Goal: Task Accomplishment & Management: Manage account settings

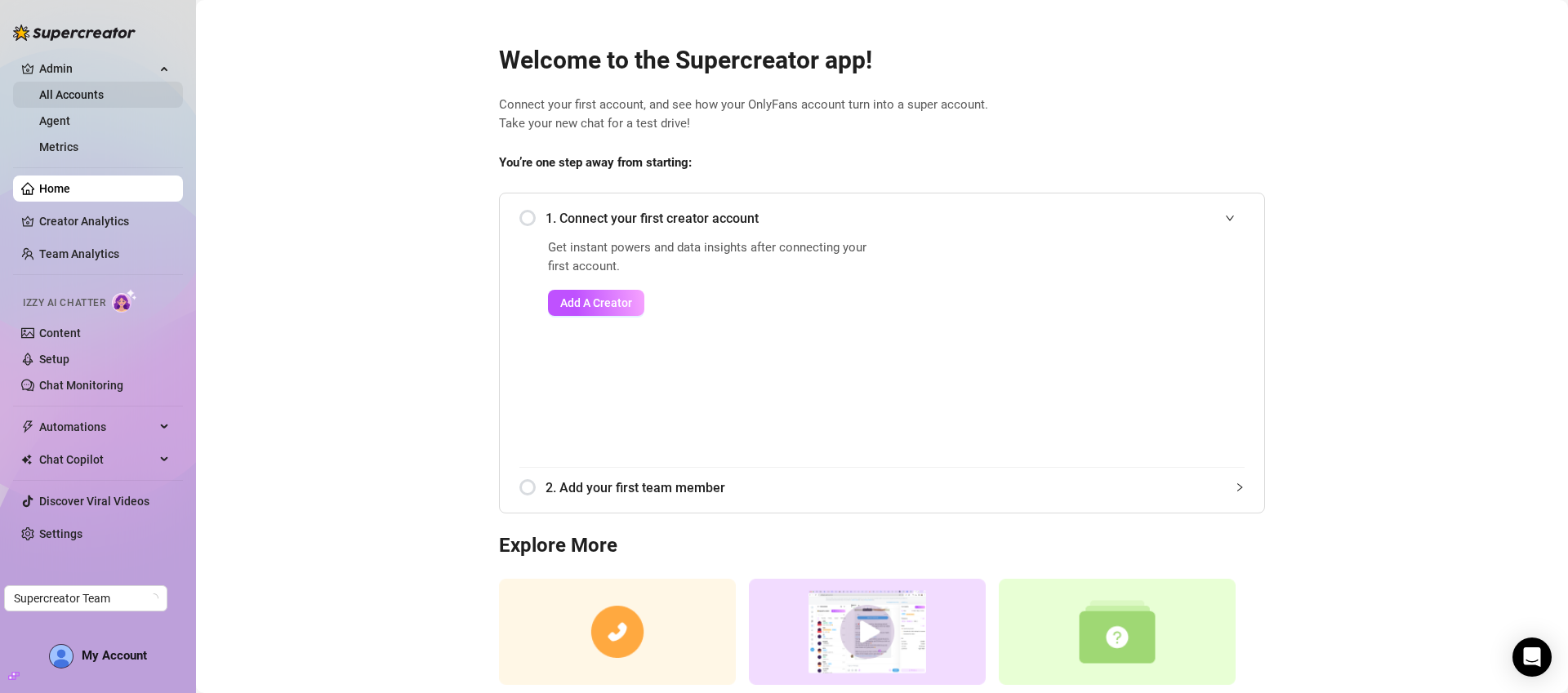
click at [104, 101] on link "All Accounts" at bounding box center [71, 95] width 65 height 13
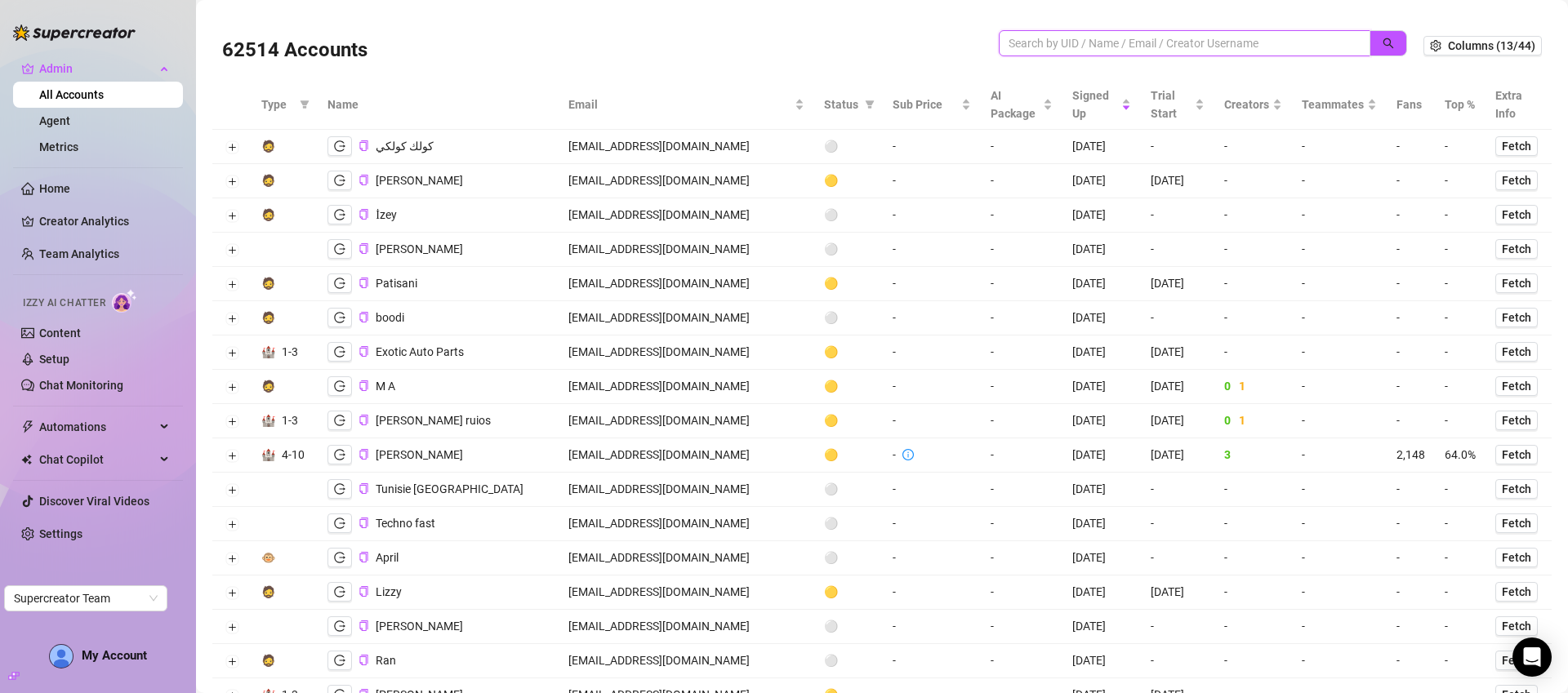
click at [1111, 46] on input "search" at bounding box center [1178, 43] width 339 height 18
paste input "SuperAdminSupHand1!"
type input "S"
click at [1300, 45] on input "search" at bounding box center [1178, 43] width 339 height 18
paste input "lhuibaby@gmail.com"
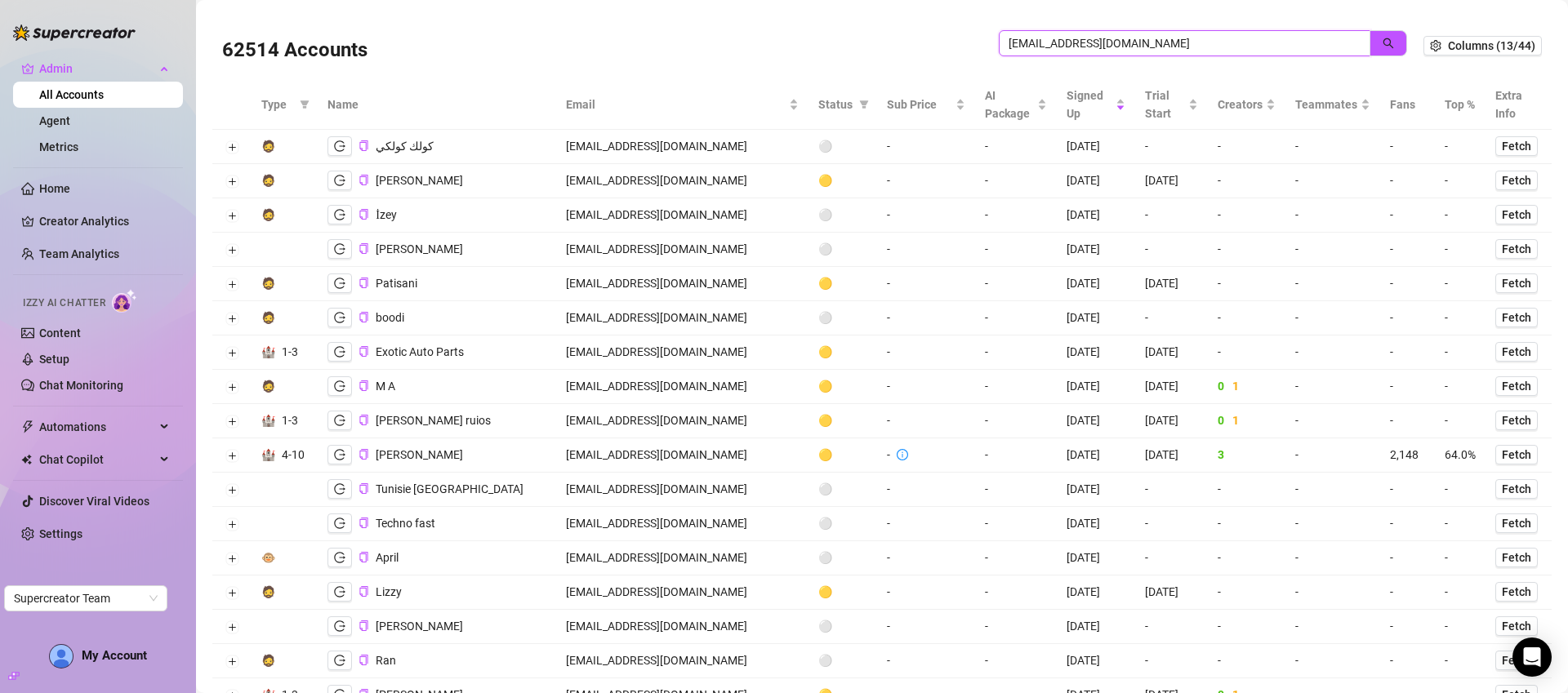
type input "lhuibaby@gmail.com"
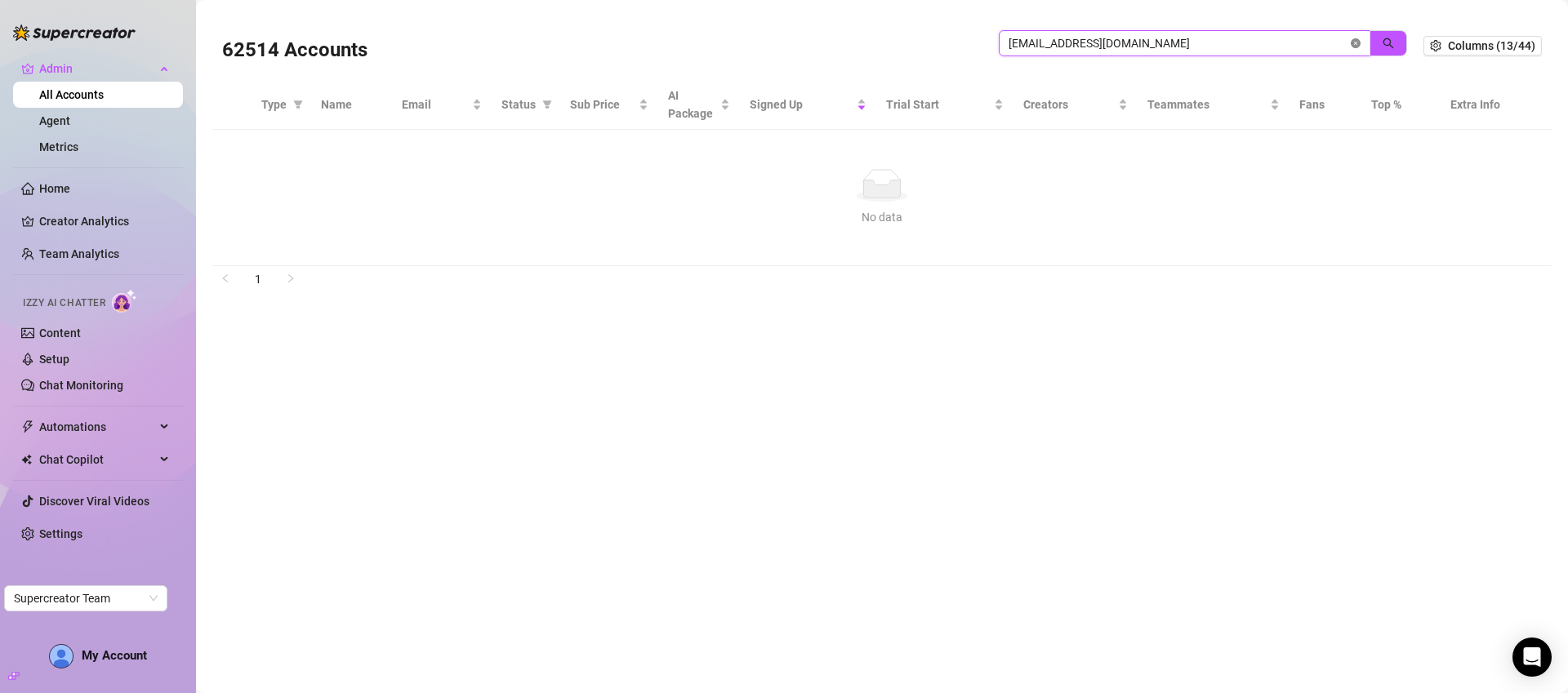
click at [1355, 46] on icon "close-circle" at bounding box center [1355, 43] width 10 height 10
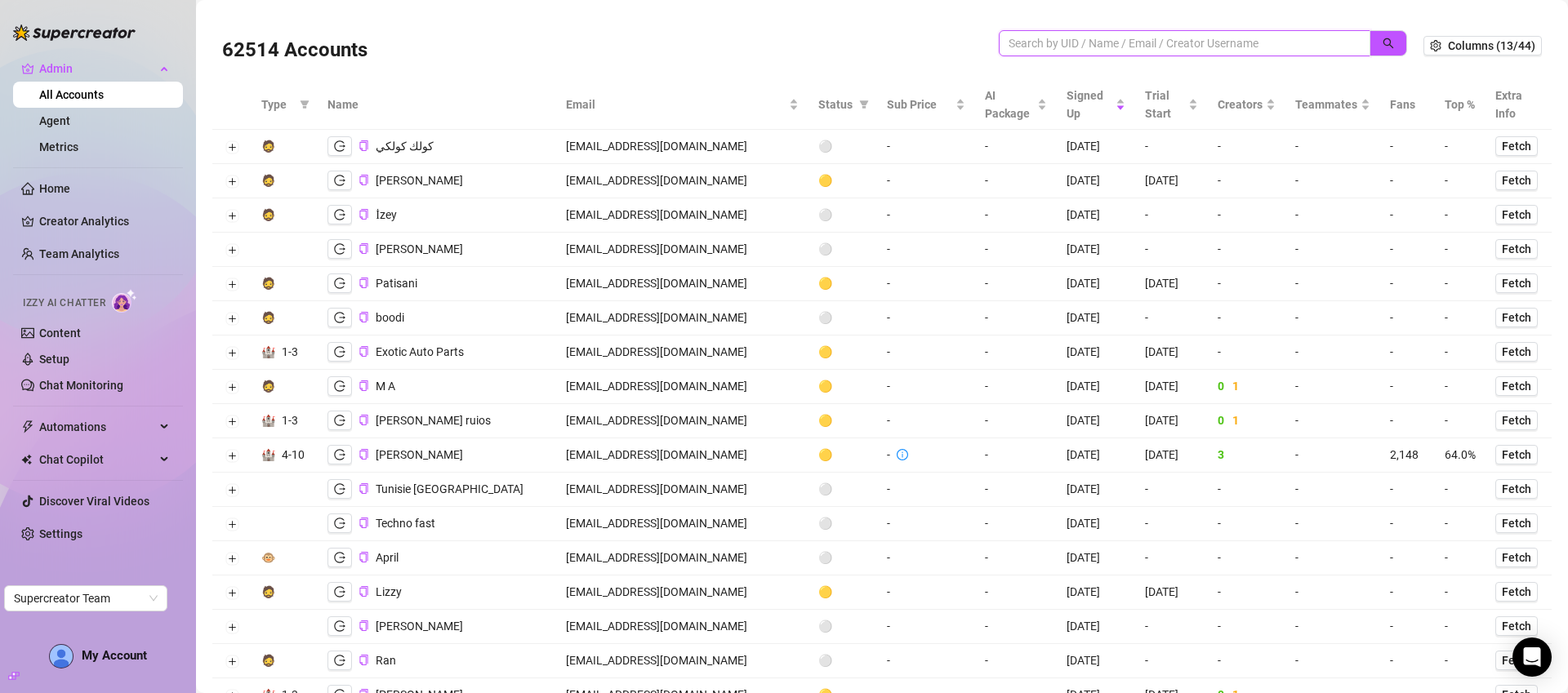
click at [1195, 41] on input "search" at bounding box center [1178, 43] width 339 height 18
paste input "theestefania1221@gmail.com"
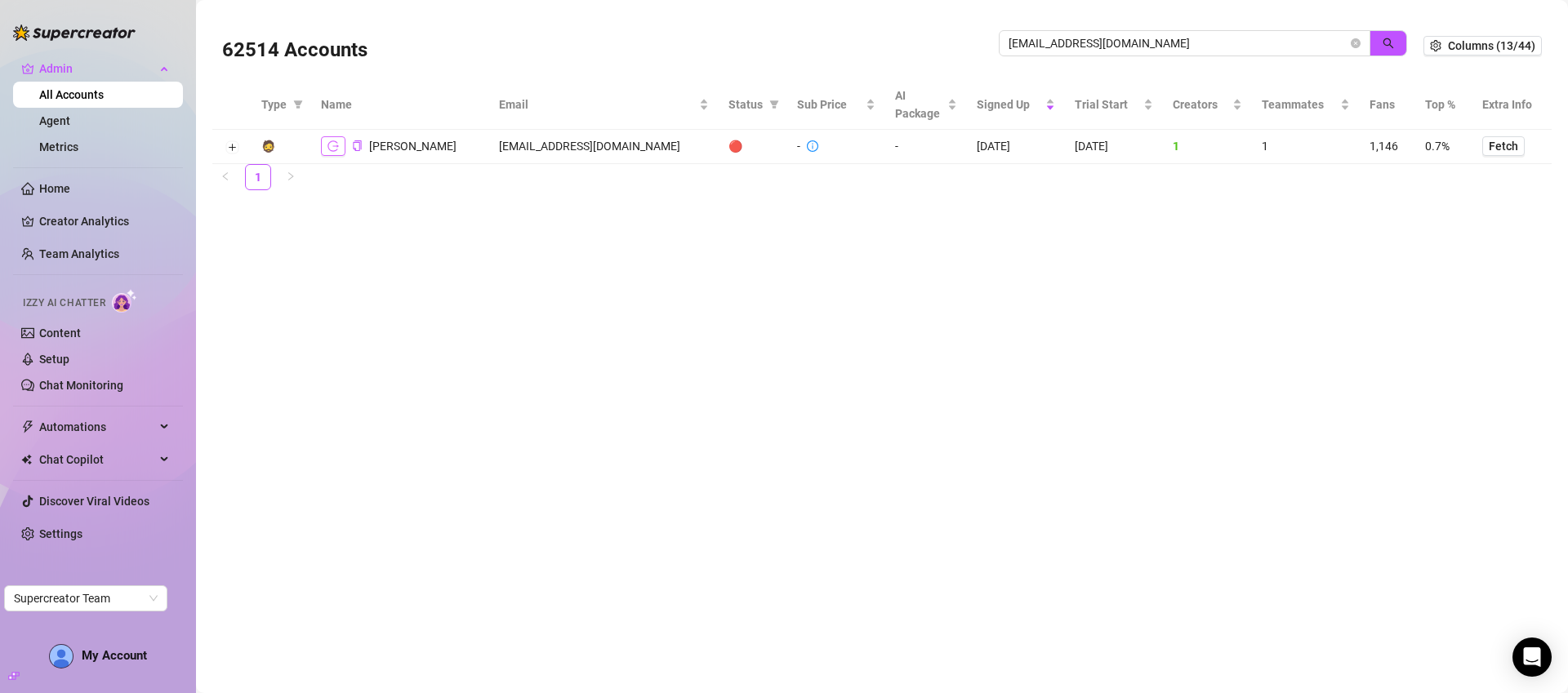
click at [335, 145] on icon "logout" at bounding box center [333, 145] width 12 height 11
click at [233, 150] on button "Expand row" at bounding box center [232, 148] width 13 height 13
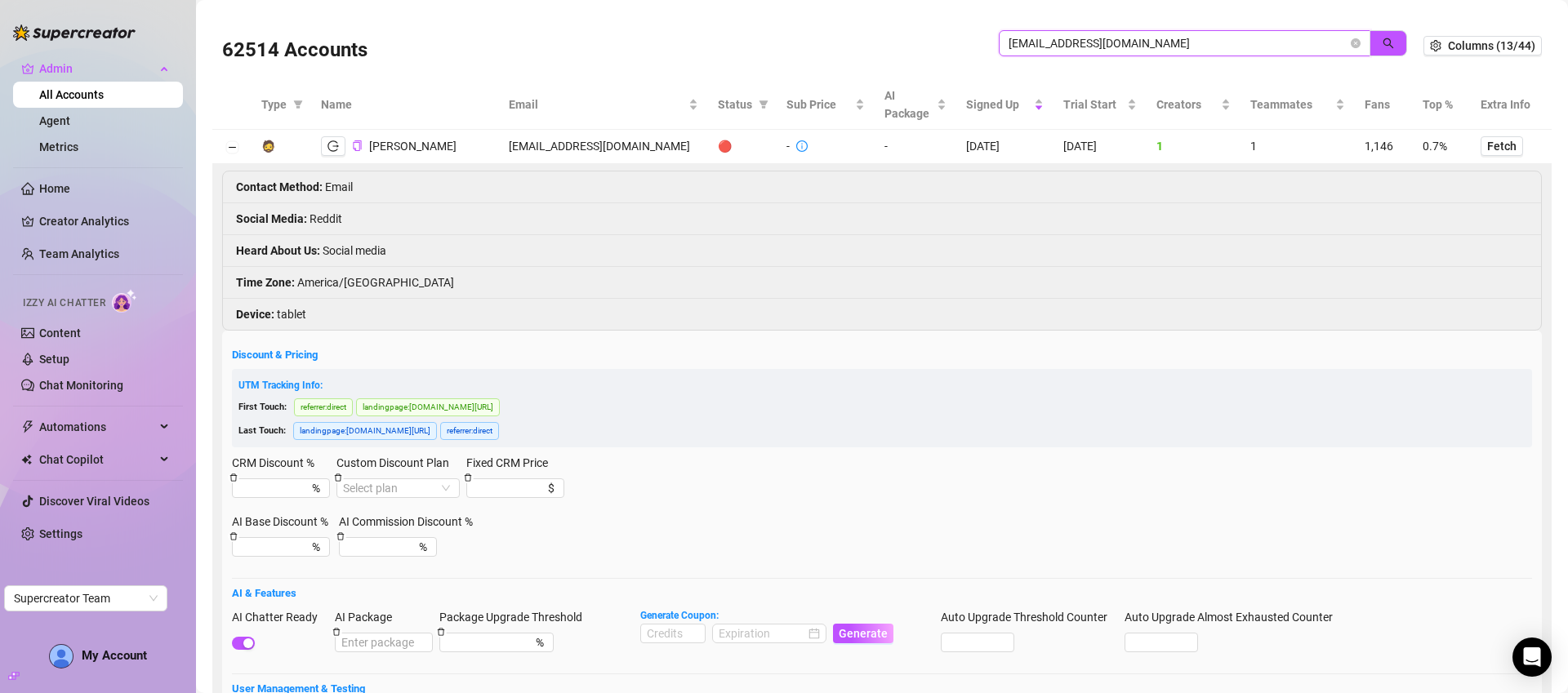
click at [1071, 41] on input "theestefania1221@gmail.com" at bounding box center [1178, 43] width 339 height 18
click at [593, 144] on td "theestefania1221@gmail.com" at bounding box center [604, 146] width 209 height 34
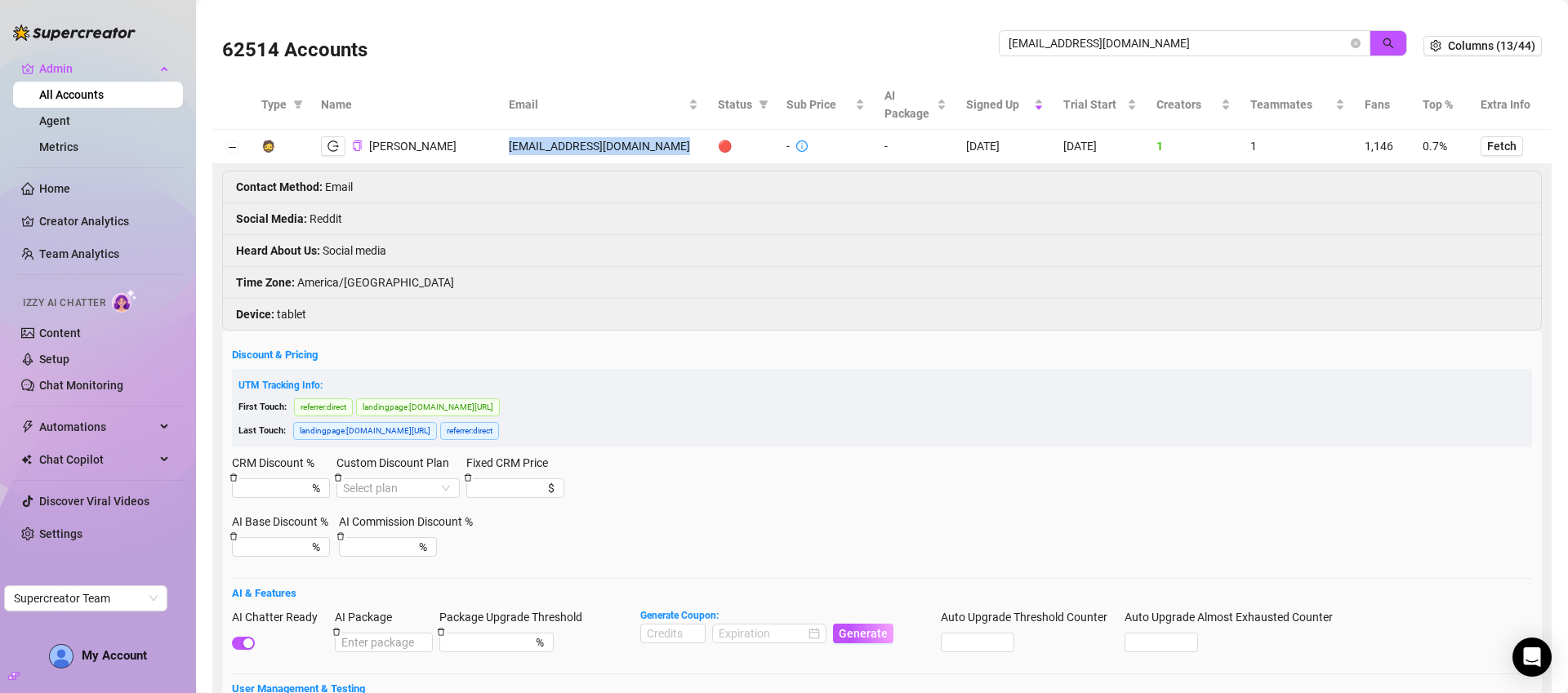
click at [593, 144] on td "theestefania1221@gmail.com" at bounding box center [604, 146] width 209 height 34
copy td "theestefania1221@gmail.com"
click at [1163, 44] on input "theestefania1221@gmail.com" at bounding box center [1178, 43] width 339 height 18
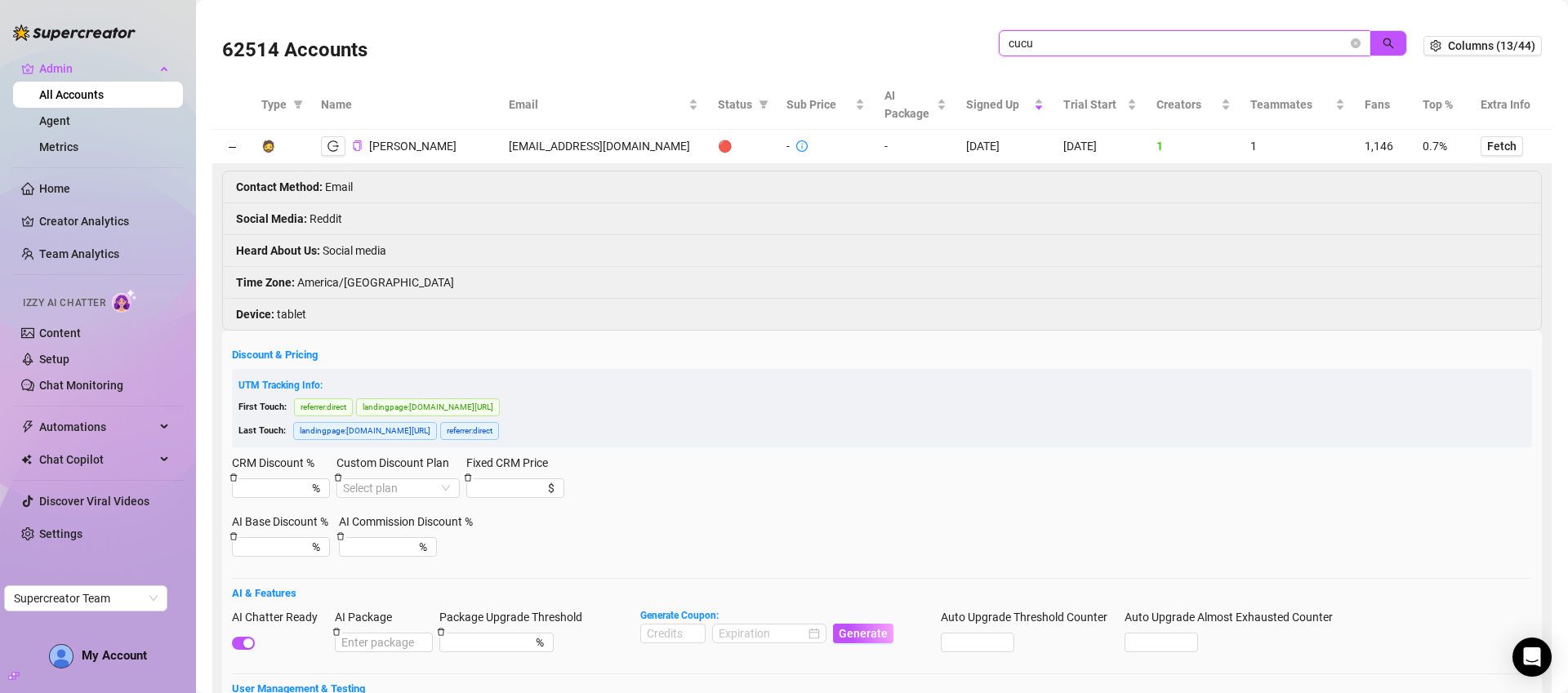
type input "cucu"
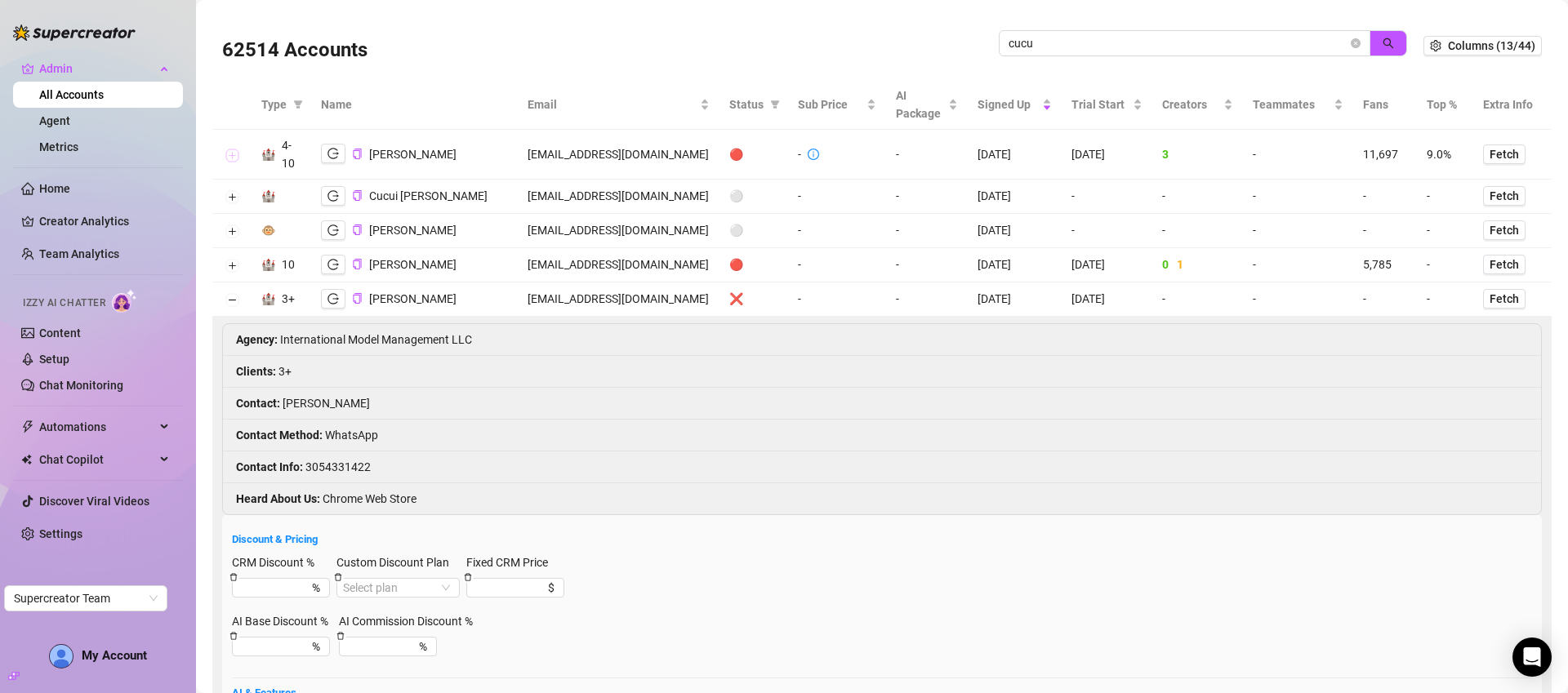
click at [228, 152] on button "Expand row" at bounding box center [232, 155] width 13 height 13
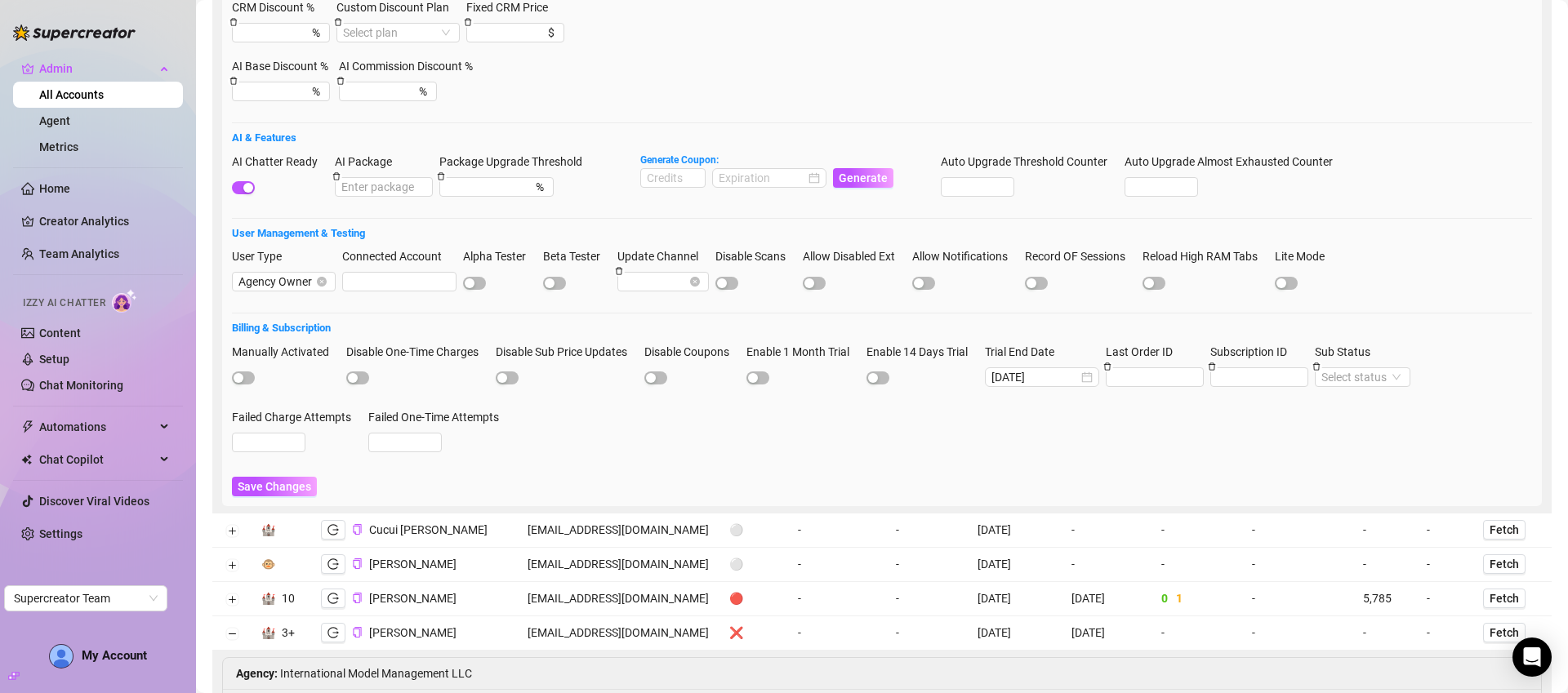
scroll to position [661, 0]
click at [1072, 375] on input "2025-08-20" at bounding box center [1035, 378] width 86 height 18
click at [1207, 405] on span "Next month (PageDown)" at bounding box center [1205, 408] width 8 height 8
click at [1036, 404] on span "Previous month (PageUp)" at bounding box center [1039, 408] width 8 height 8
click at [1203, 409] on span "Next month (PageDown)" at bounding box center [1205, 408] width 8 height 8
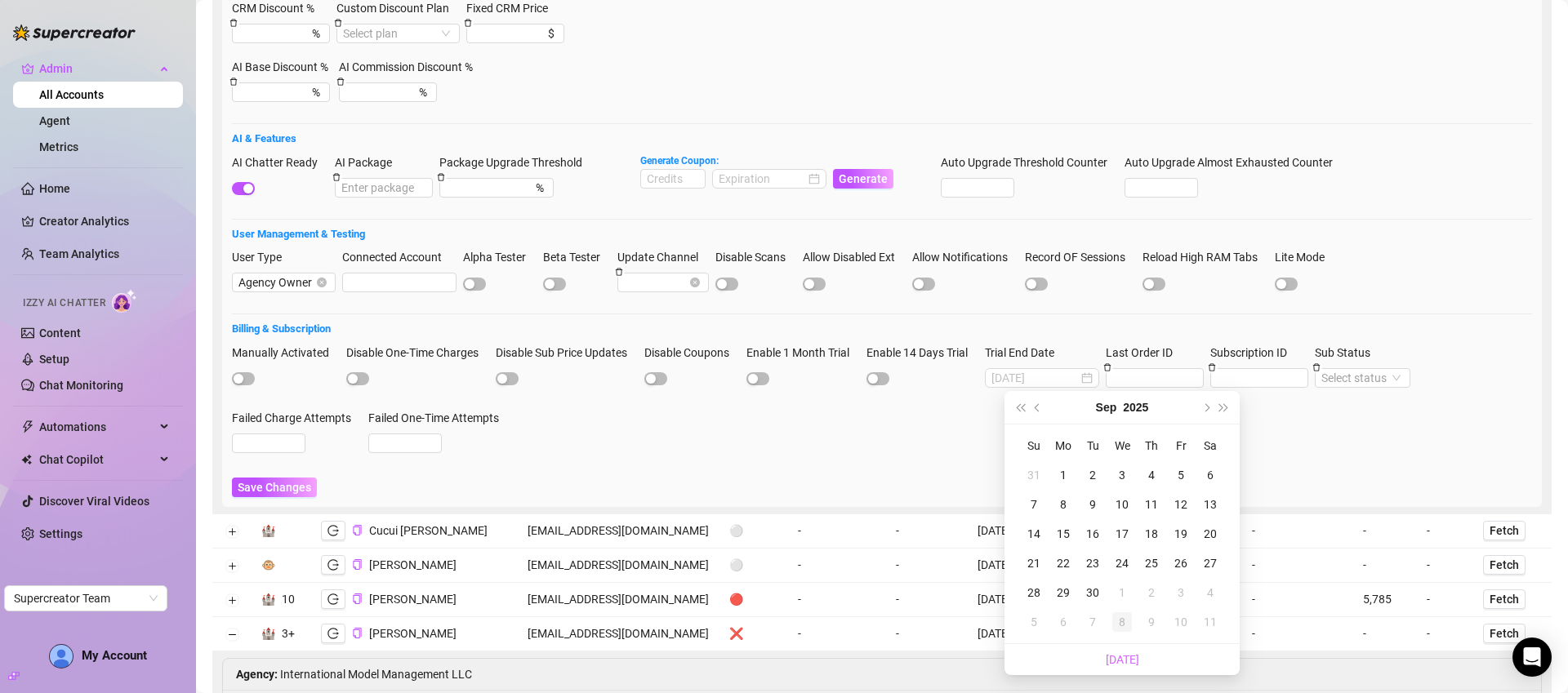
click at [1121, 627] on div "8" at bounding box center [1122, 622] width 20 height 20
click at [1075, 377] on input "2025-10-08" at bounding box center [1035, 378] width 86 height 18
click at [1177, 505] on div "10" at bounding box center [1181, 505] width 20 height 20
click at [1078, 373] on input "2025-10-10" at bounding box center [1035, 378] width 86 height 18
click at [1039, 408] on span "Previous month (PageUp)" at bounding box center [1039, 408] width 8 height 8
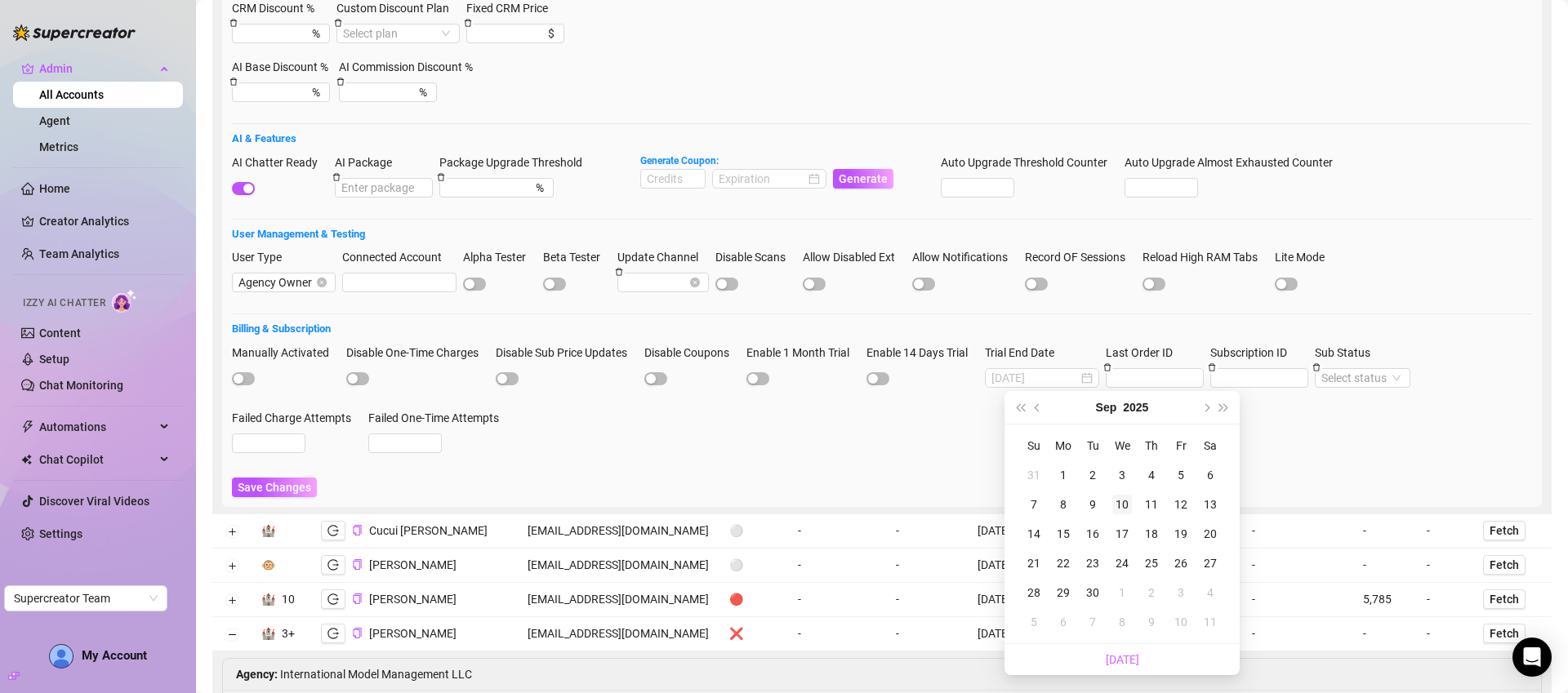
click at [1129, 505] on div "10" at bounding box center [1122, 505] width 20 height 20
click at [1078, 380] on input "2025-09-10" at bounding box center [1035, 378] width 86 height 18
type input "2025-09-12"
click at [1179, 503] on div "12" at bounding box center [1181, 505] width 20 height 20
click at [282, 486] on span "Save Changes" at bounding box center [274, 487] width 73 height 13
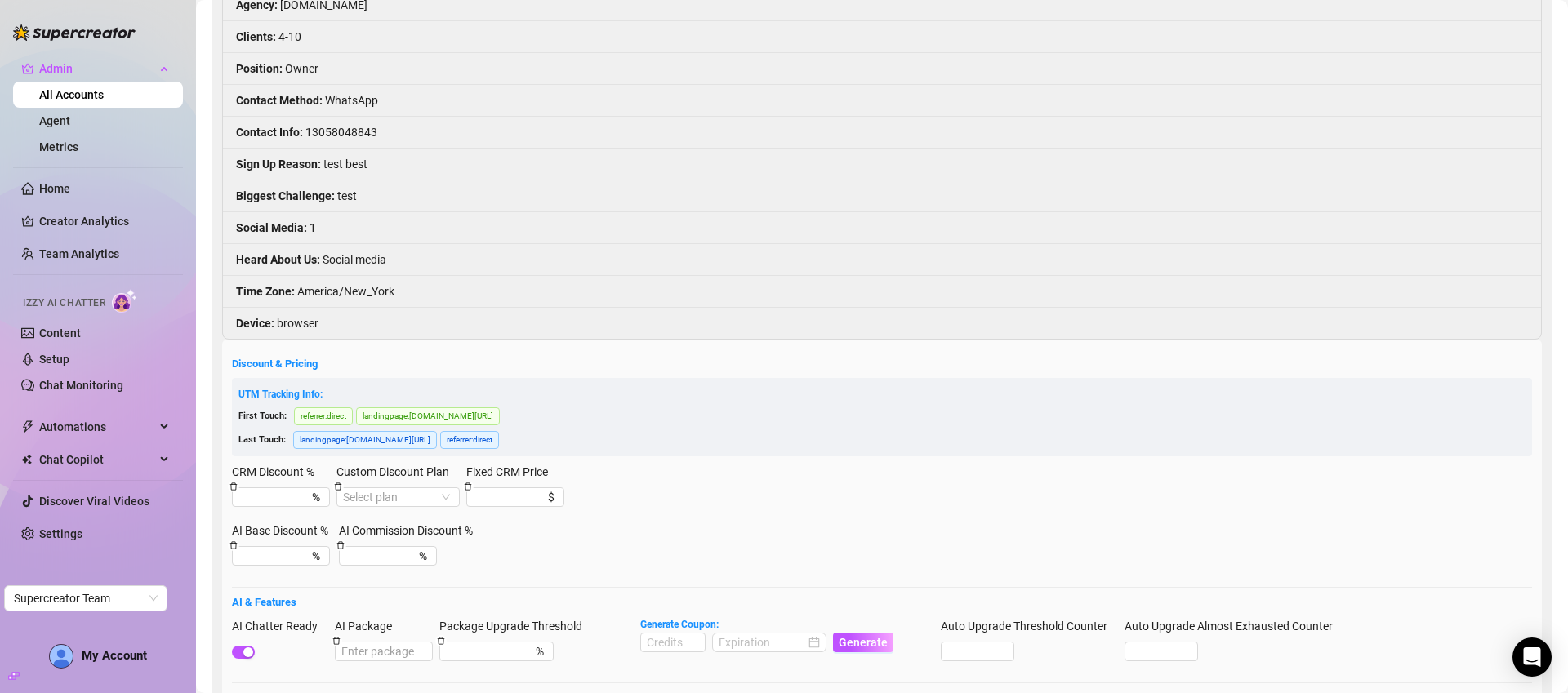
scroll to position [0, 0]
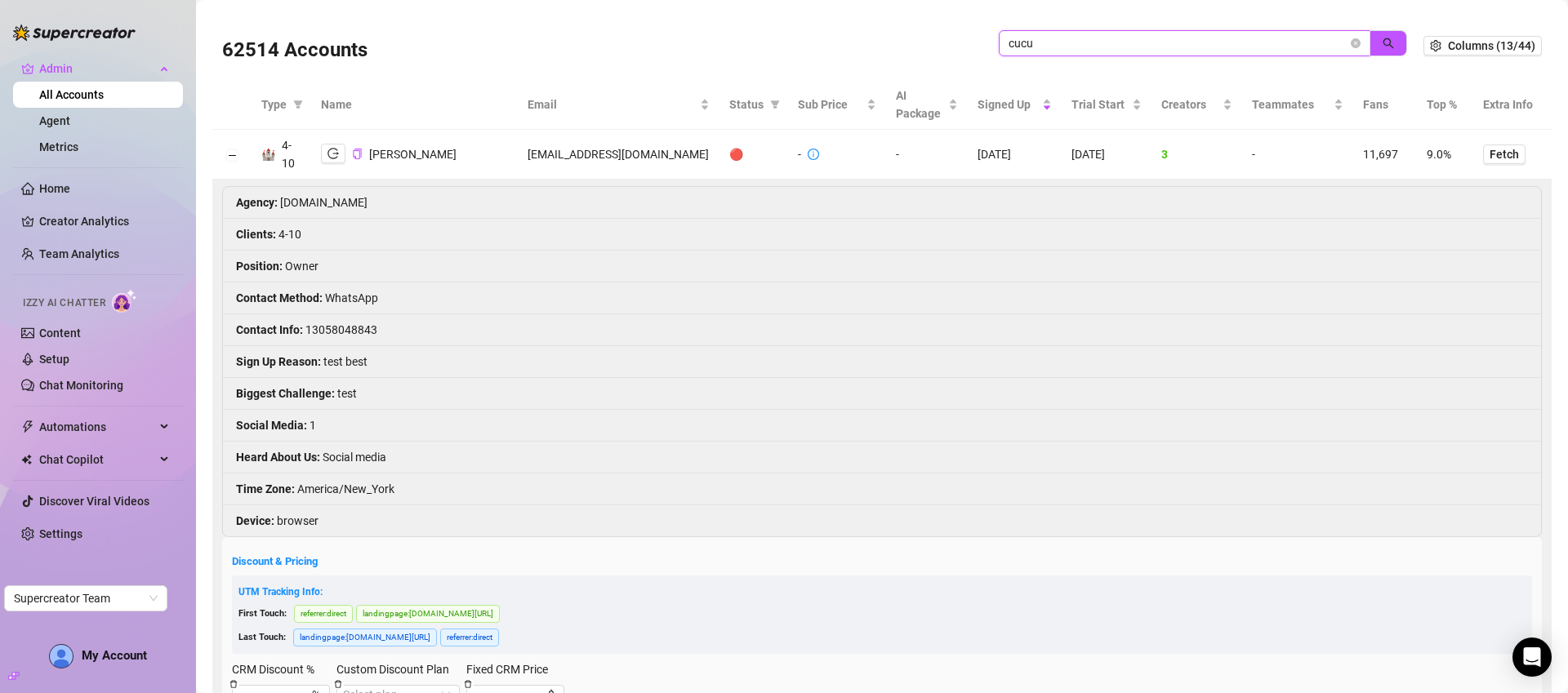
click at [1191, 49] on input "cucu" at bounding box center [1178, 43] width 339 height 18
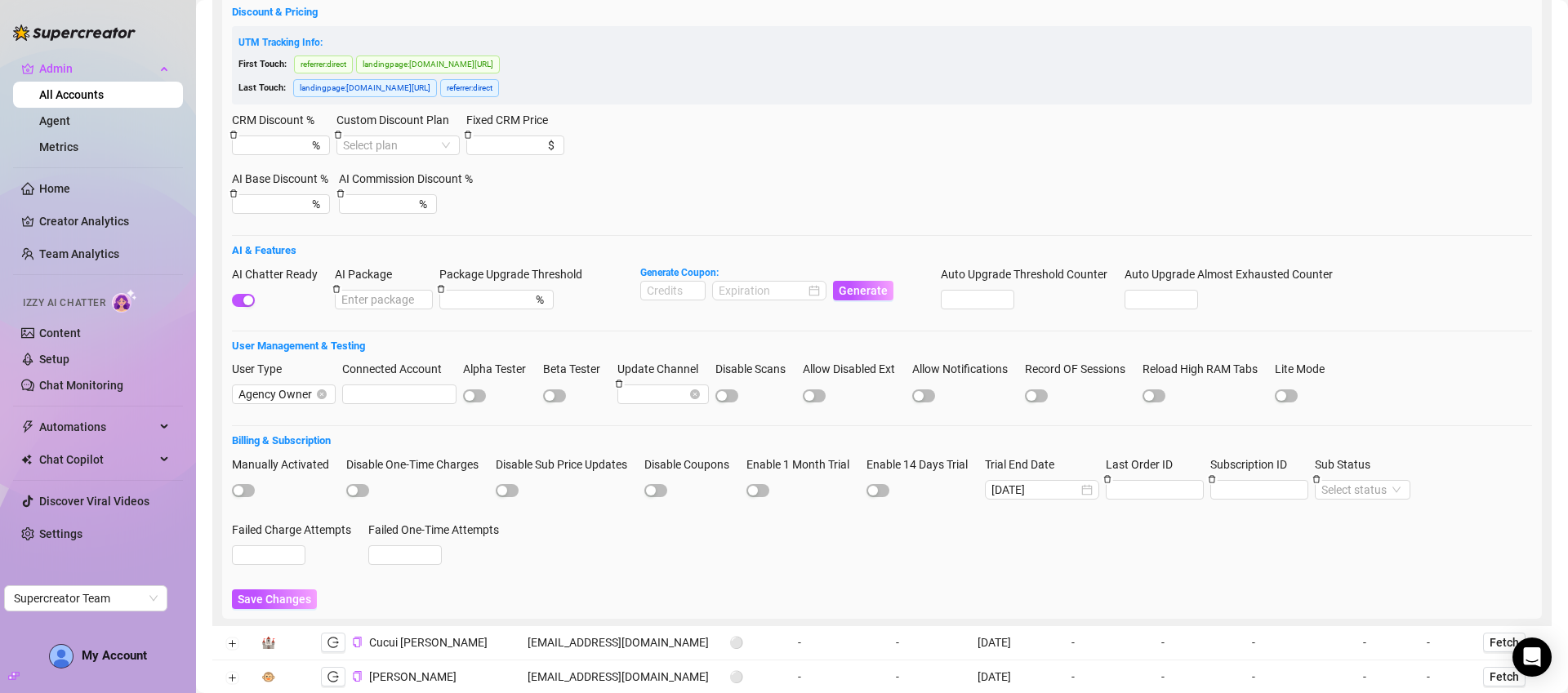
scroll to position [905, 0]
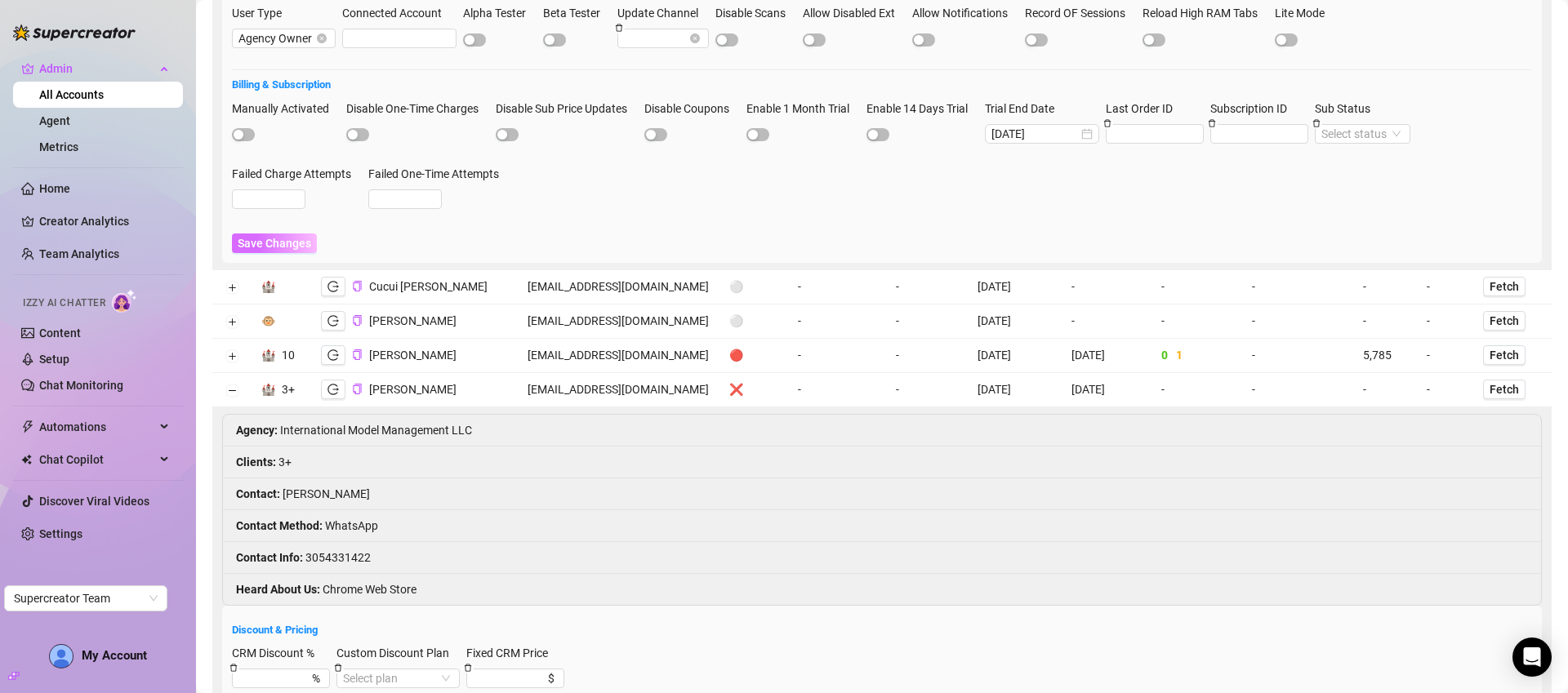
click at [260, 242] on span "Save Changes" at bounding box center [274, 243] width 73 height 13
click at [287, 249] on span "Save Changes" at bounding box center [274, 246] width 73 height 13
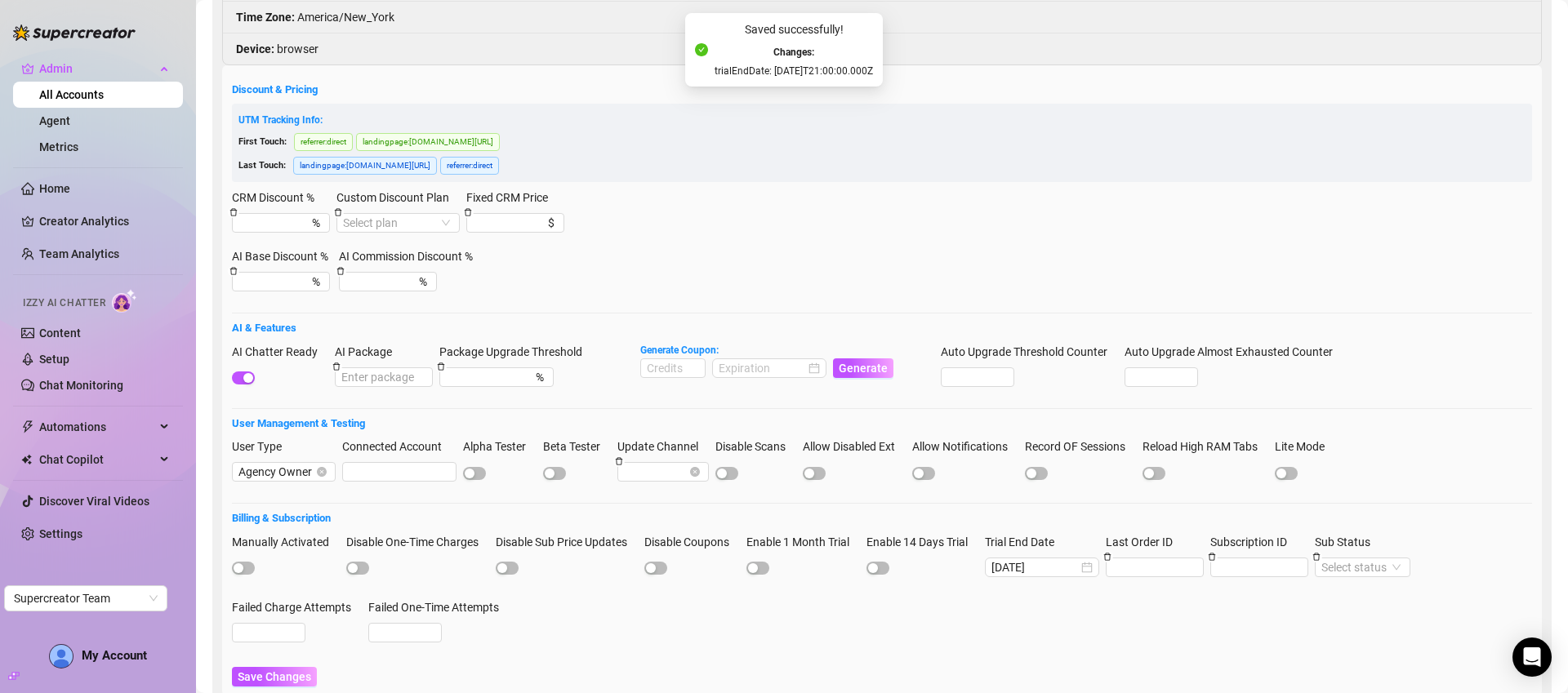
scroll to position [0, 0]
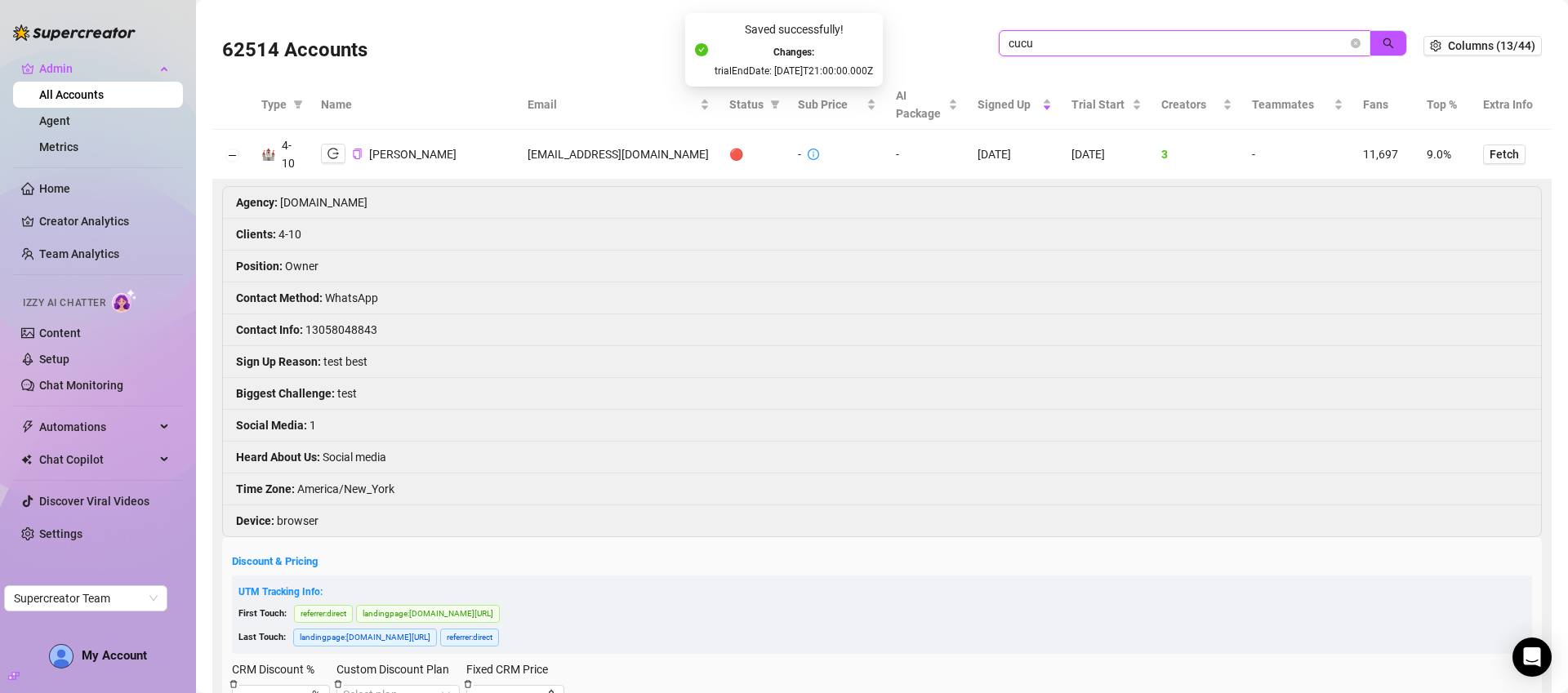
click at [1149, 43] on input "cucu" at bounding box center [1178, 43] width 339 height 18
click at [1150, 43] on input "cucu" at bounding box center [1178, 43] width 339 height 18
paste input "theestefania1221@gmail.com"
click at [1370, 44] on button "button" at bounding box center [1388, 42] width 37 height 26
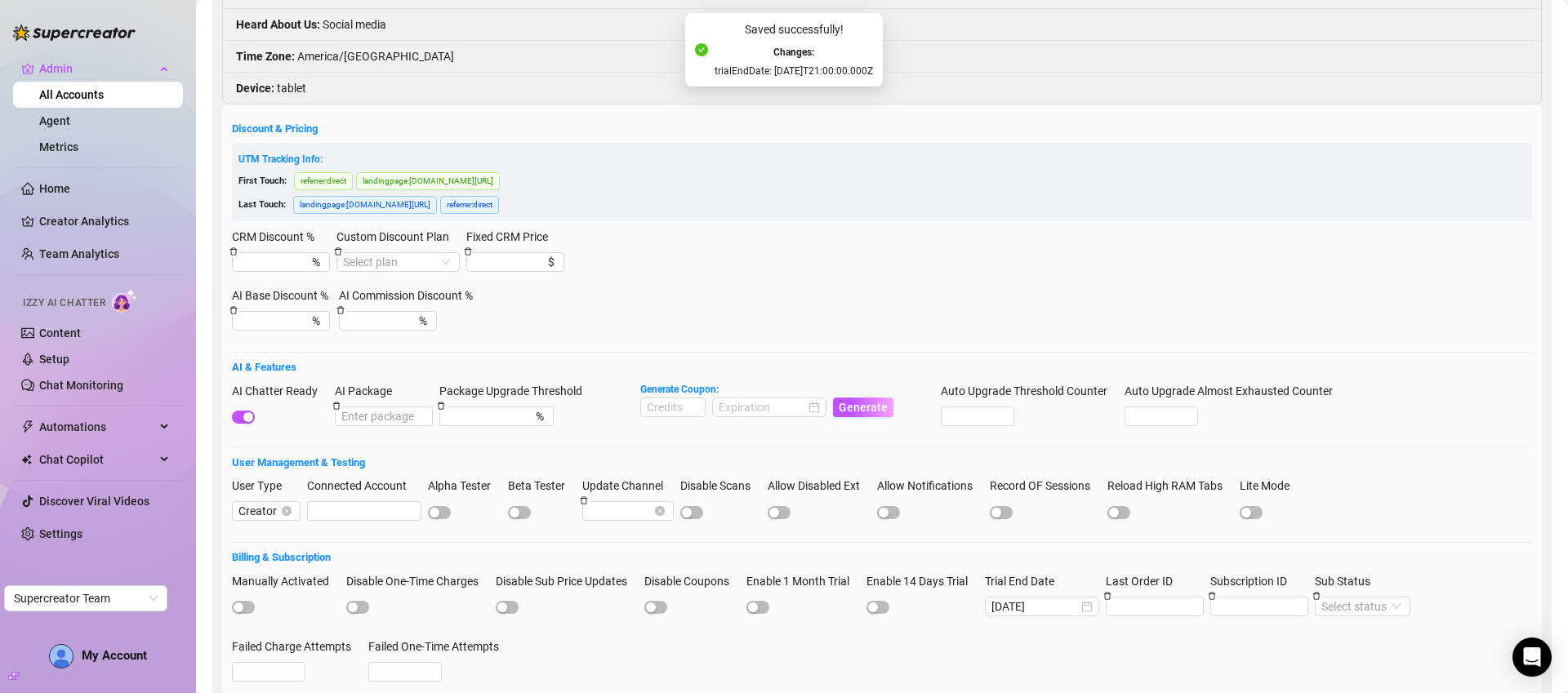
scroll to position [351, 0]
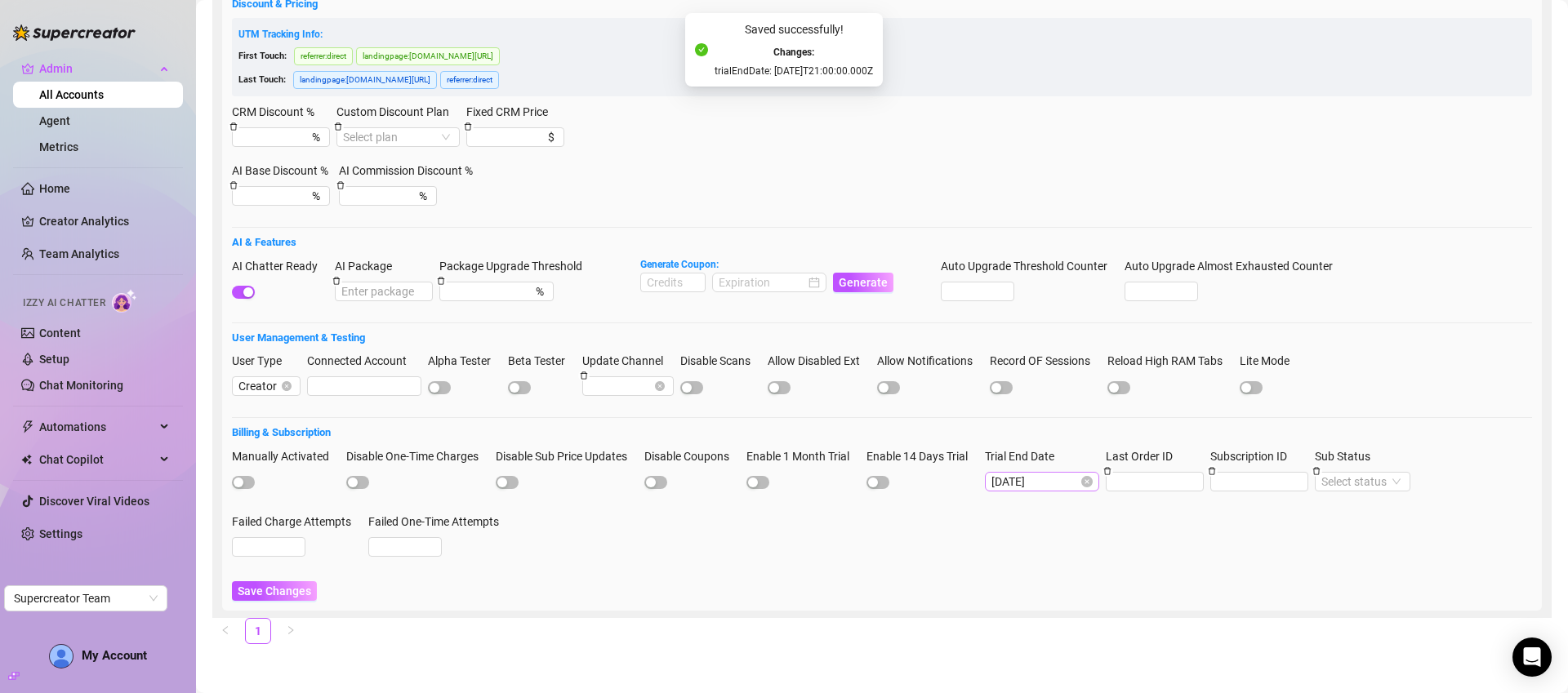
type input "theestefania1221@gmail.com"
click at [1057, 479] on input "2025-08-22" at bounding box center [1035, 481] width 86 height 18
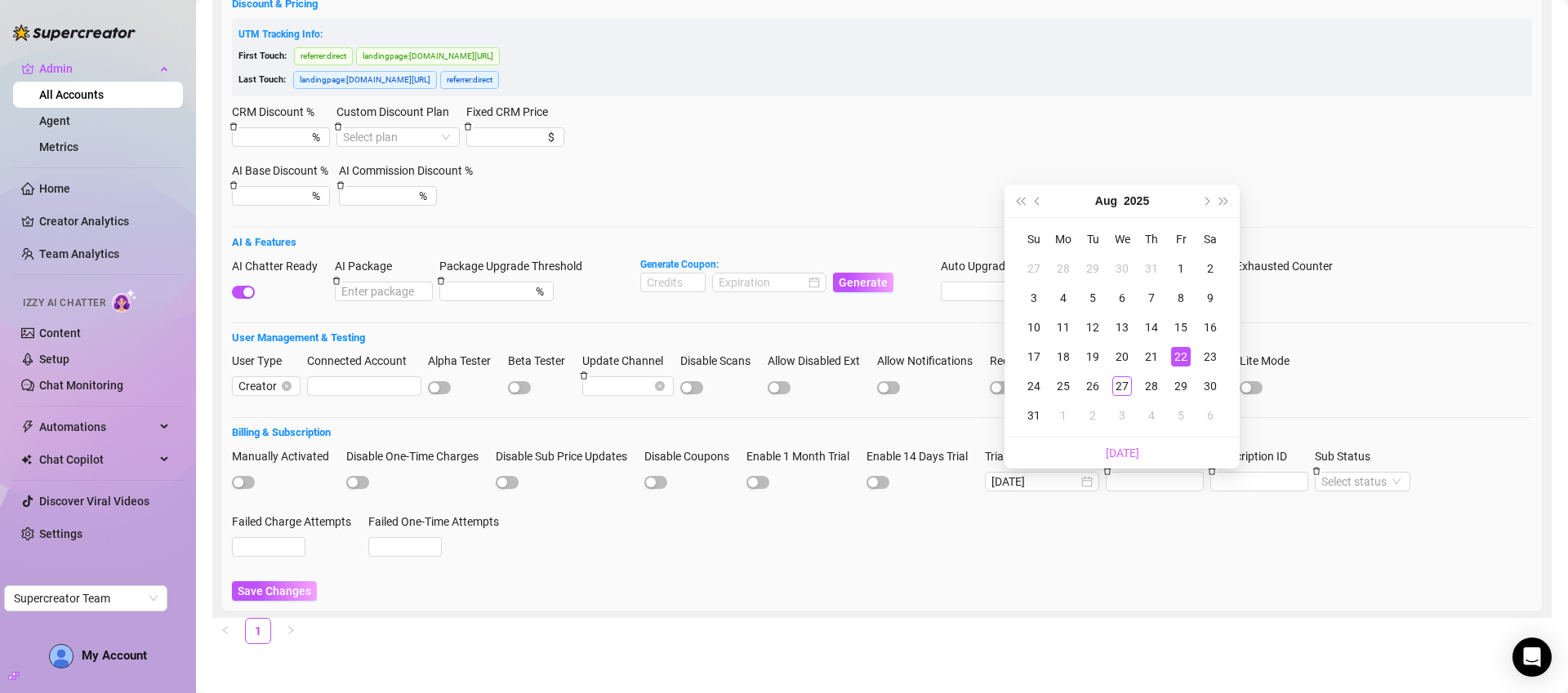
click at [1210, 584] on div "Save Changes" at bounding box center [881, 591] width 1300 height 20
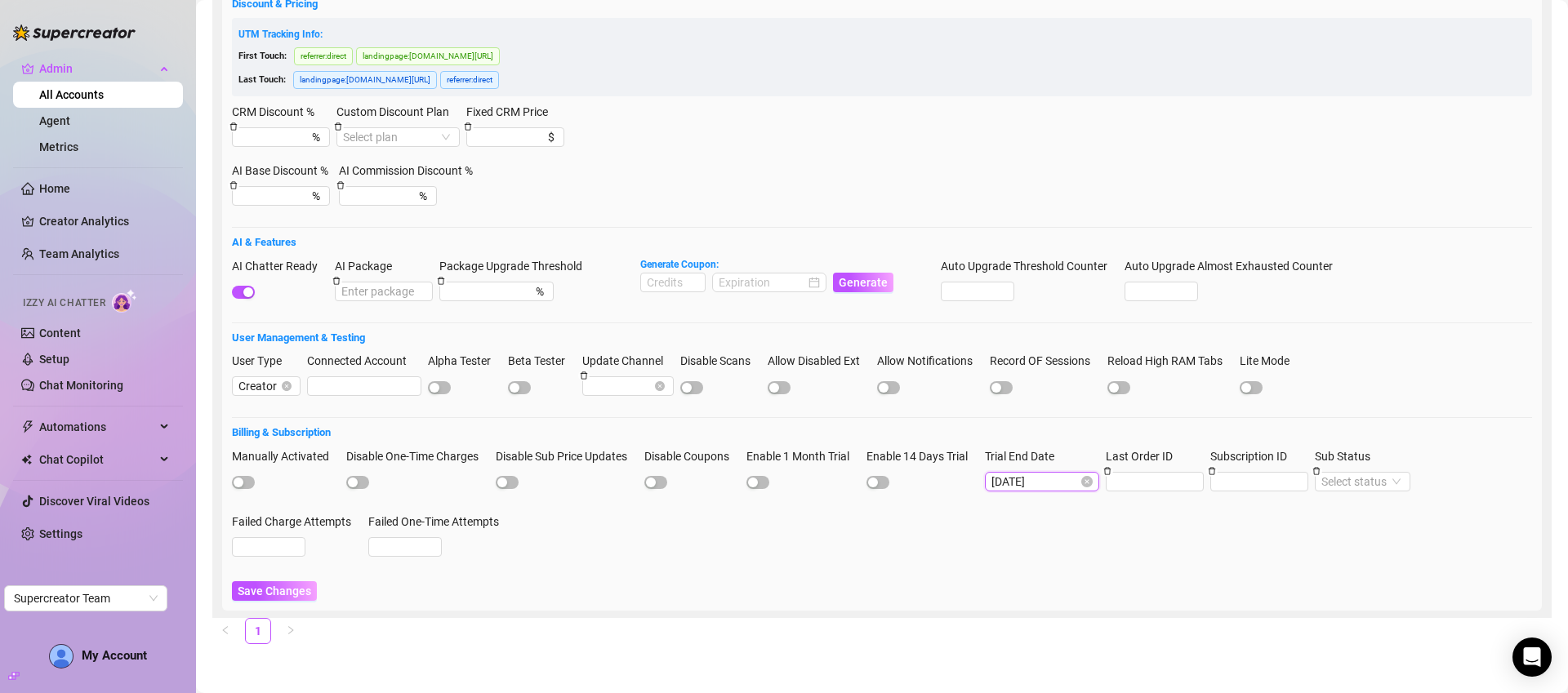
click at [1076, 484] on input "2025-08-22" at bounding box center [1035, 481] width 86 height 18
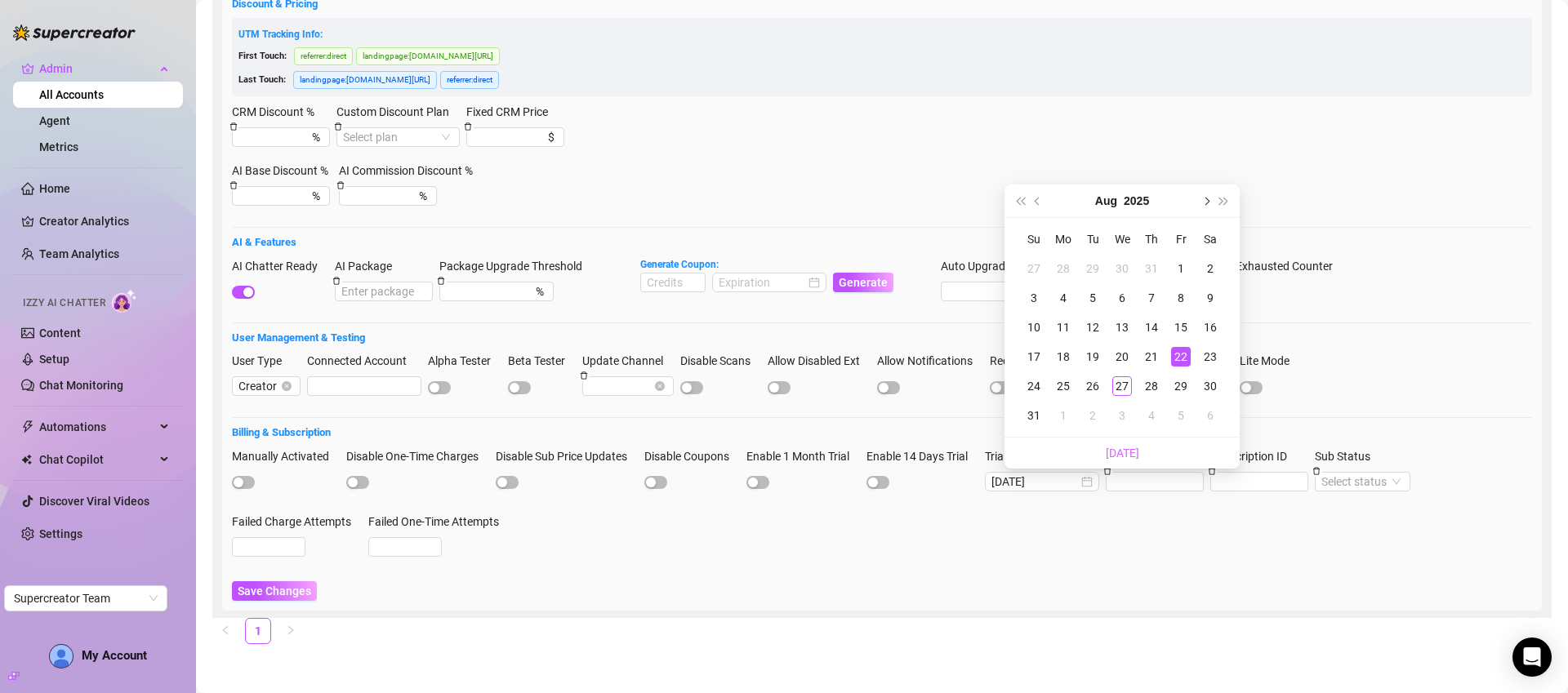
click at [1209, 197] on button "Next month (PageDown)" at bounding box center [1205, 200] width 18 height 32
click at [1177, 418] on div "10" at bounding box center [1181, 416] width 20 height 20
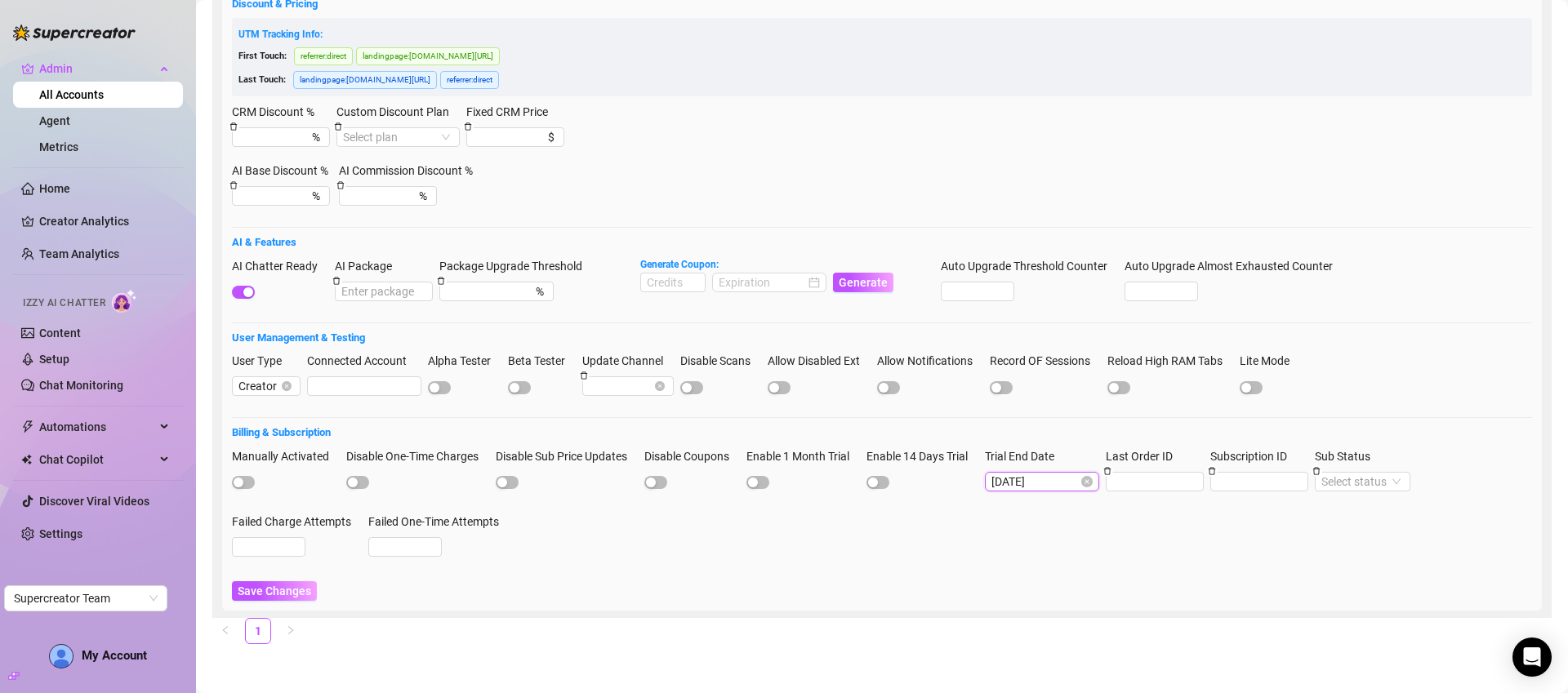
click at [1071, 473] on input "2025-10-10" at bounding box center [1035, 481] width 86 height 18
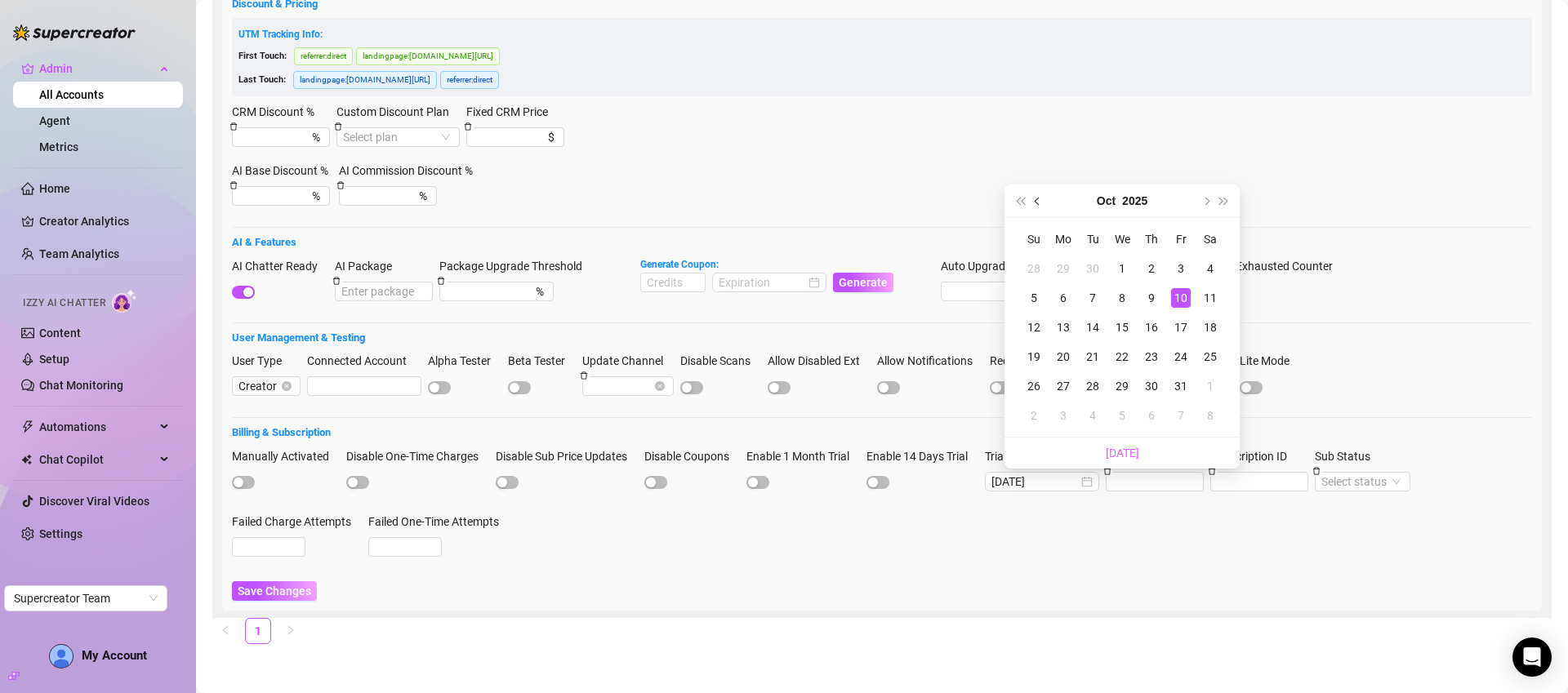
click at [1037, 199] on span "Previous month (PageUp)" at bounding box center [1039, 201] width 8 height 8
type input "2025-09-12"
click at [1177, 295] on div "12" at bounding box center [1181, 298] width 20 height 20
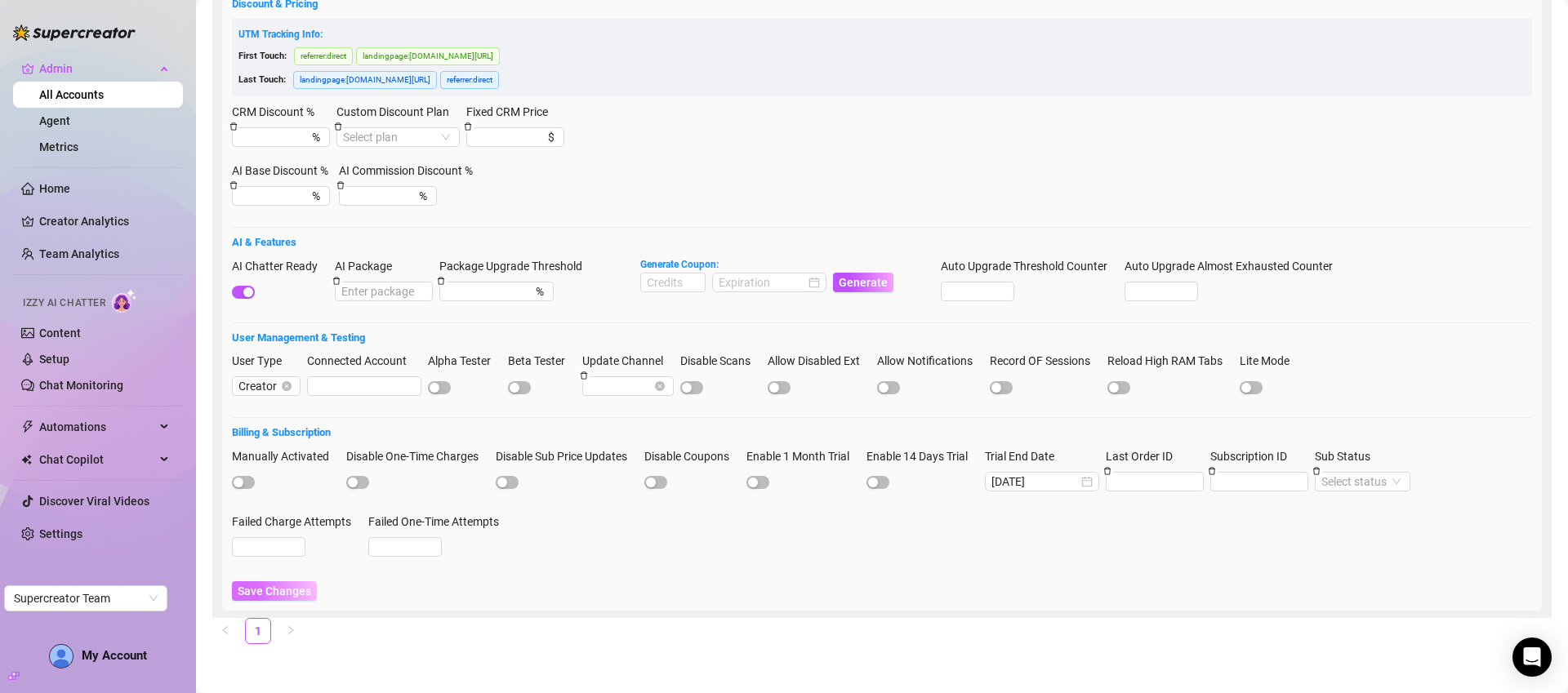
click at [294, 584] on span "Save Changes" at bounding box center [274, 591] width 73 height 13
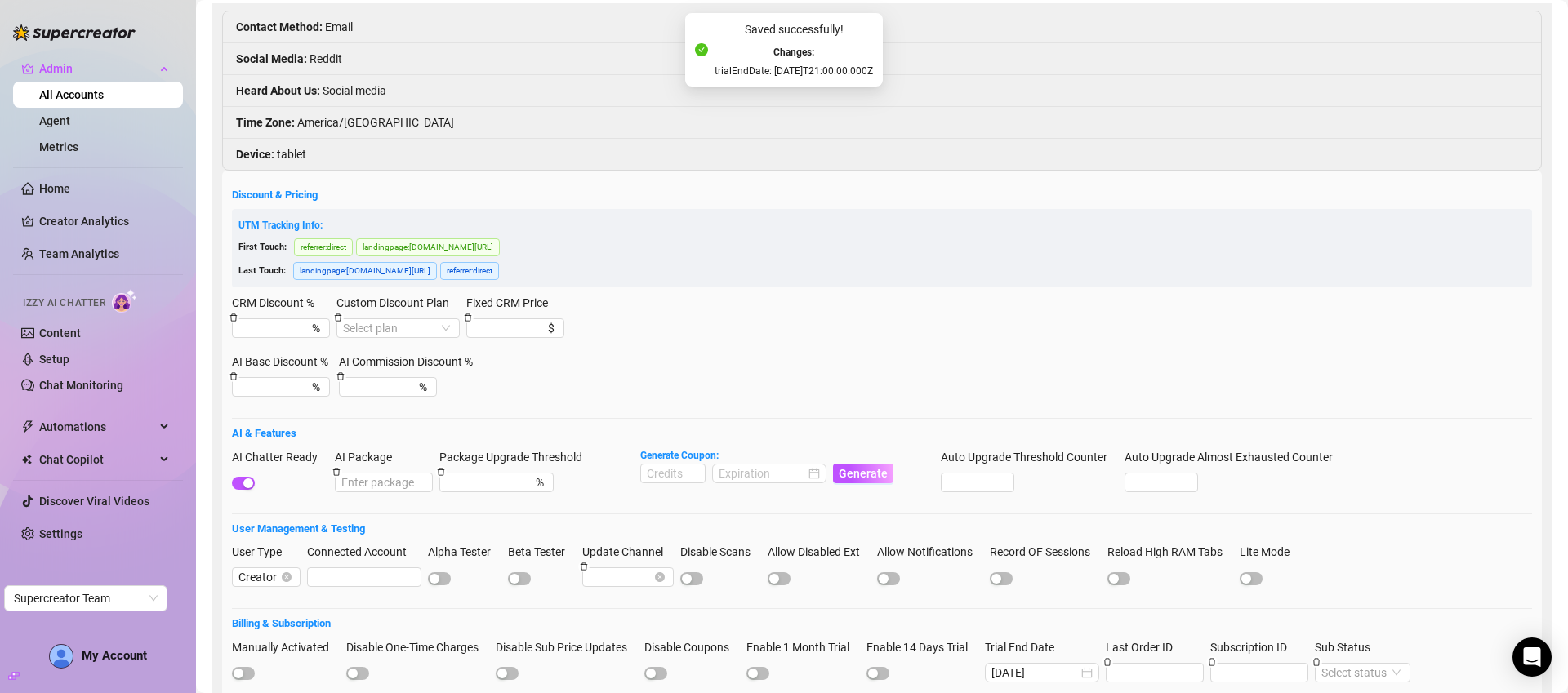
scroll to position [0, 0]
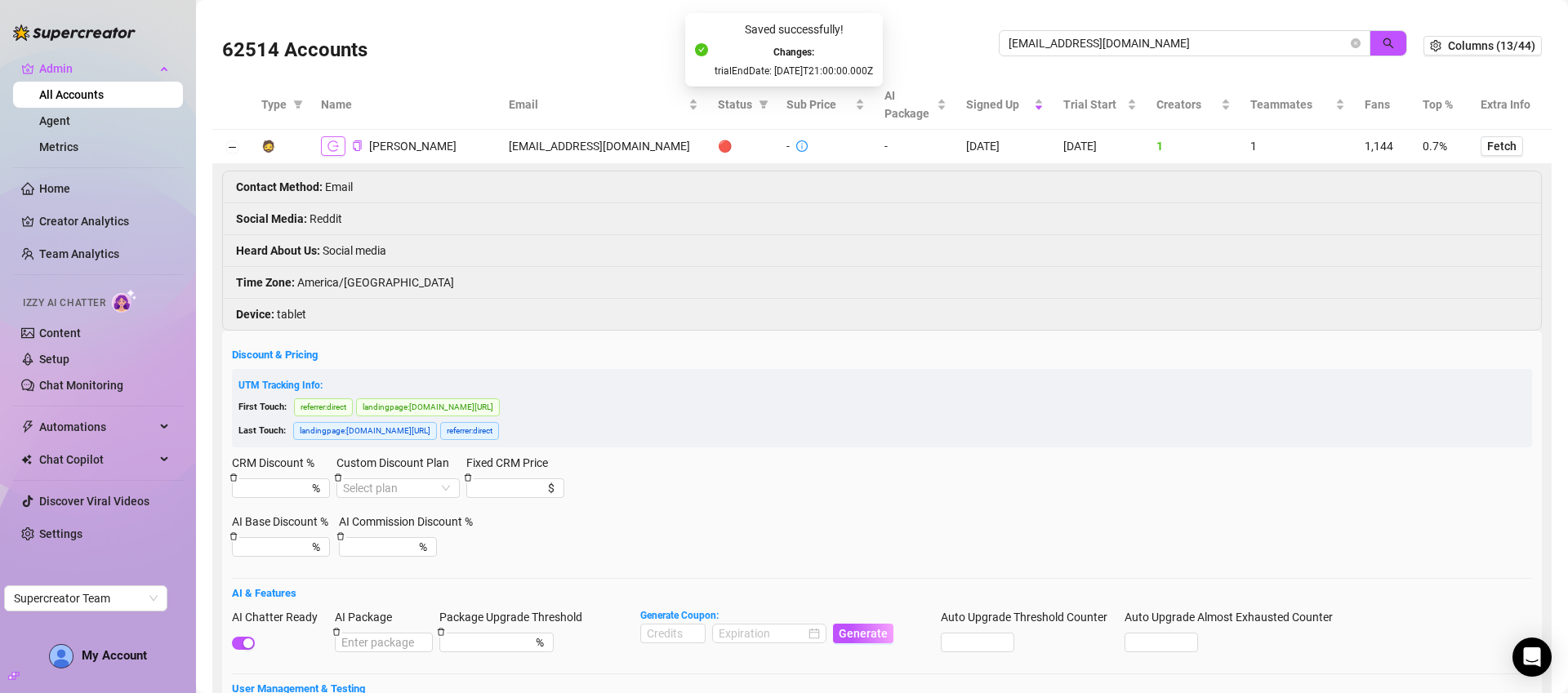
click at [330, 149] on icon "logout" at bounding box center [333, 146] width 12 height 12
click at [333, 146] on icon "logout" at bounding box center [333, 146] width 12 height 12
click at [229, 148] on button "Collapse row" at bounding box center [232, 148] width 13 height 13
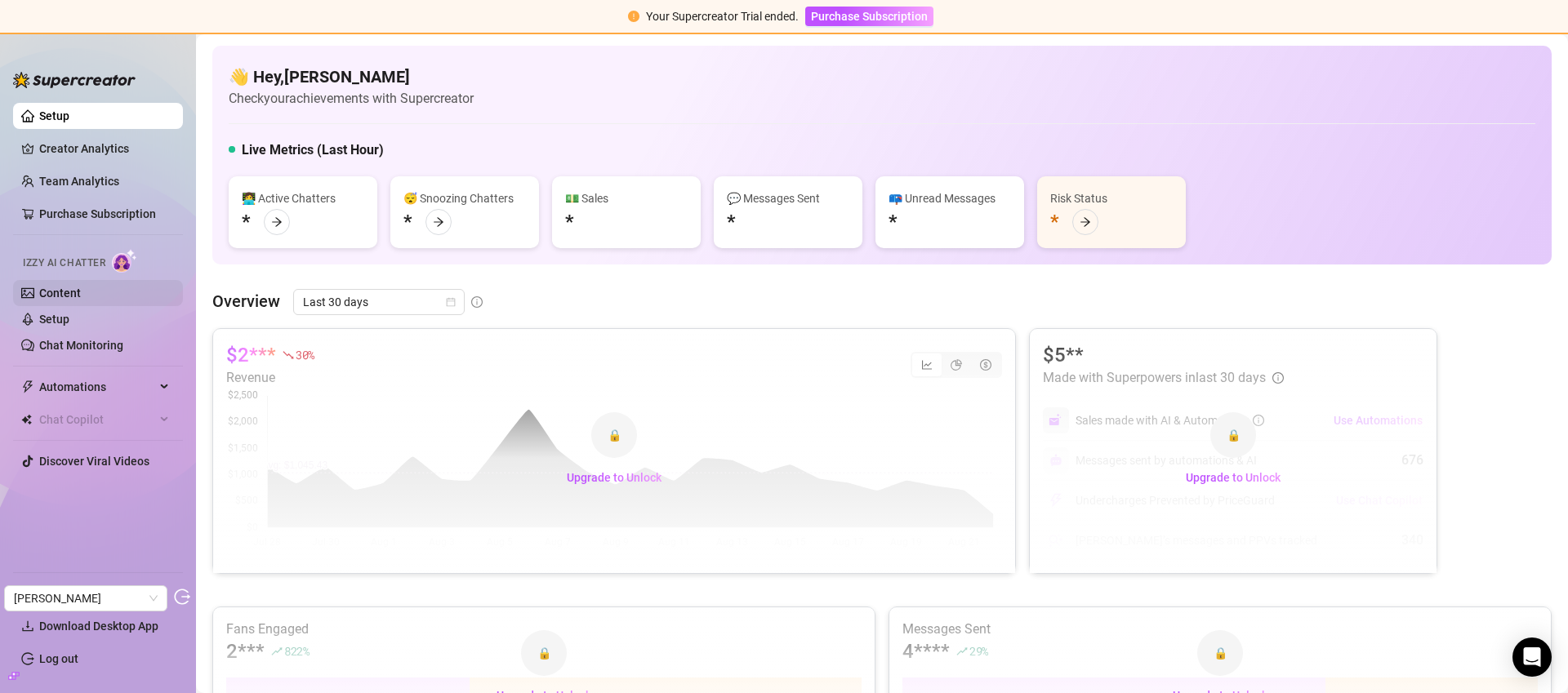
click at [70, 300] on link "Content" at bounding box center [60, 293] width 42 height 13
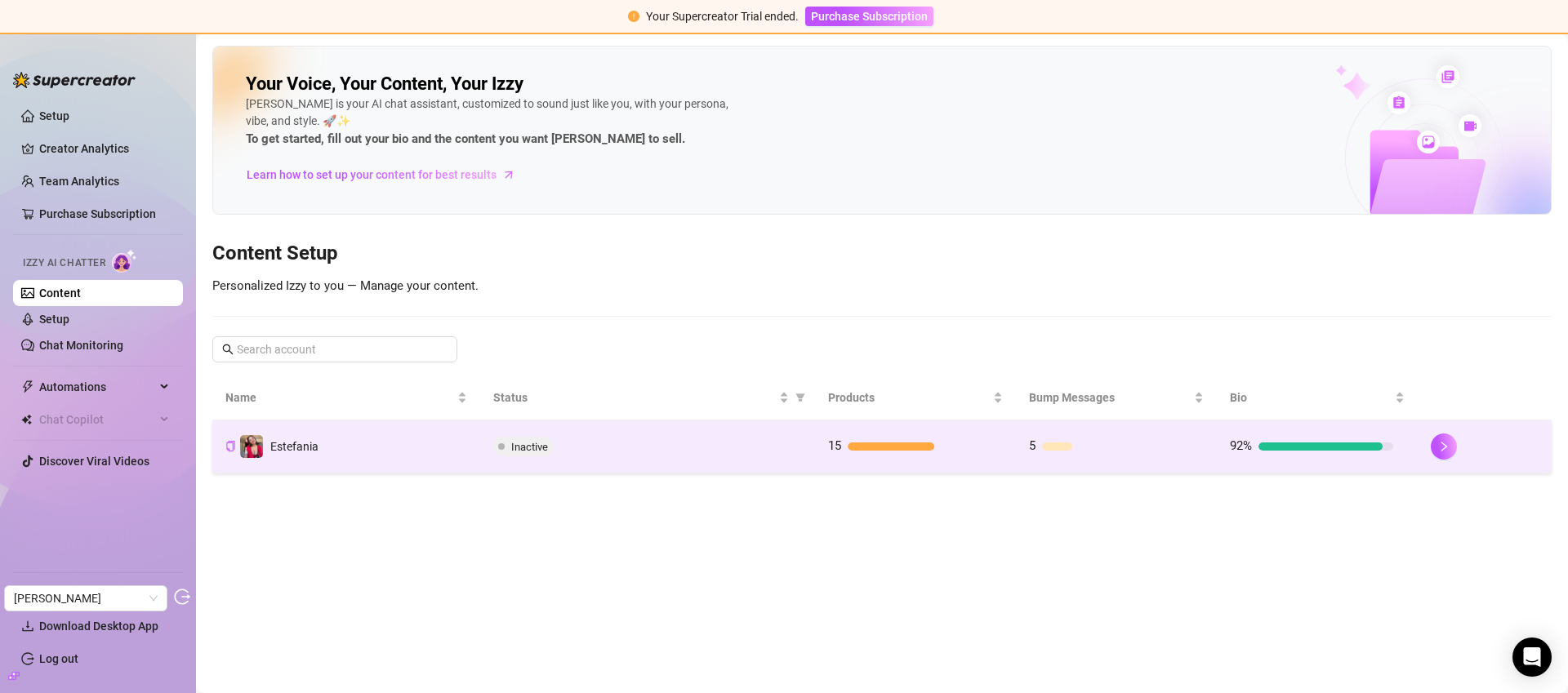
click at [983, 436] on td "15" at bounding box center [915, 447] width 201 height 53
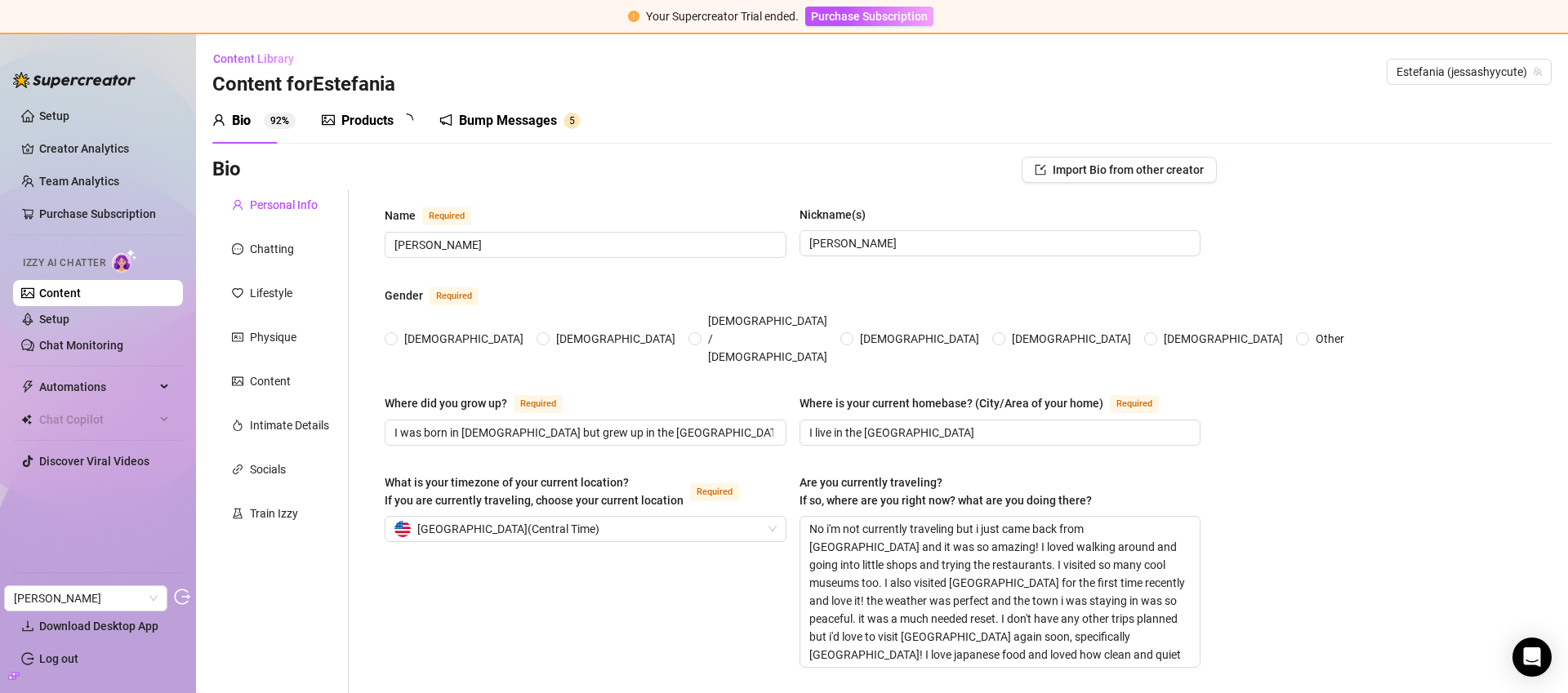
type input "[PERSON_NAME]"
type input "Jess, Estefania"
type input "I was born in mexico but grew up in the southern US"
type input "I live in the southern USA"
type textarea "No i'm not currently traveling but i just came back from Mexico city and it was…"
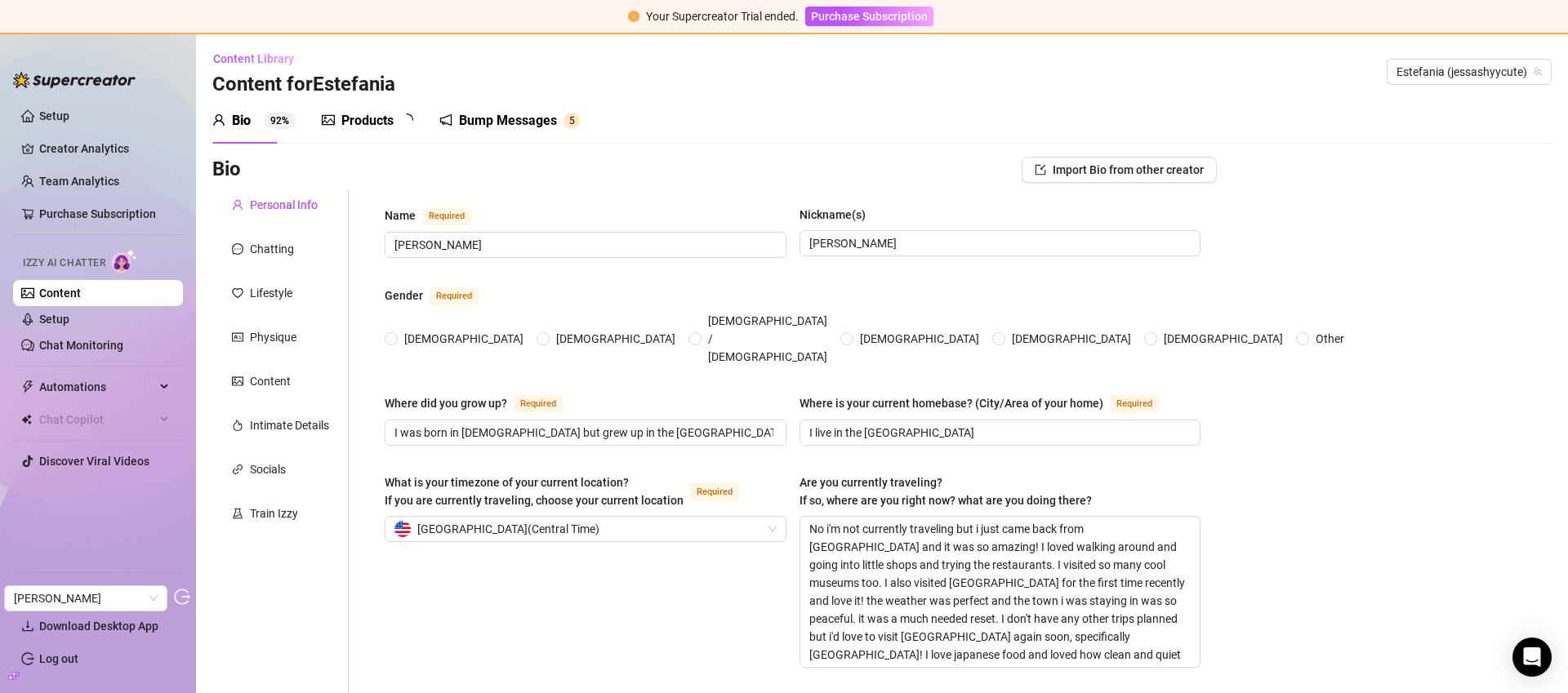
type input "Straight but i've always wanted to kiss a girl"
type input "recently single and i want to be single for a while"
type input "I have two sisters and am the oldest. I am very close with them and love spendi…"
type input "No childen but i am a dog and cat mom"
type input "I have four pets. One dog shes a chihuahua and poodle mix and her name is nala …"
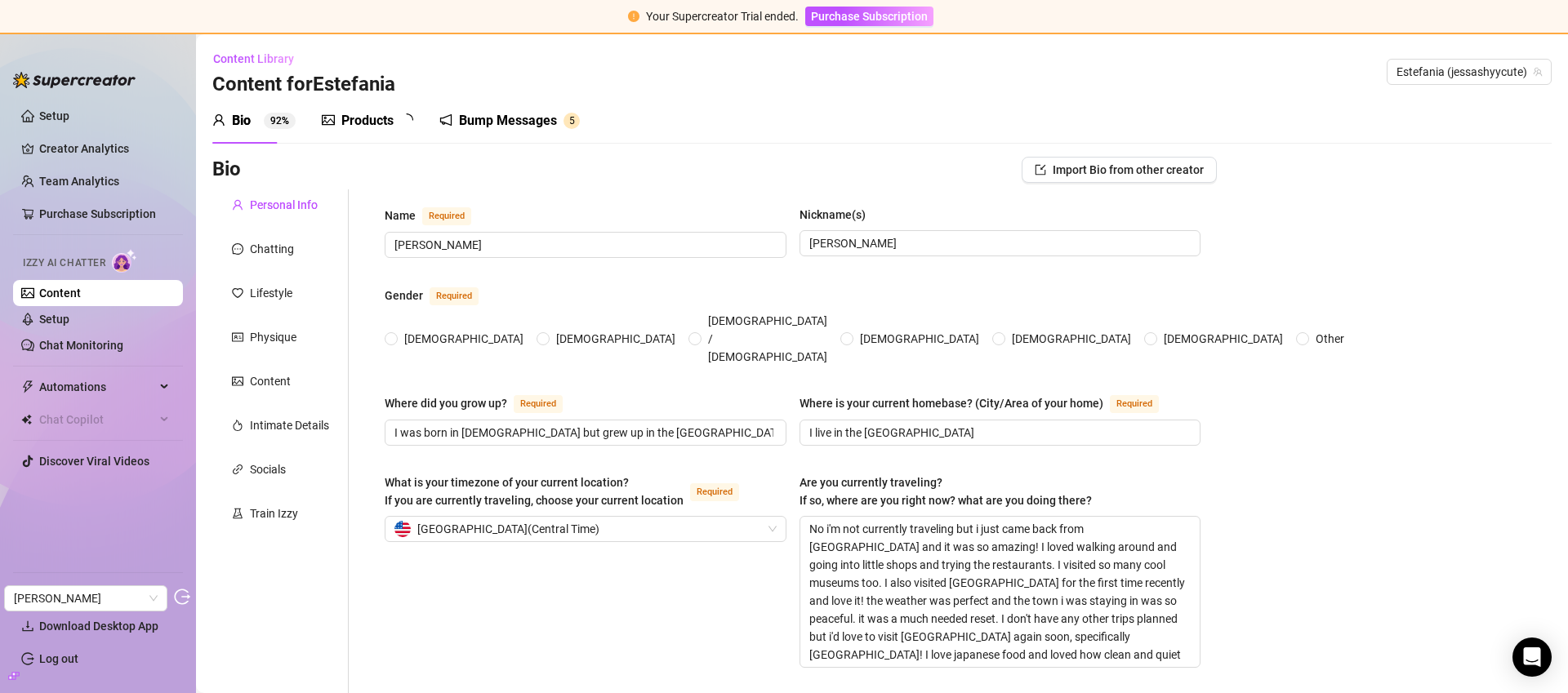
type input "I do onlyfans for now but would love to do streaming and youtube in the future"
type input "I was an accountant for 5 years and hated it a lot! I hated the corporate world…"
type input "I got a bachelors degree in accounting as well as a masters degree in accountin…"
type input "I am agnostic and spiritual"
type input "I believe in treating others like they are valuable and matter. I try to treat …"
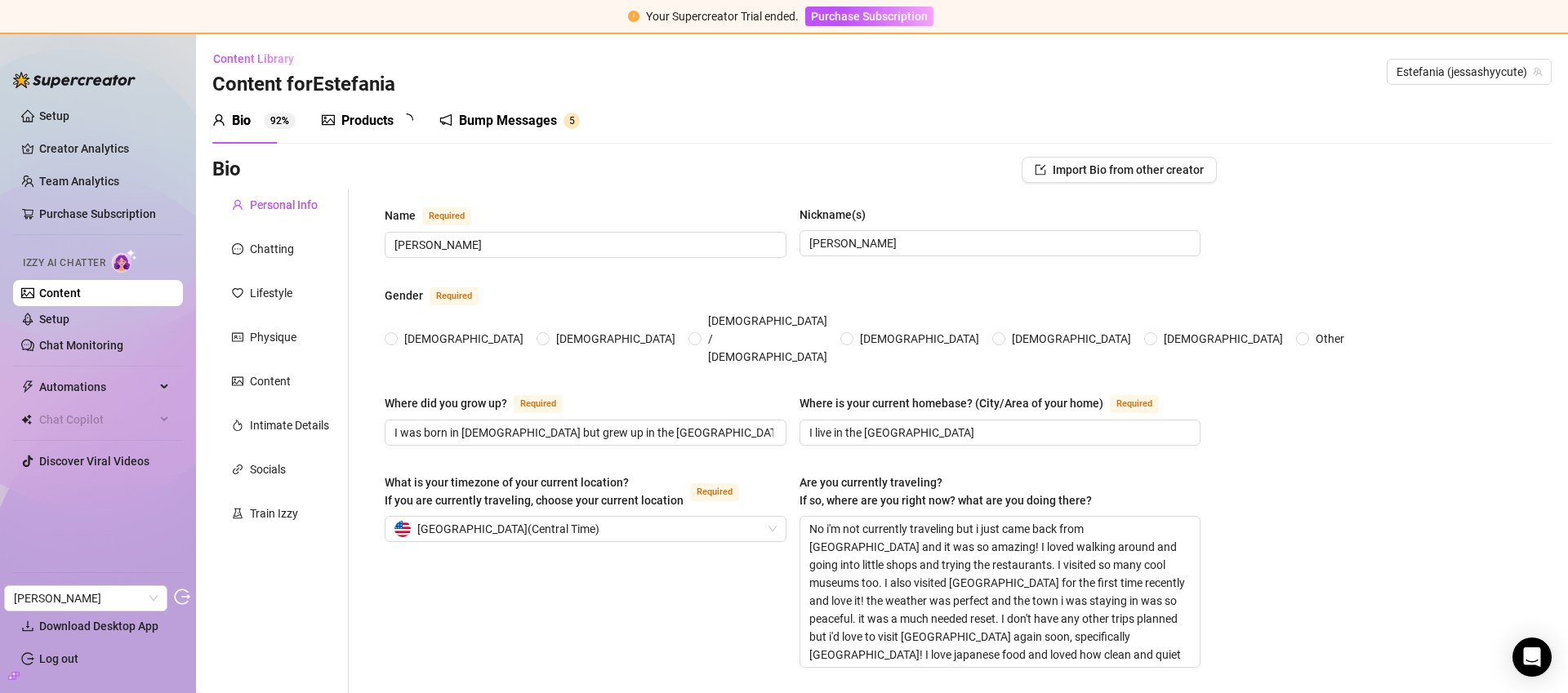
type textarea "My dream is to have a happy relationship and family as well as have the freedom…"
type textarea "One time my dad left me at a gas station by accident because i got out while he…"
type textarea "I love reading, i don't really watch shows and enjoy watching true crime and ps…"
type textarea "I enjoy improving myself, my health, and my mental health."
radio input "true"
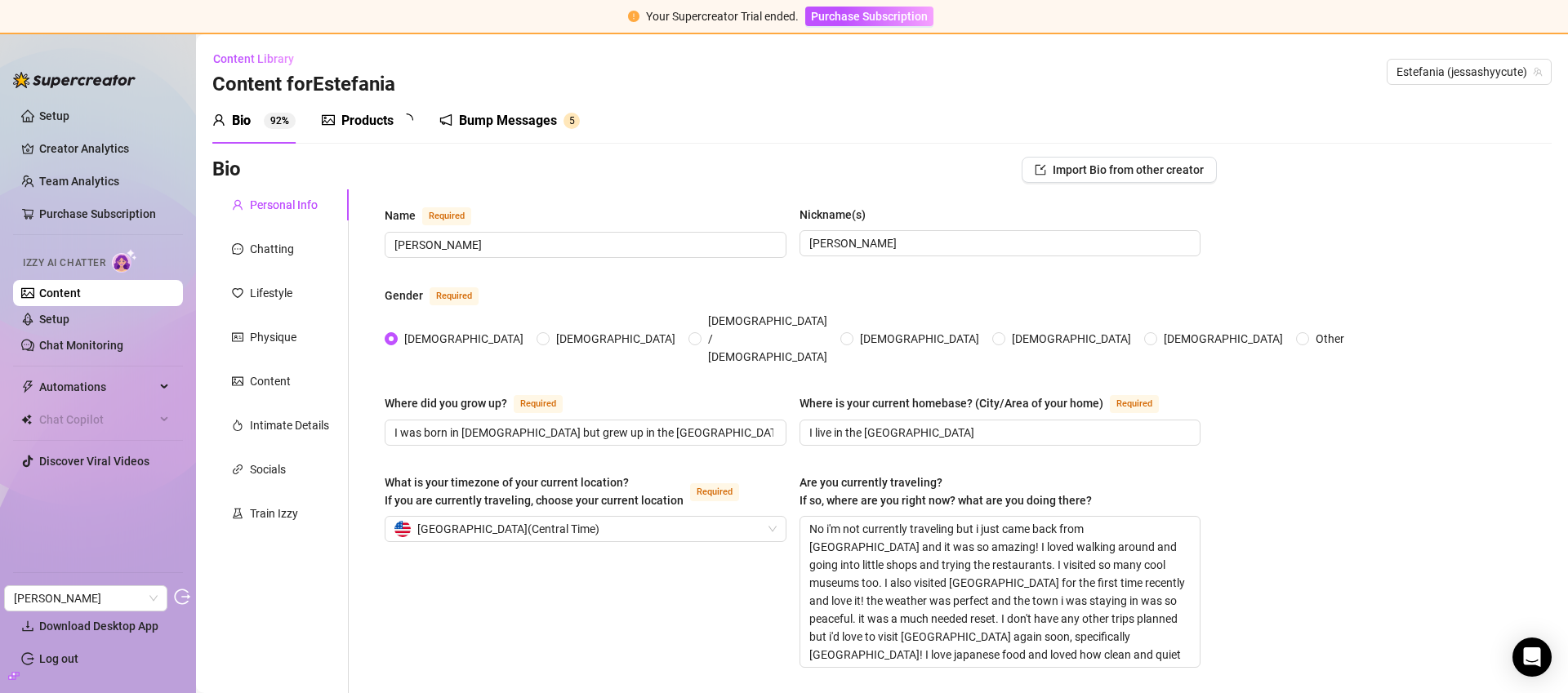
type input "December 21st, 1994"
click at [83, 346] on link "Chat Monitoring" at bounding box center [81, 345] width 84 height 13
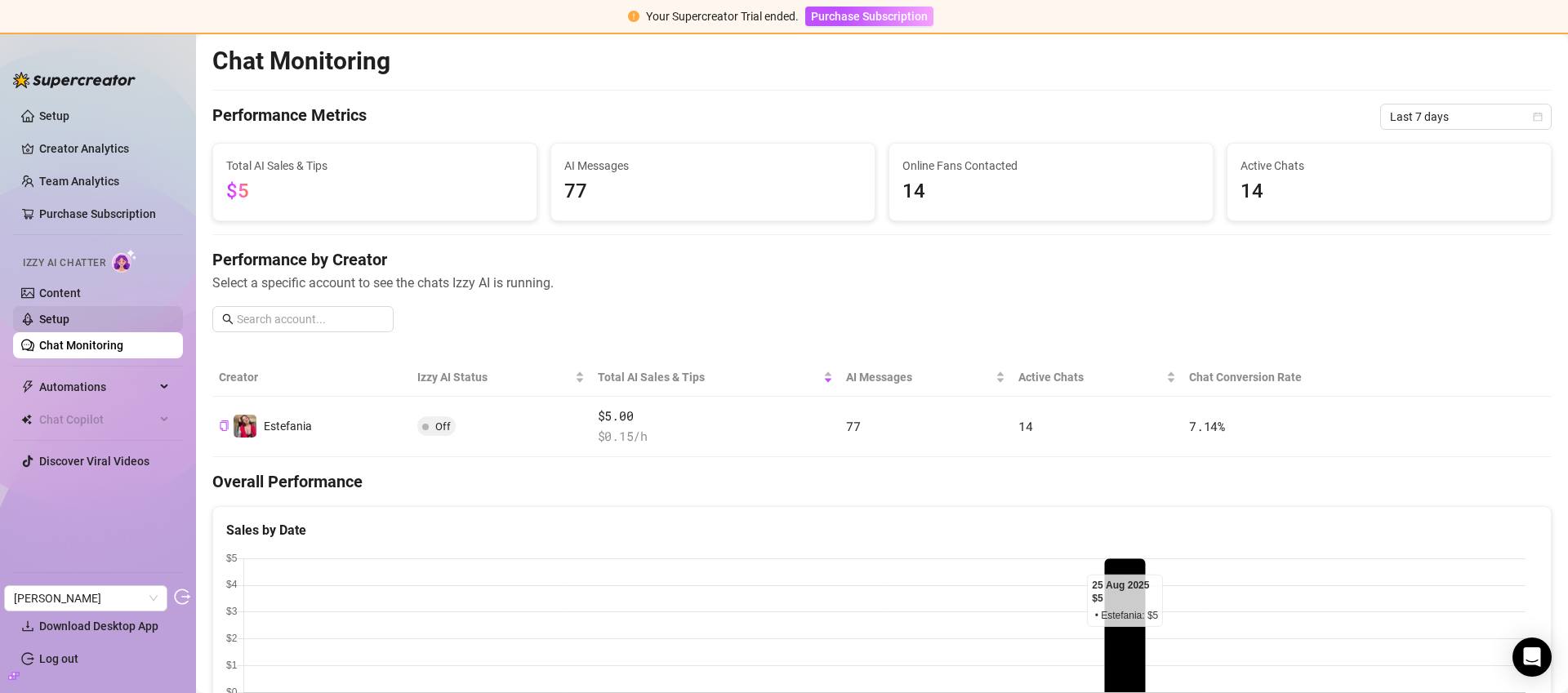
click at [70, 320] on link "Setup" at bounding box center [54, 320] width 30 height 13
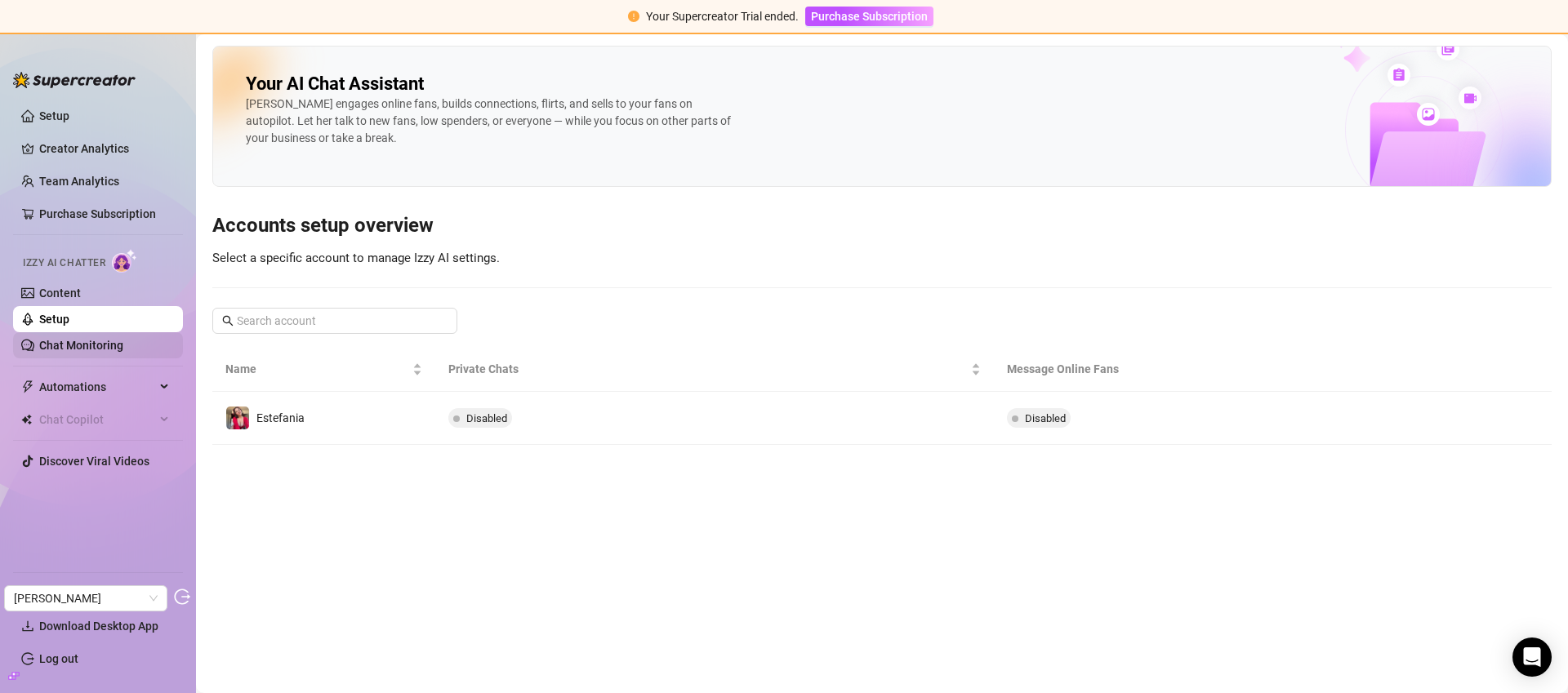
click at [113, 348] on link "Chat Monitoring" at bounding box center [81, 345] width 84 height 13
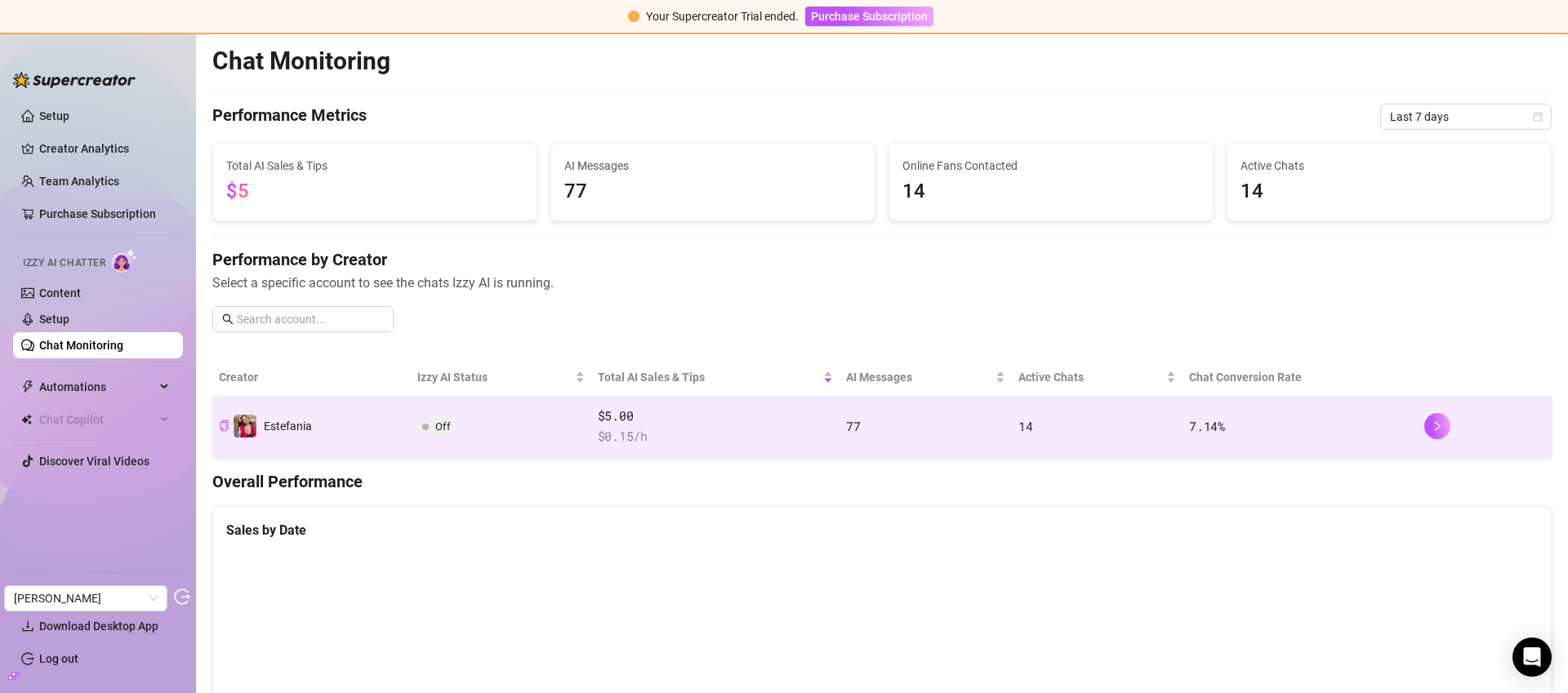
click at [566, 423] on td "Off" at bounding box center [501, 427] width 179 height 61
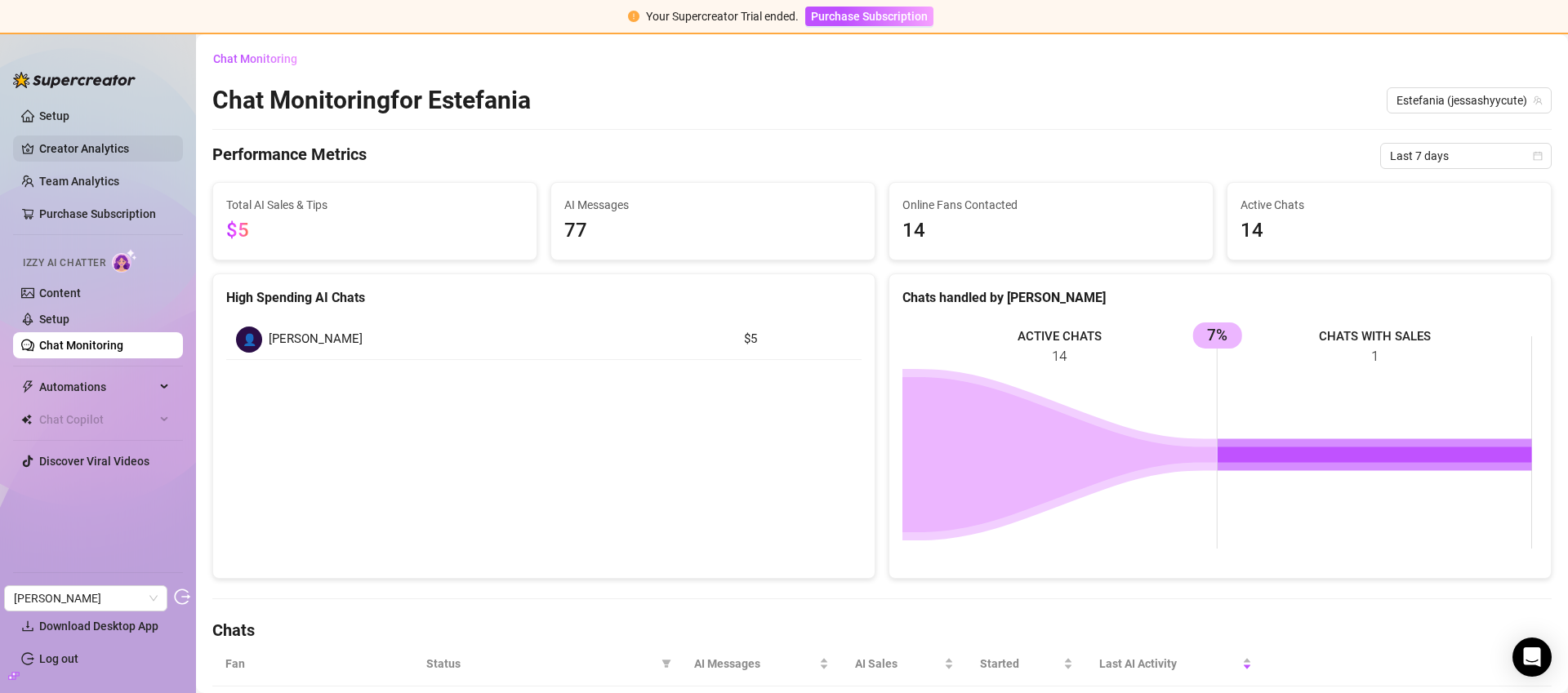
click at [93, 146] on link "Creator Analytics" at bounding box center [104, 148] width 130 height 26
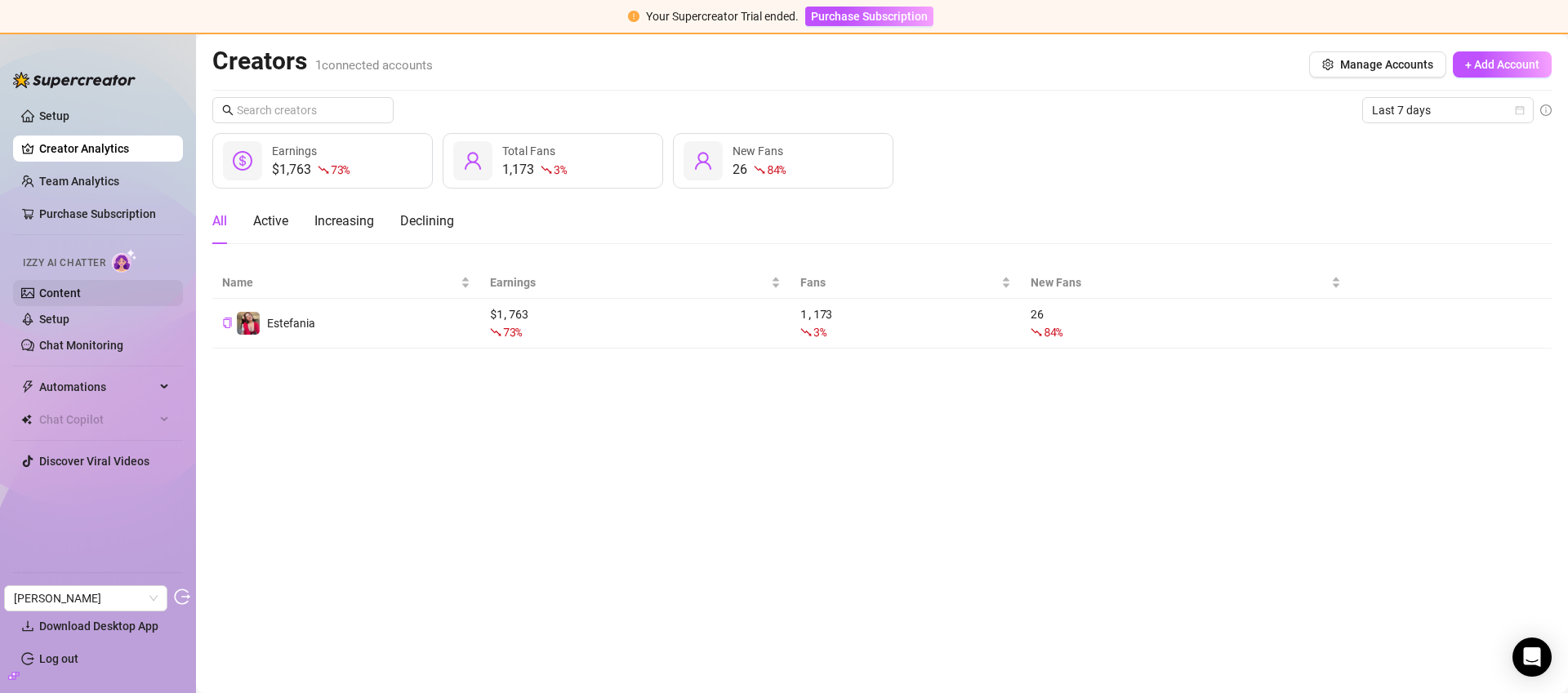
click at [81, 300] on link "Content" at bounding box center [60, 293] width 42 height 13
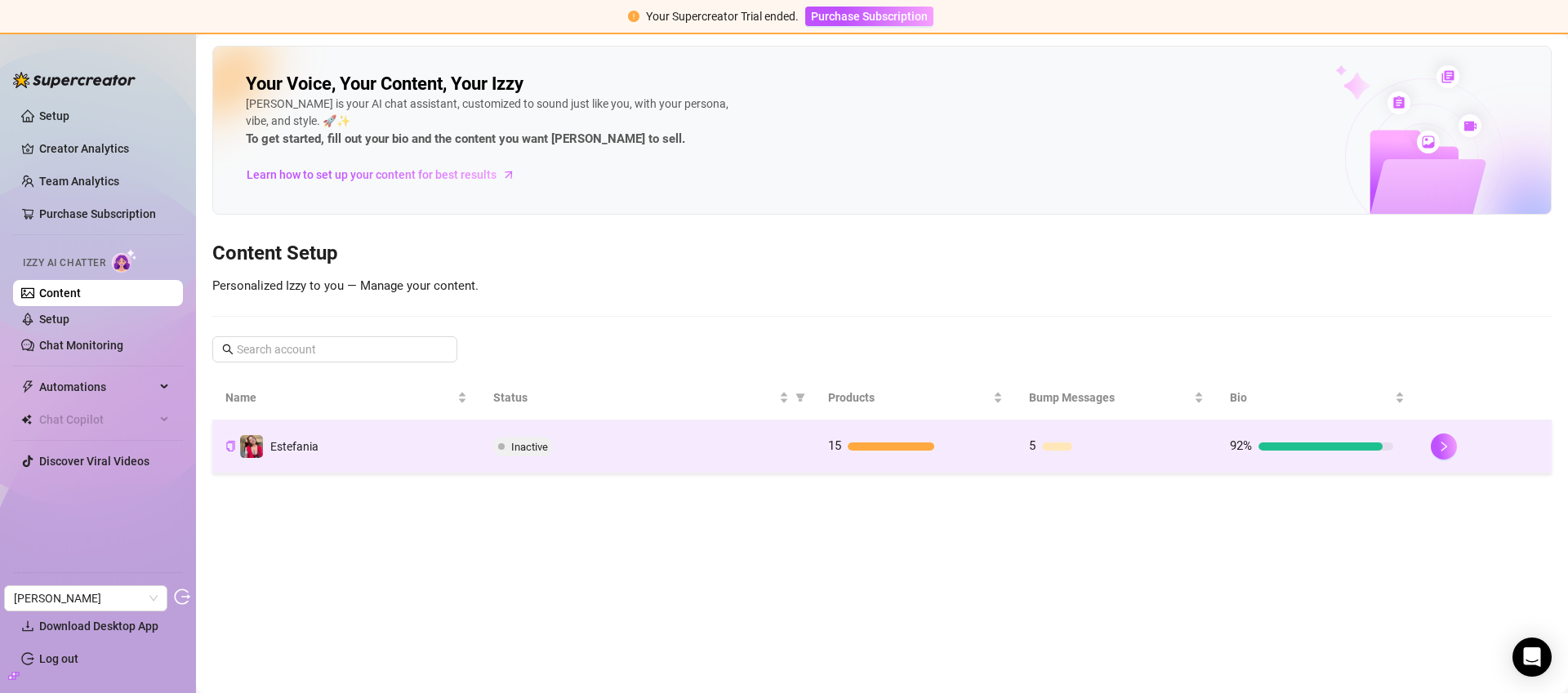
click at [798, 447] on div "Inactive" at bounding box center [648, 447] width 309 height 20
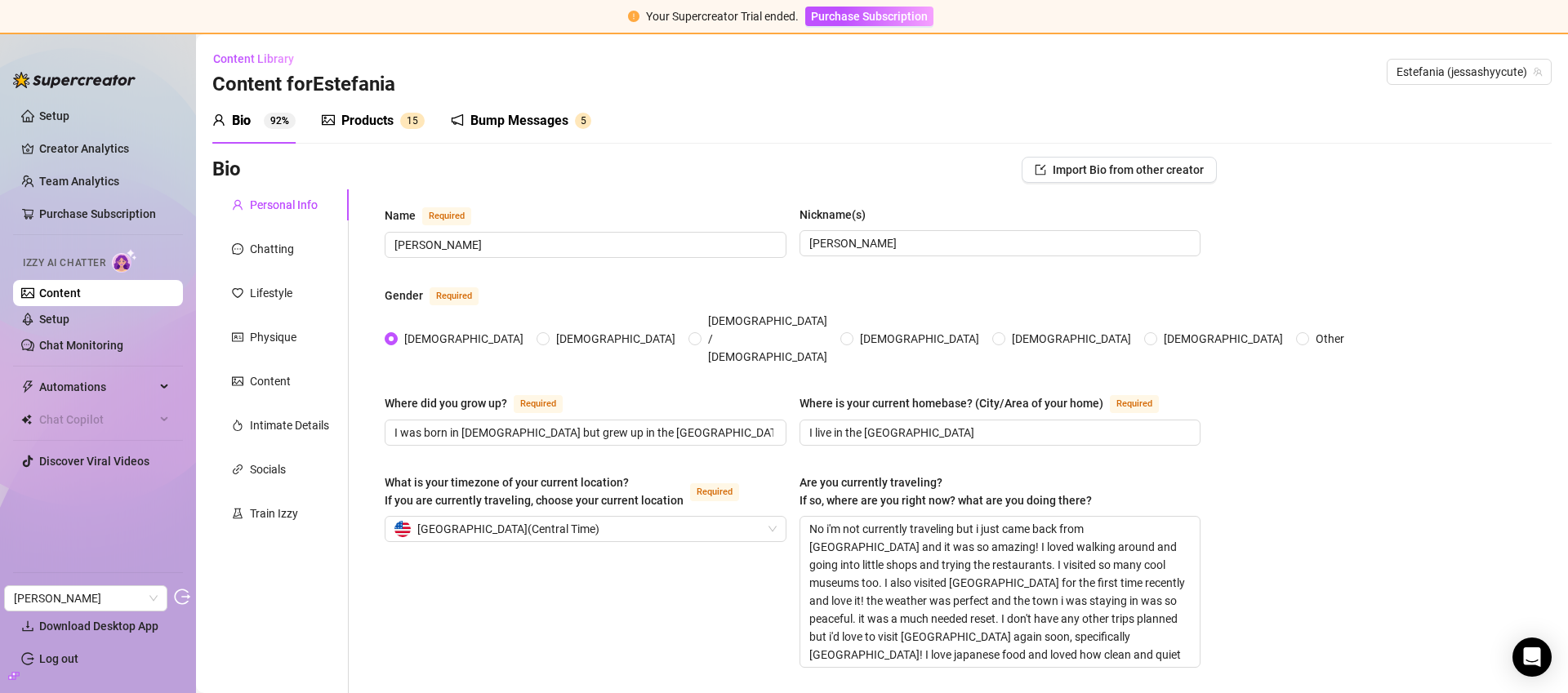
click at [360, 116] on div "Products" at bounding box center [367, 121] width 52 height 20
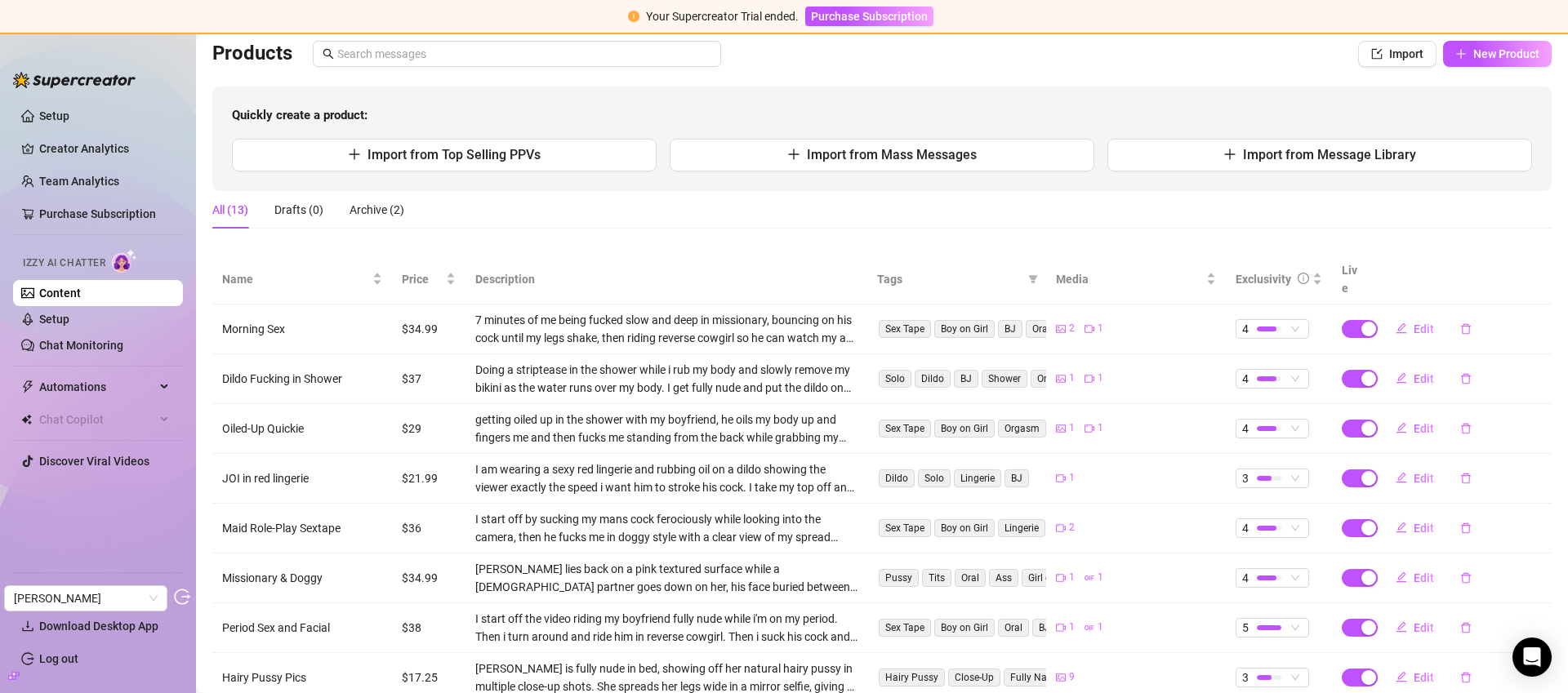
scroll to position [261, 0]
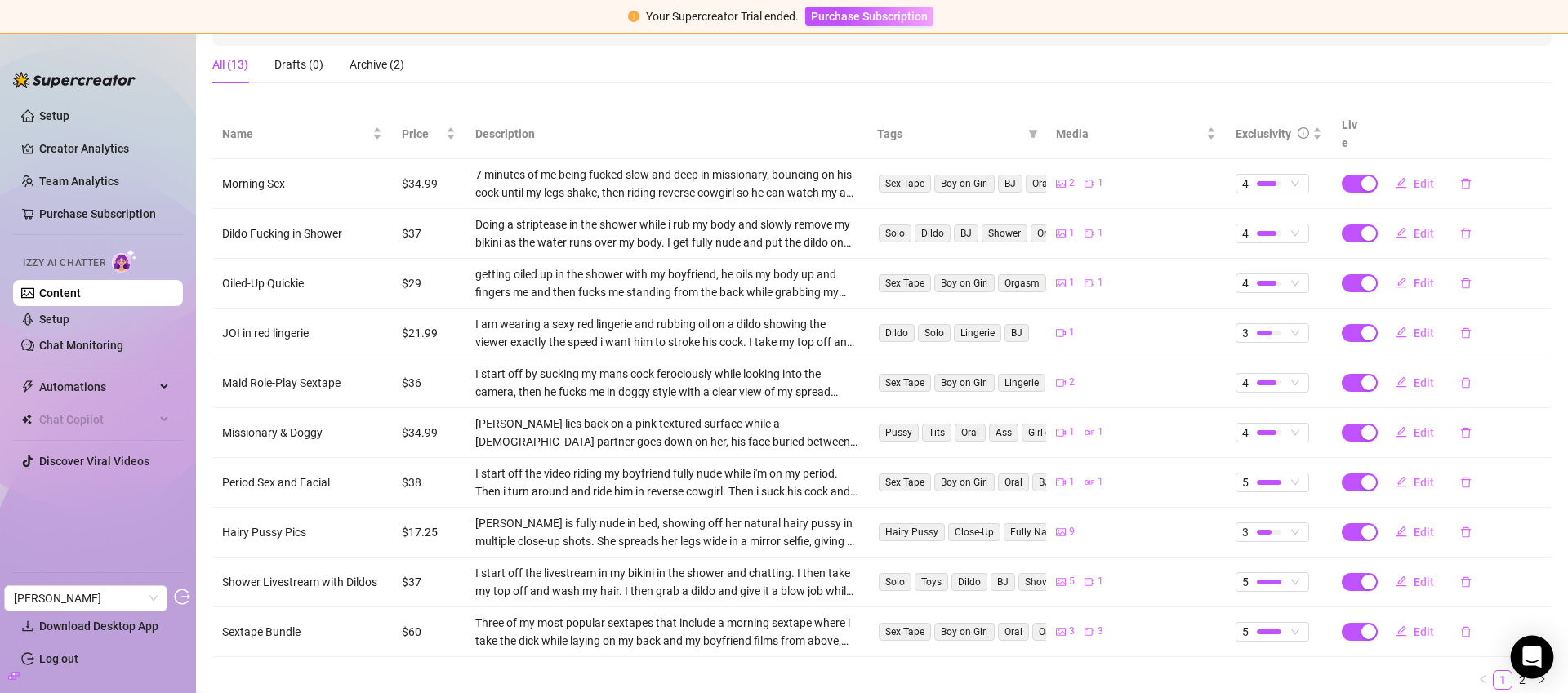
click at [1509, 666] on body "Your Supercreator Trial ended. Purchase Subscription Setup Creator Analytics Te…" at bounding box center [784, 346] width 1568 height 693
click at [1513, 671] on link "2" at bounding box center [1522, 680] width 18 height 18
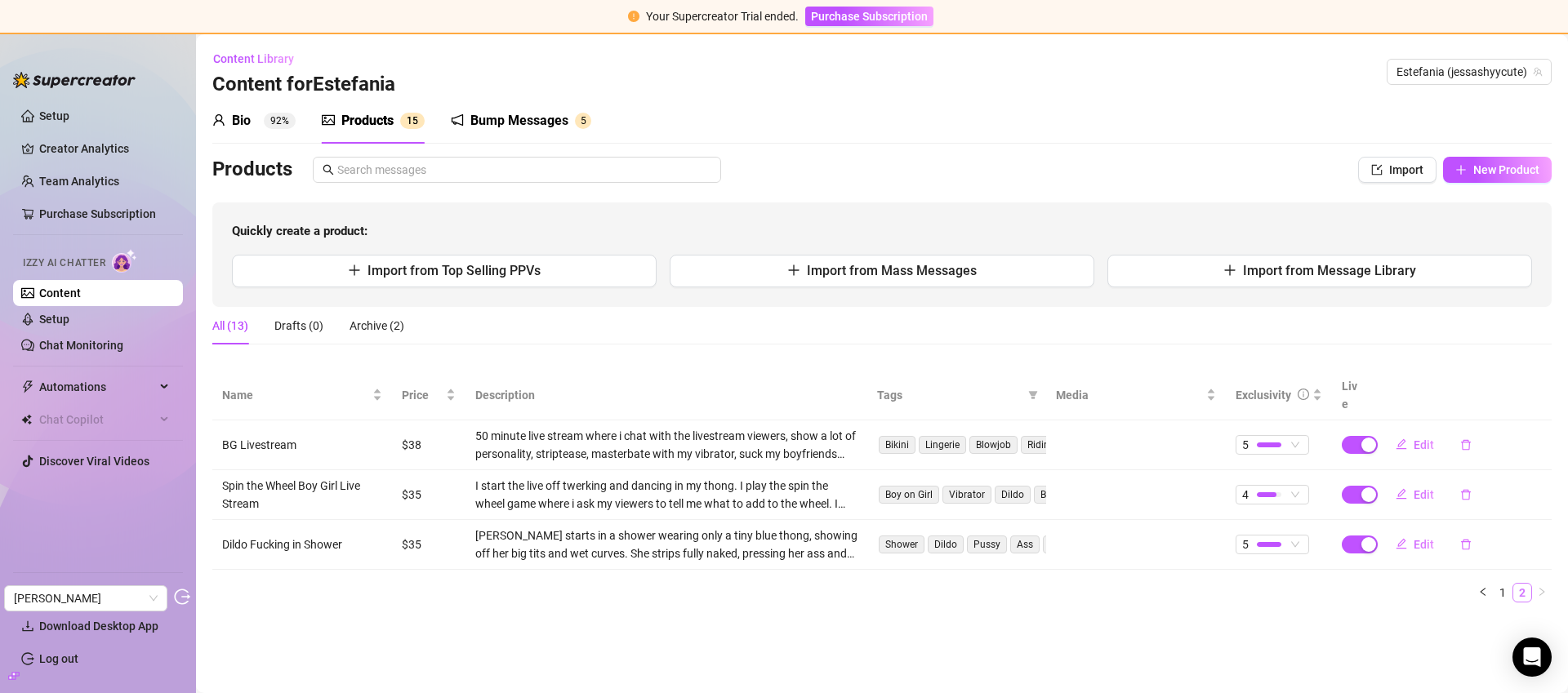
scroll to position [0, 0]
click at [1507, 583] on link "1" at bounding box center [1502, 593] width 18 height 18
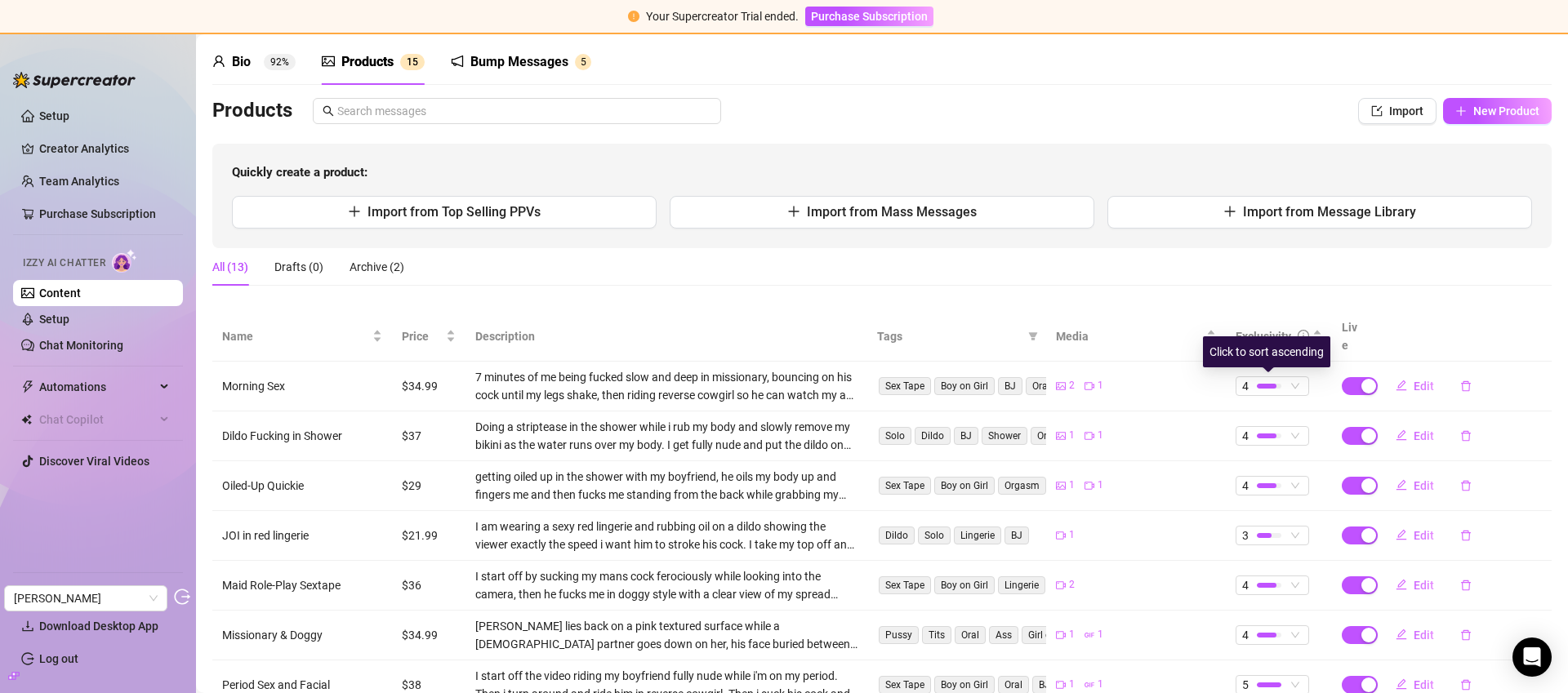
scroll to position [302, 0]
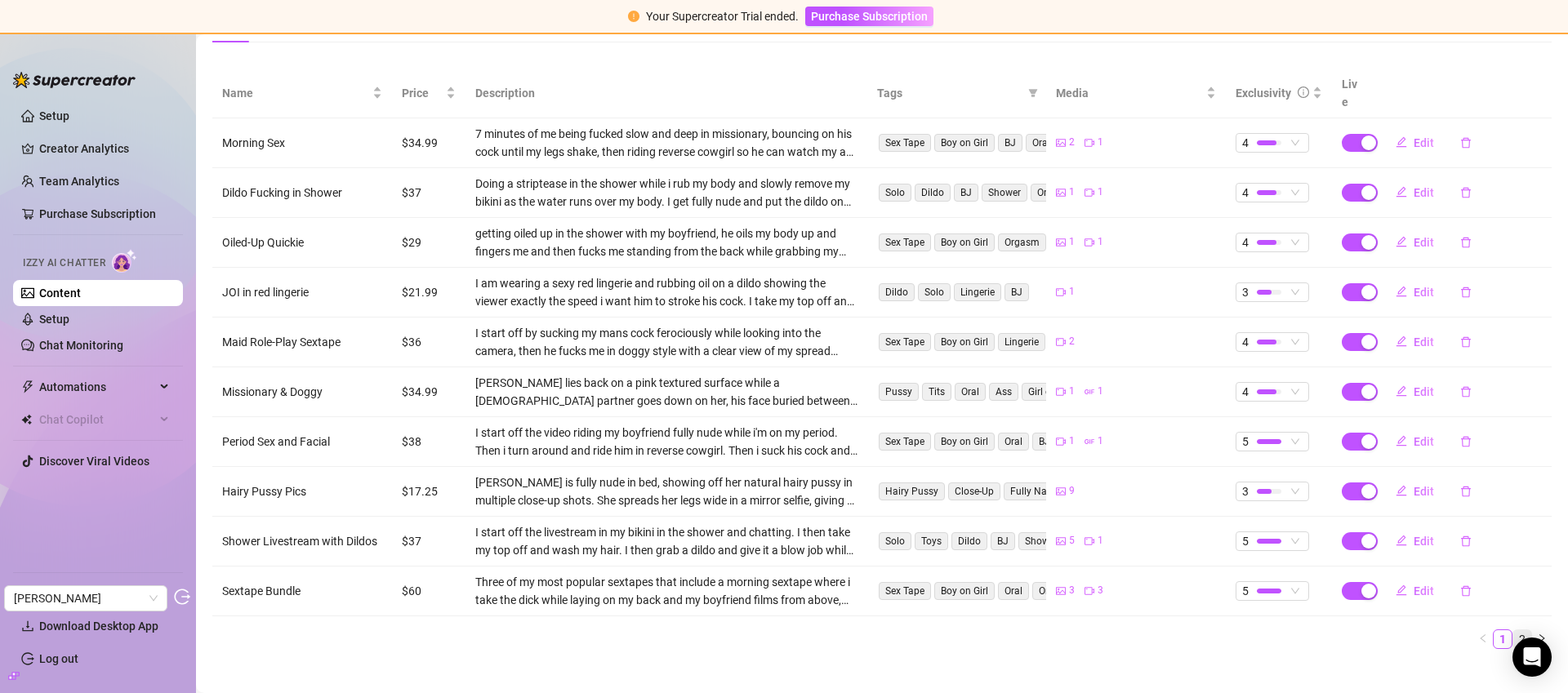
click at [1513, 630] on link "2" at bounding box center [1522, 639] width 18 height 18
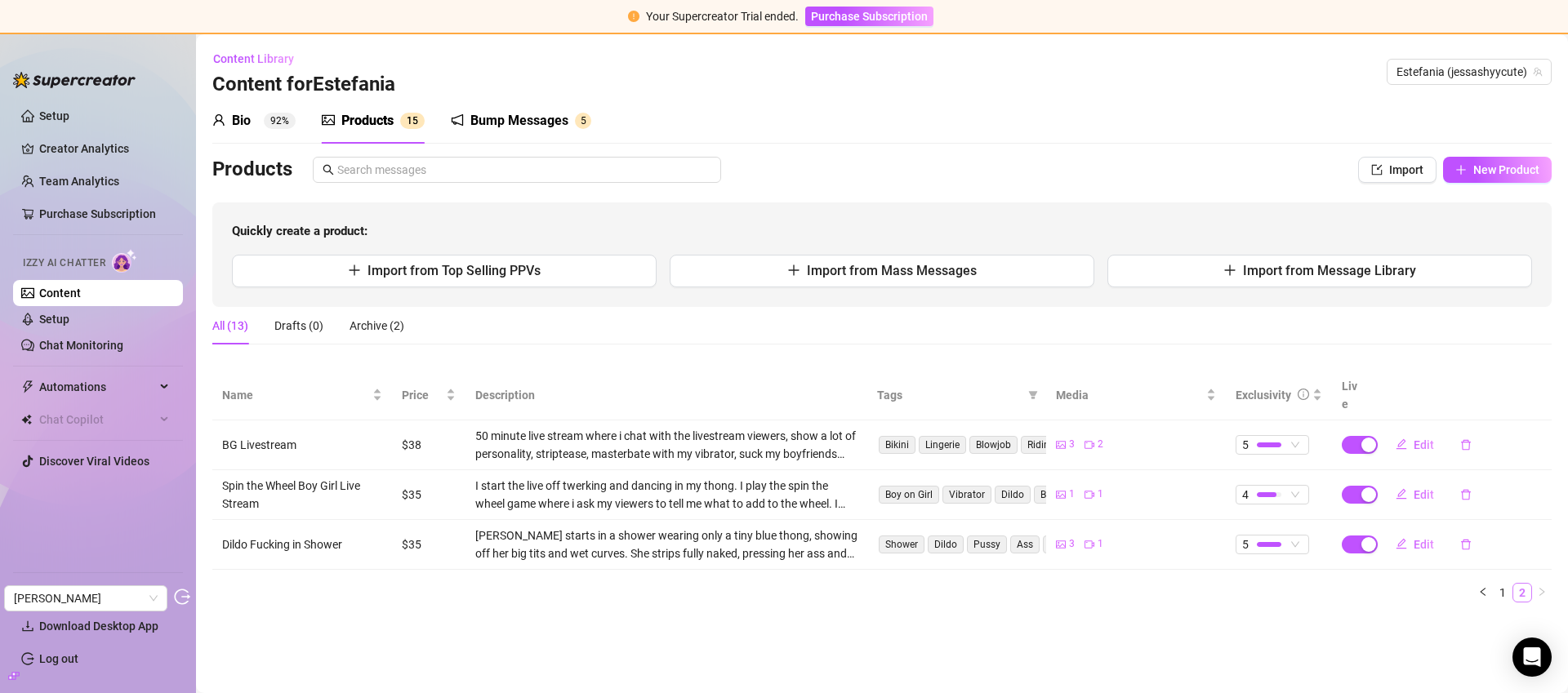
scroll to position [0, 0]
click at [1498, 583] on link "1" at bounding box center [1502, 593] width 18 height 18
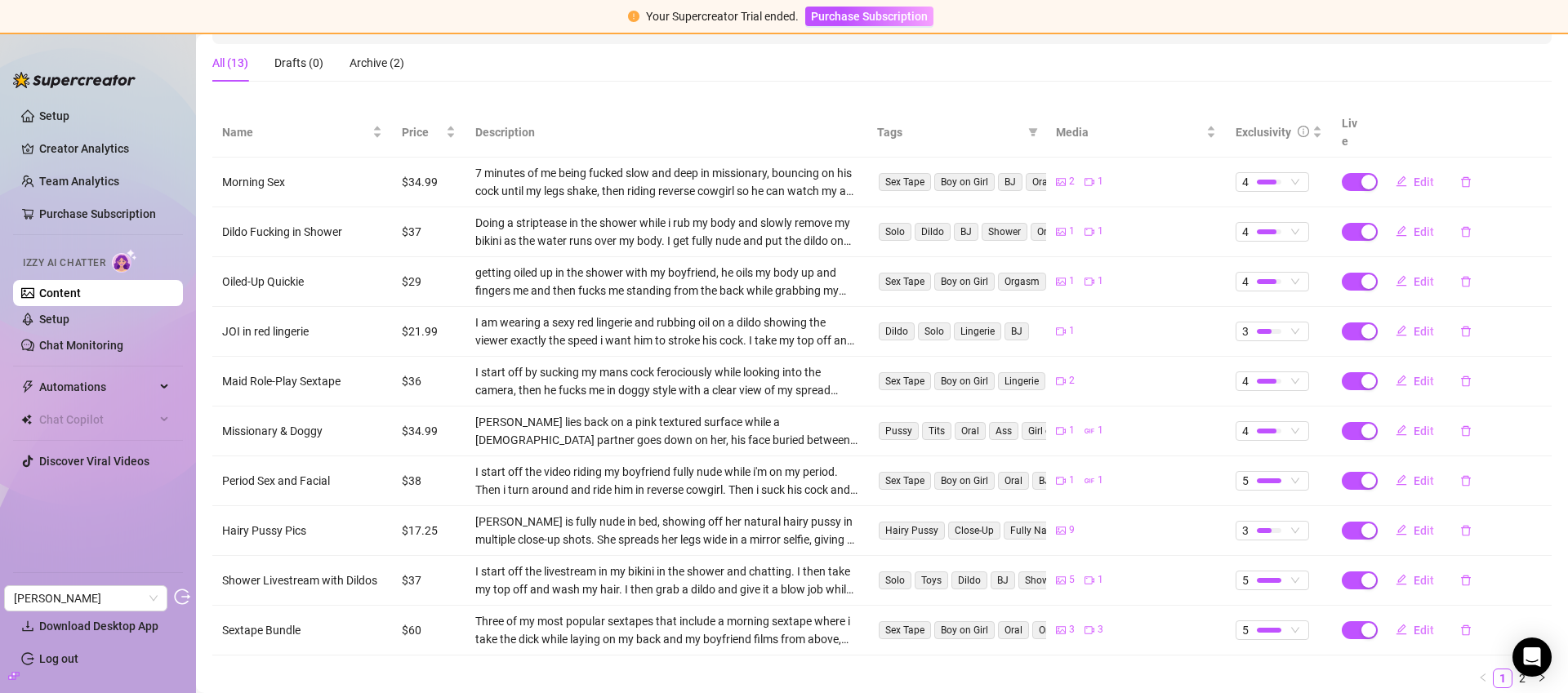
scroll to position [274, 0]
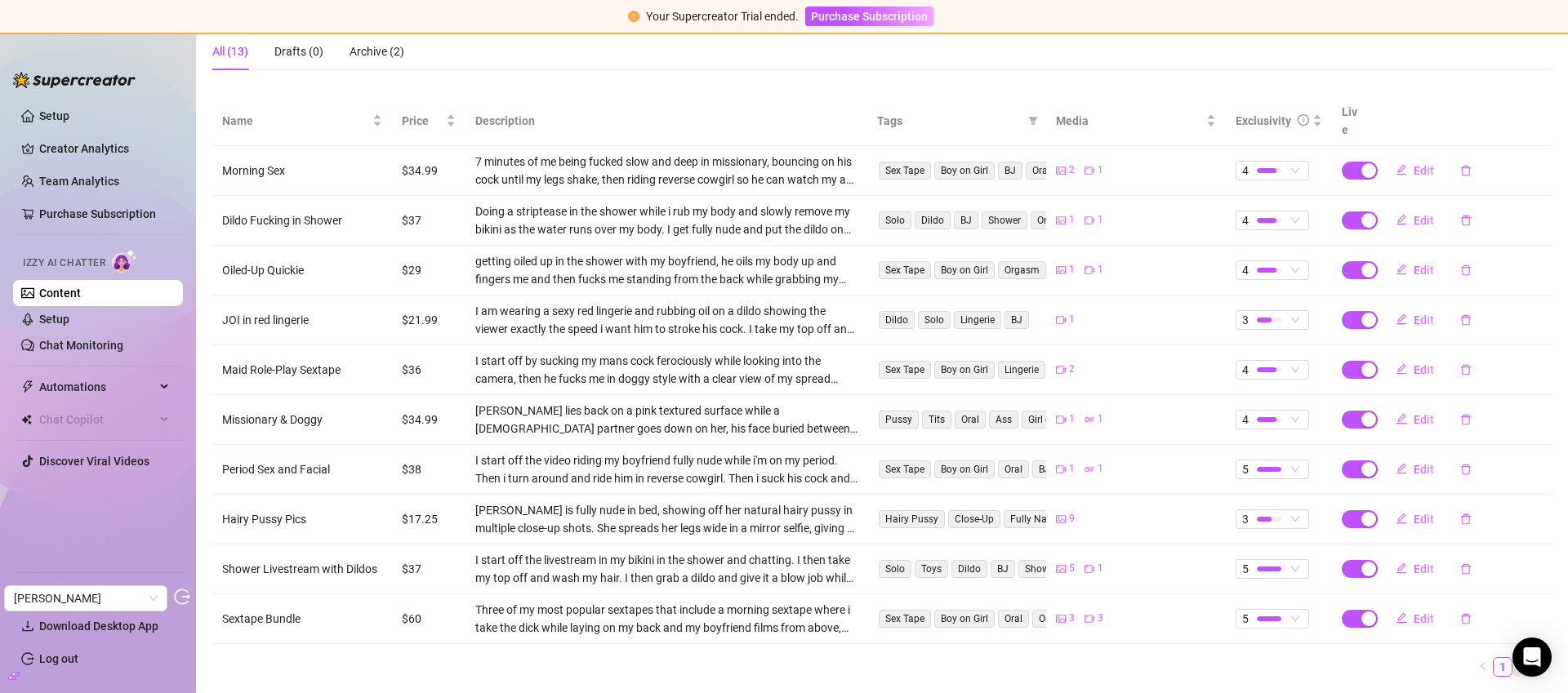
click at [1513, 657] on link "2" at bounding box center [1522, 666] width 18 height 18
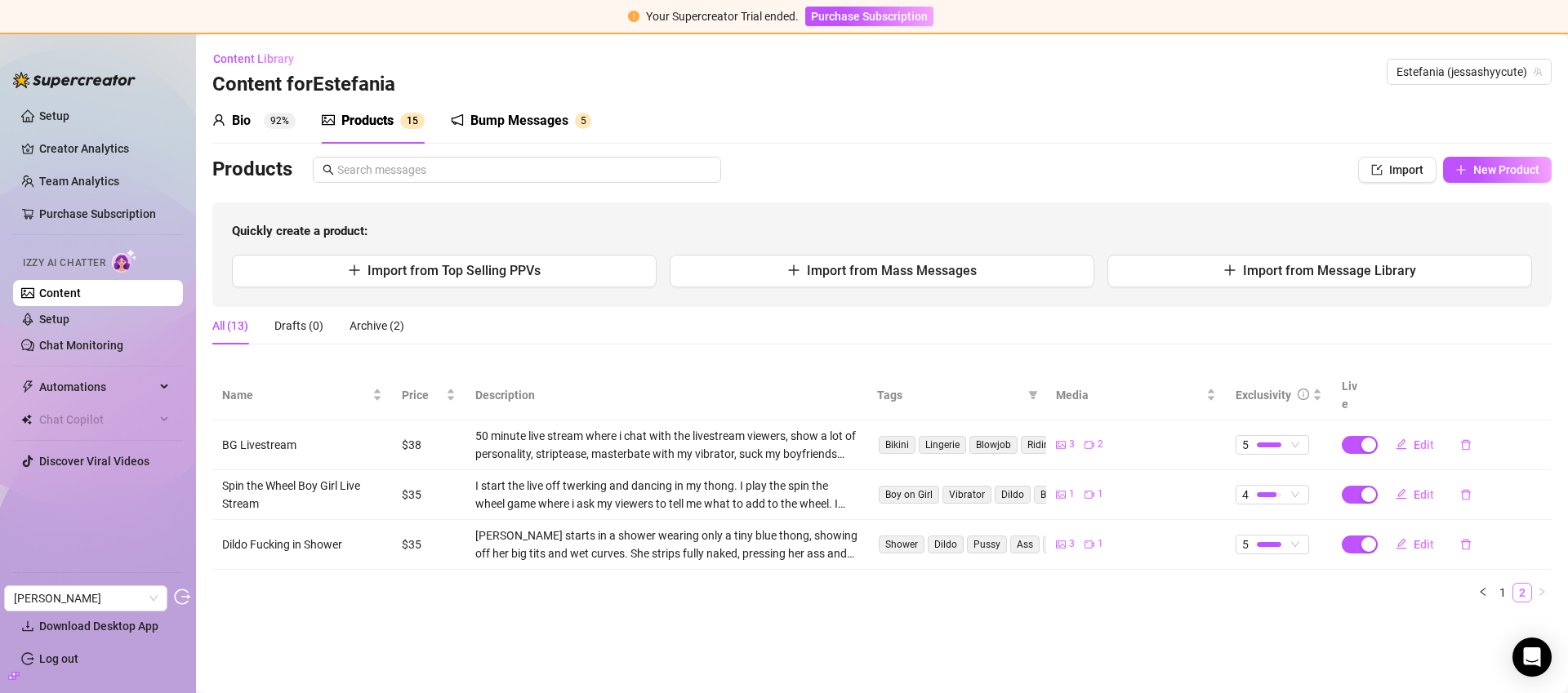
scroll to position [0, 0]
click at [1506, 583] on link "1" at bounding box center [1502, 593] width 18 height 18
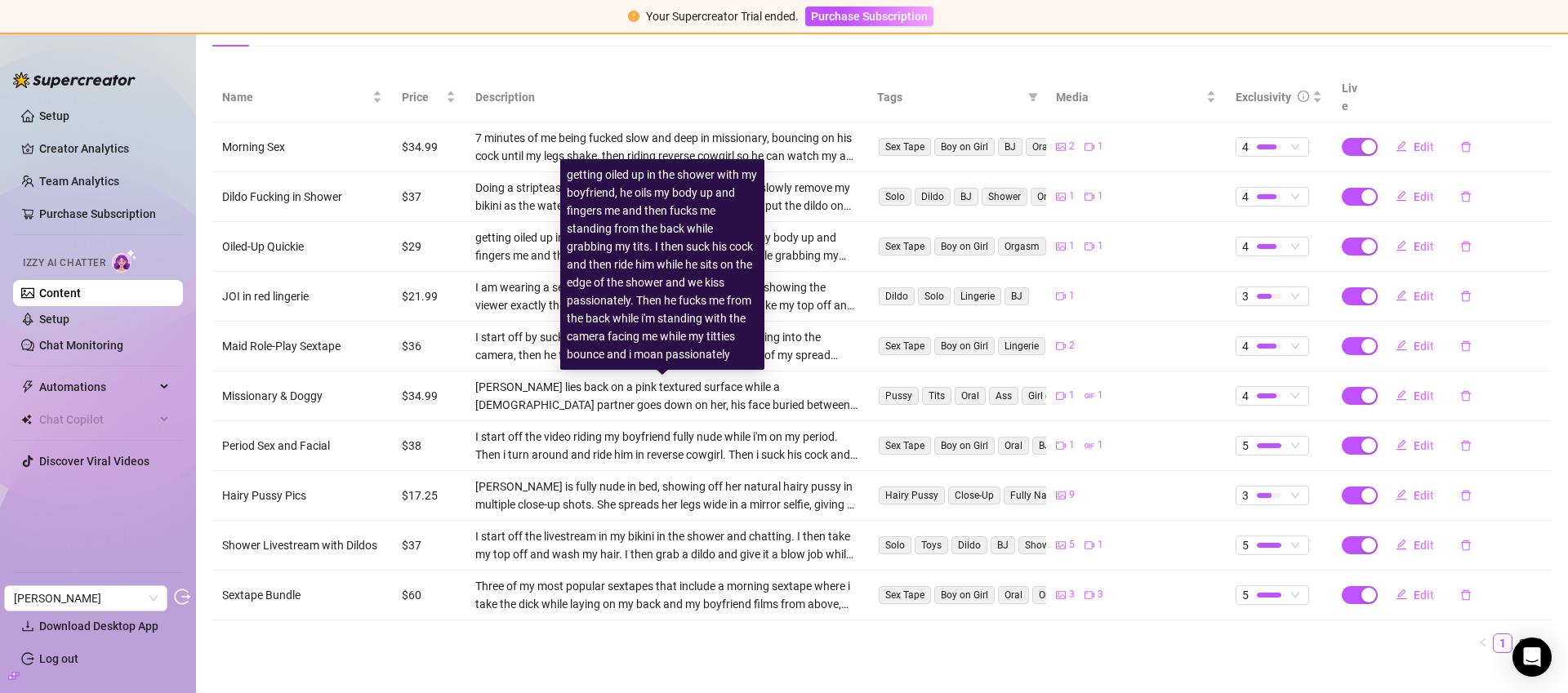
scroll to position [302, 0]
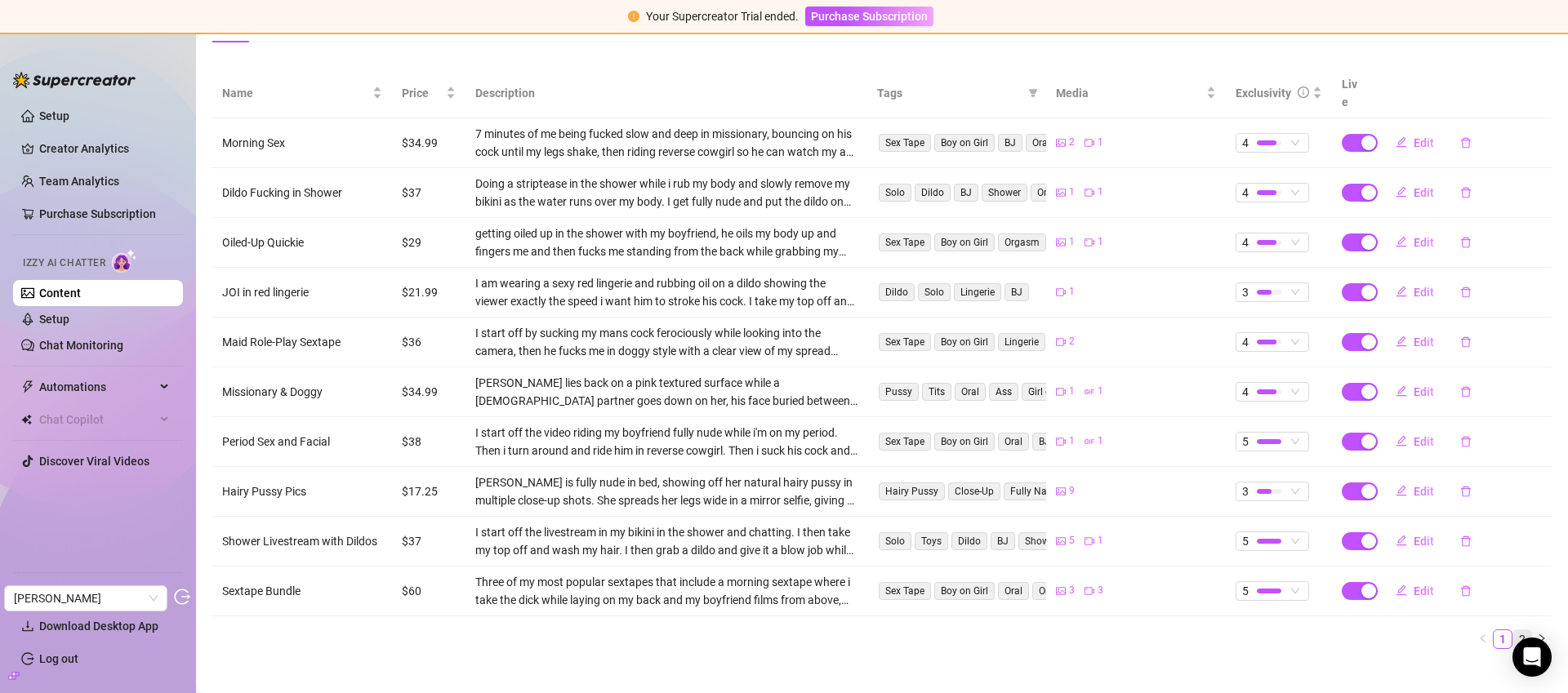
click at [1513, 630] on link "2" at bounding box center [1522, 639] width 18 height 18
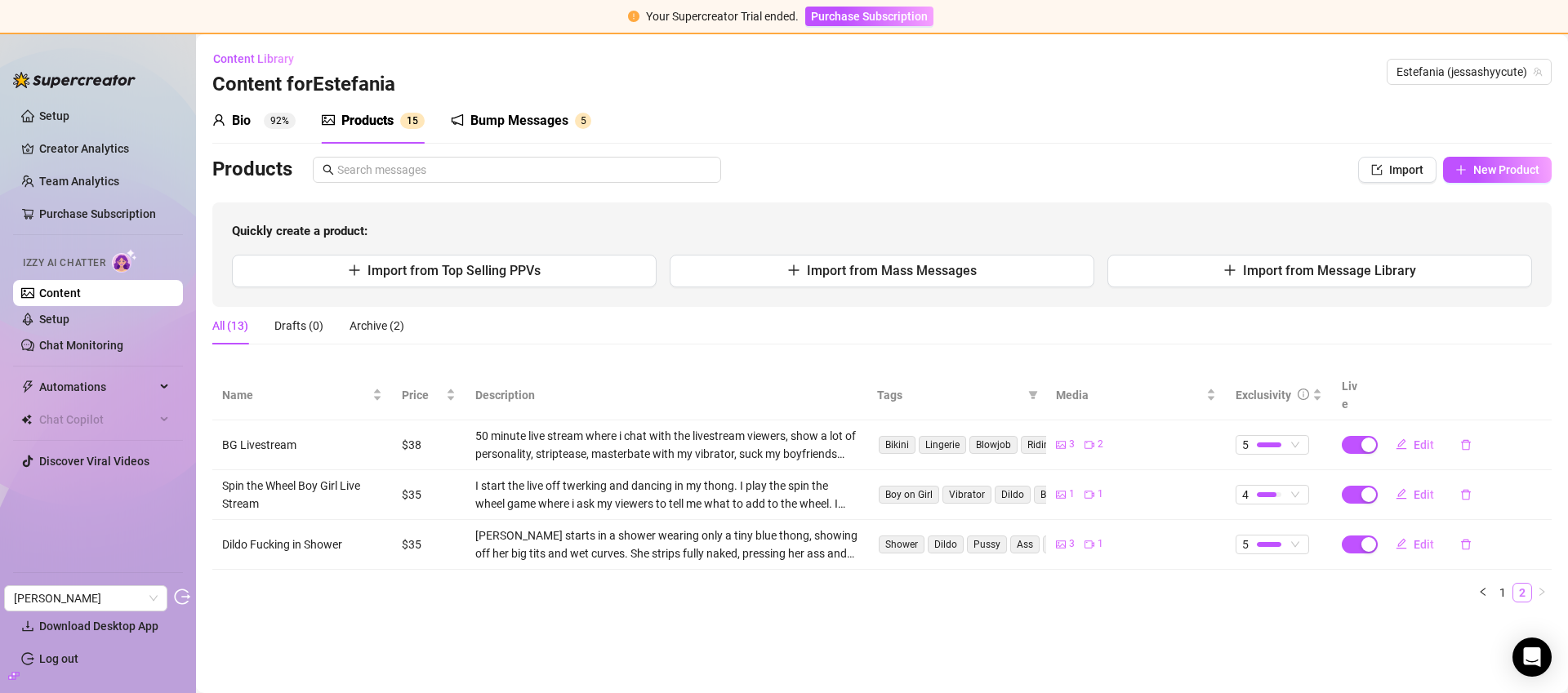
scroll to position [0, 0]
click at [1501, 583] on link "1" at bounding box center [1502, 593] width 18 height 18
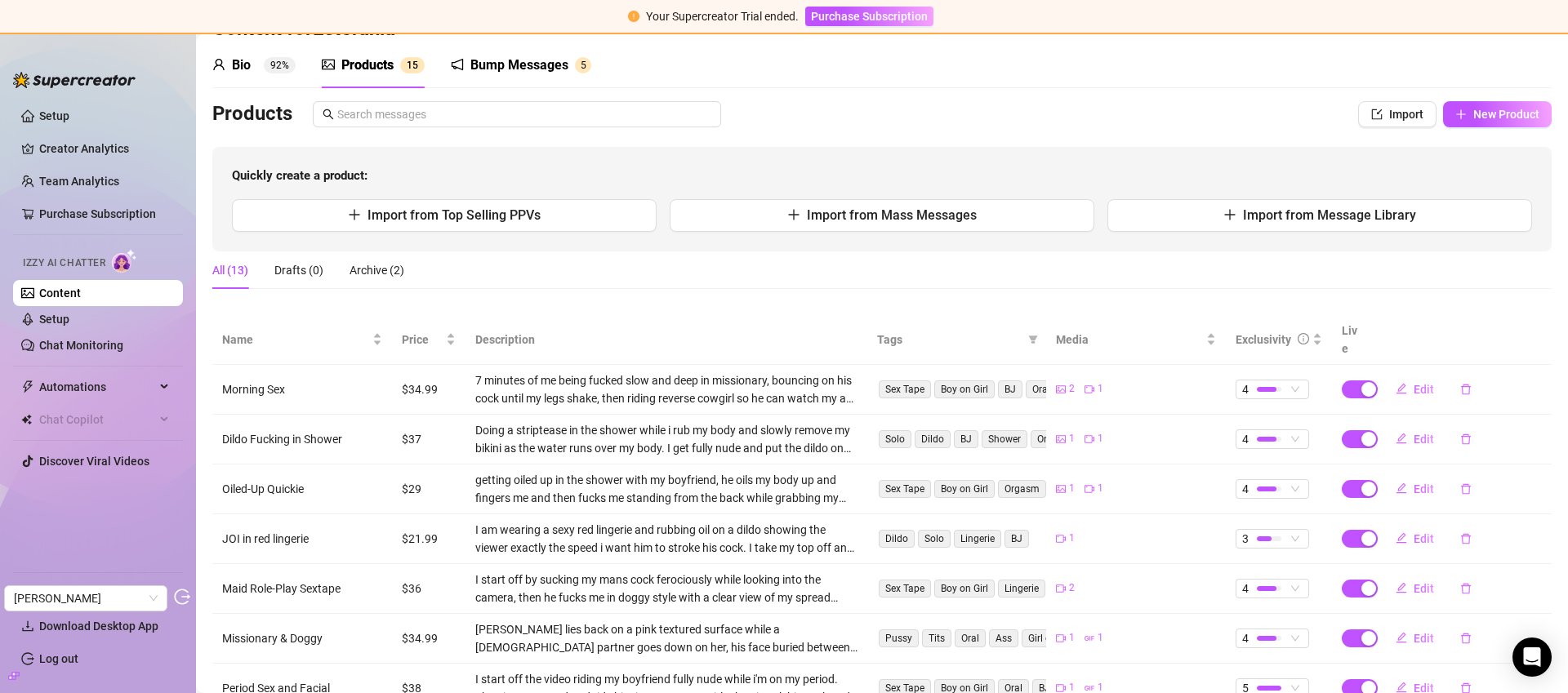
scroll to position [293, 0]
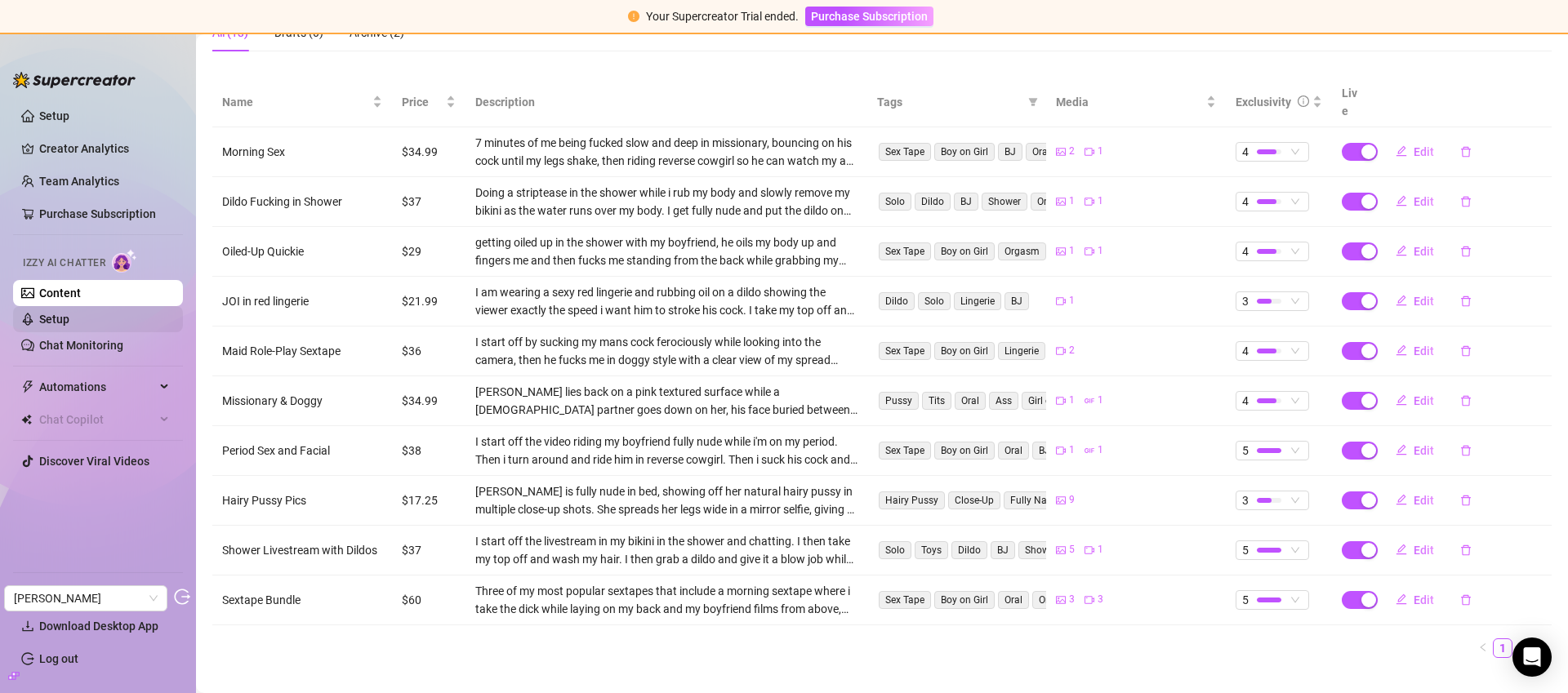
click at [70, 318] on link "Setup" at bounding box center [54, 320] width 30 height 13
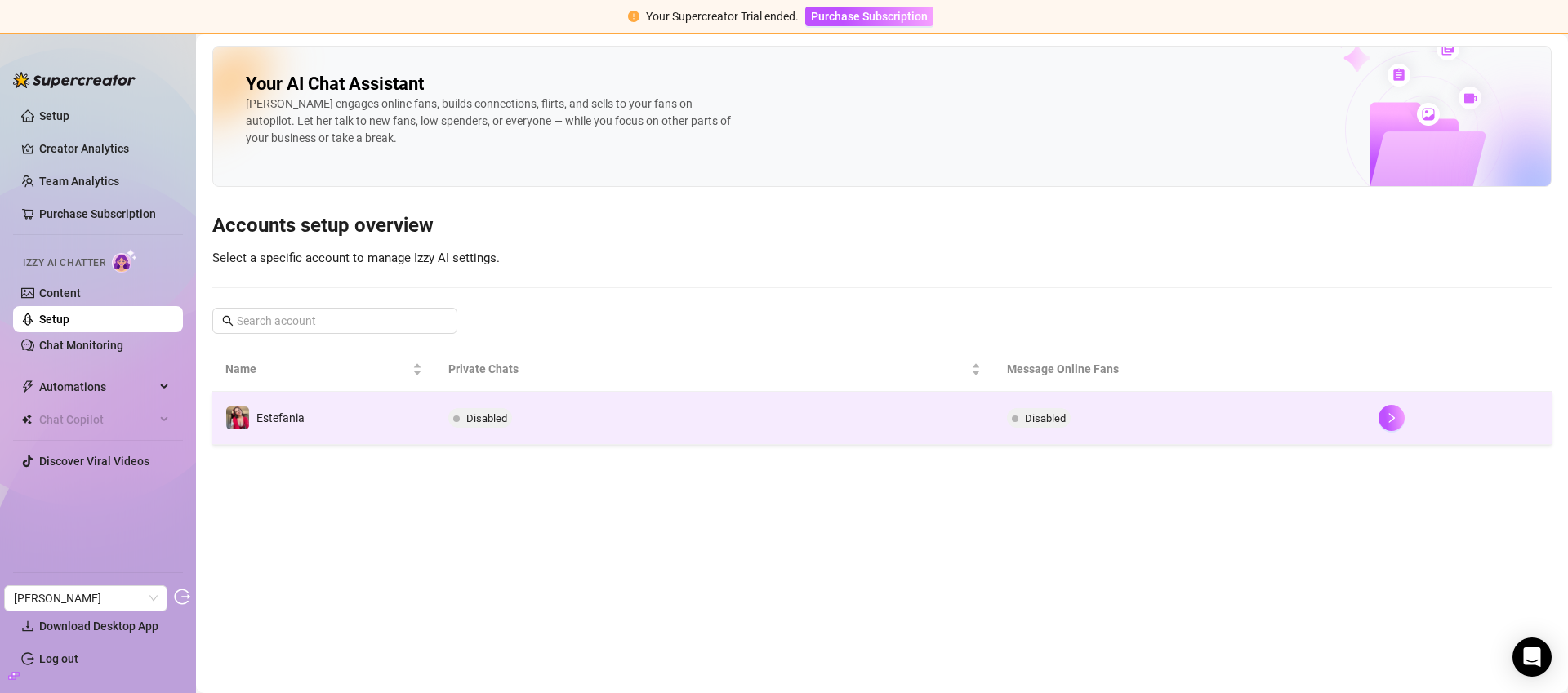
click at [693, 412] on td "Disabled" at bounding box center [714, 418] width 558 height 53
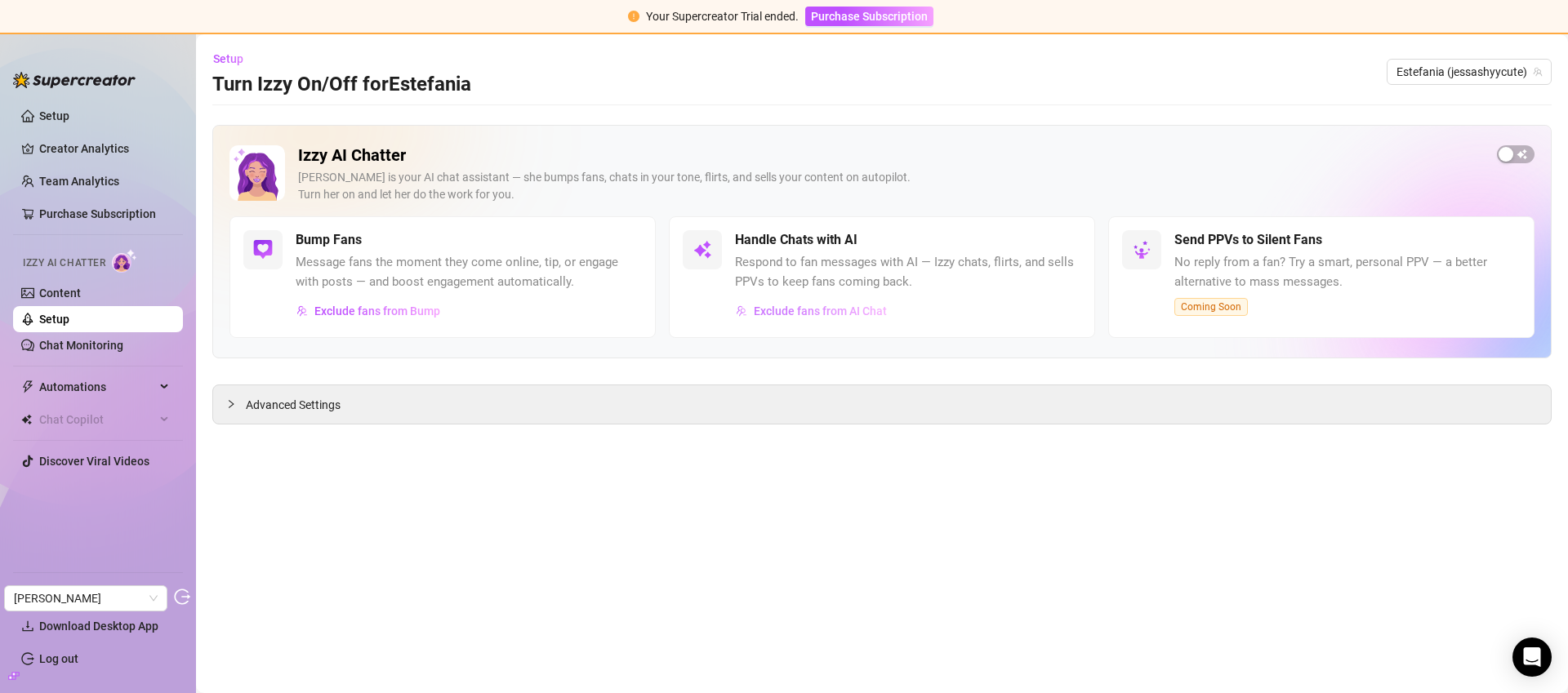
click at [778, 309] on span "Exclude fans from AI Chat" at bounding box center [821, 311] width 133 height 13
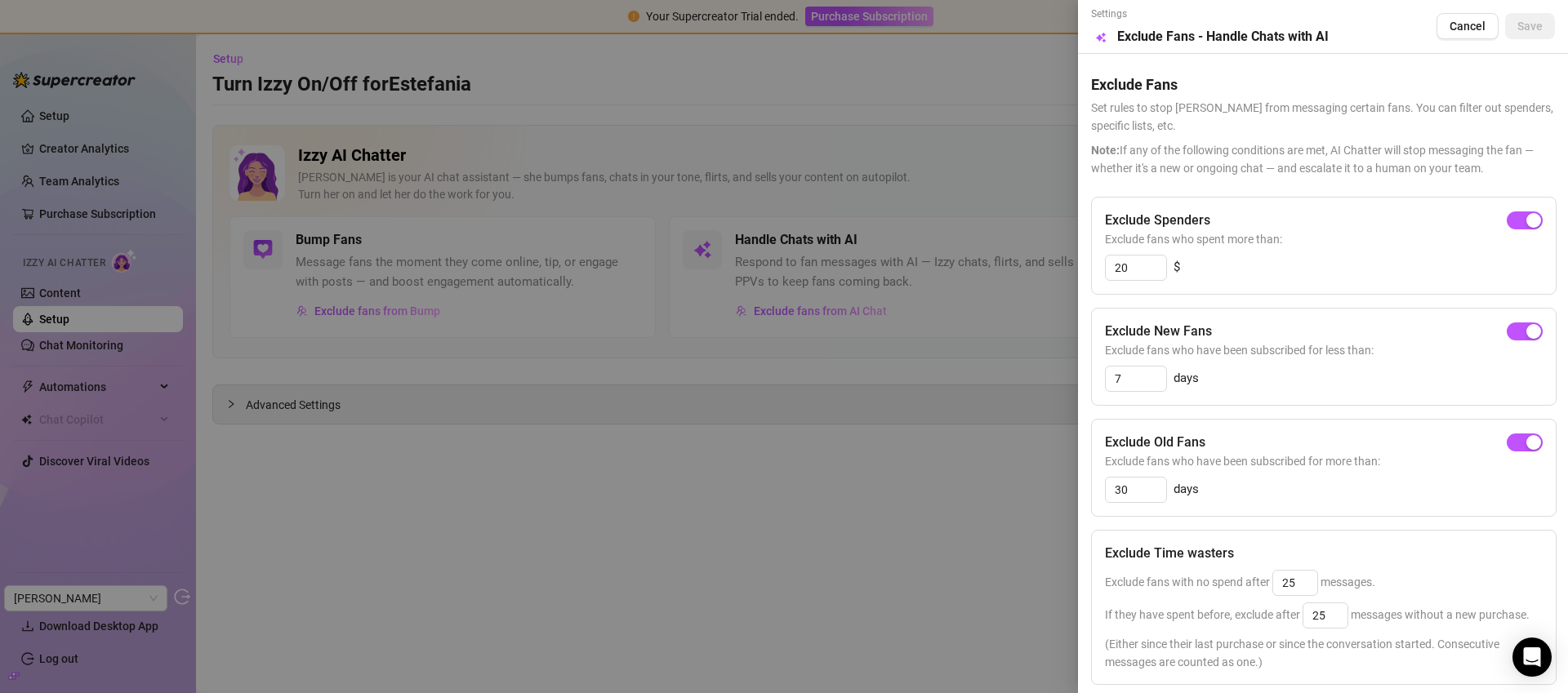
click at [950, 193] on div at bounding box center [784, 346] width 1568 height 693
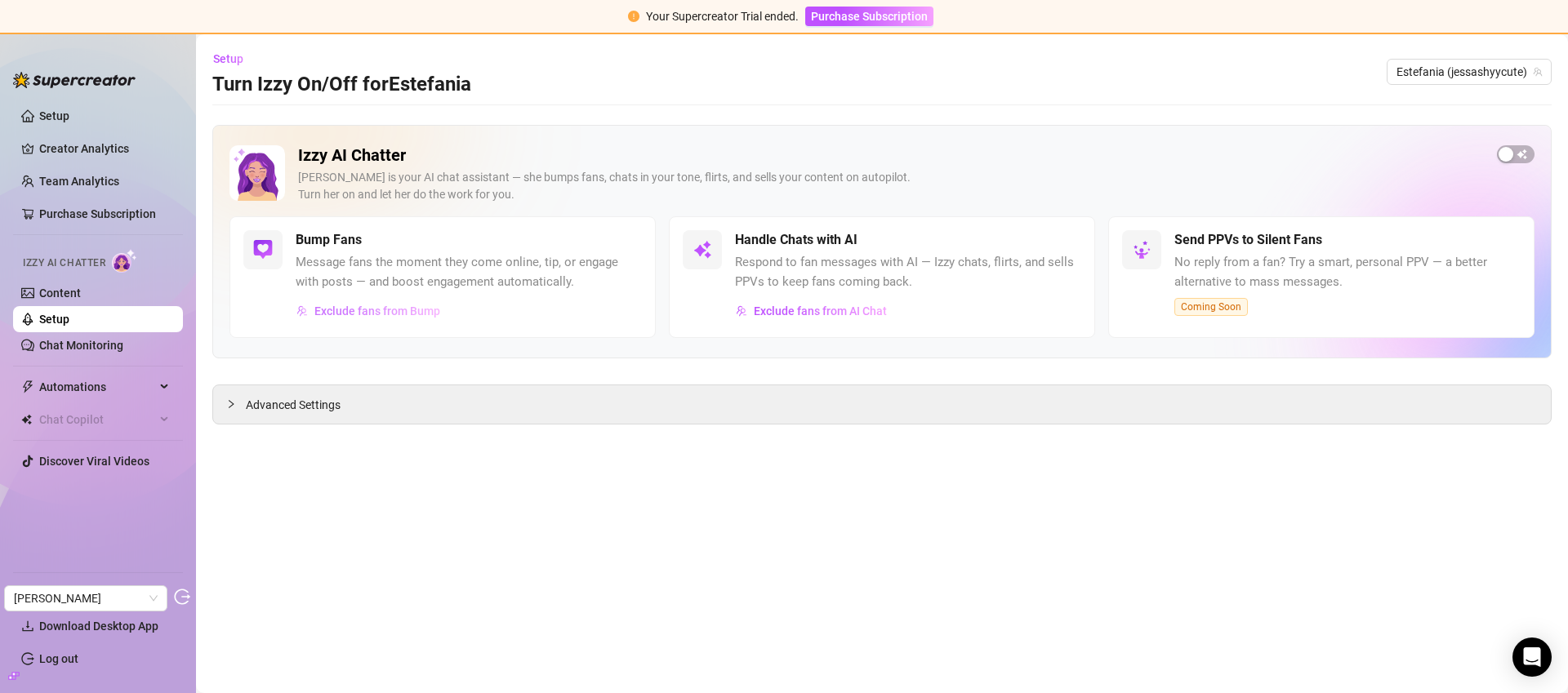
click at [365, 307] on span "Exclude fans from Bump" at bounding box center [377, 311] width 125 height 13
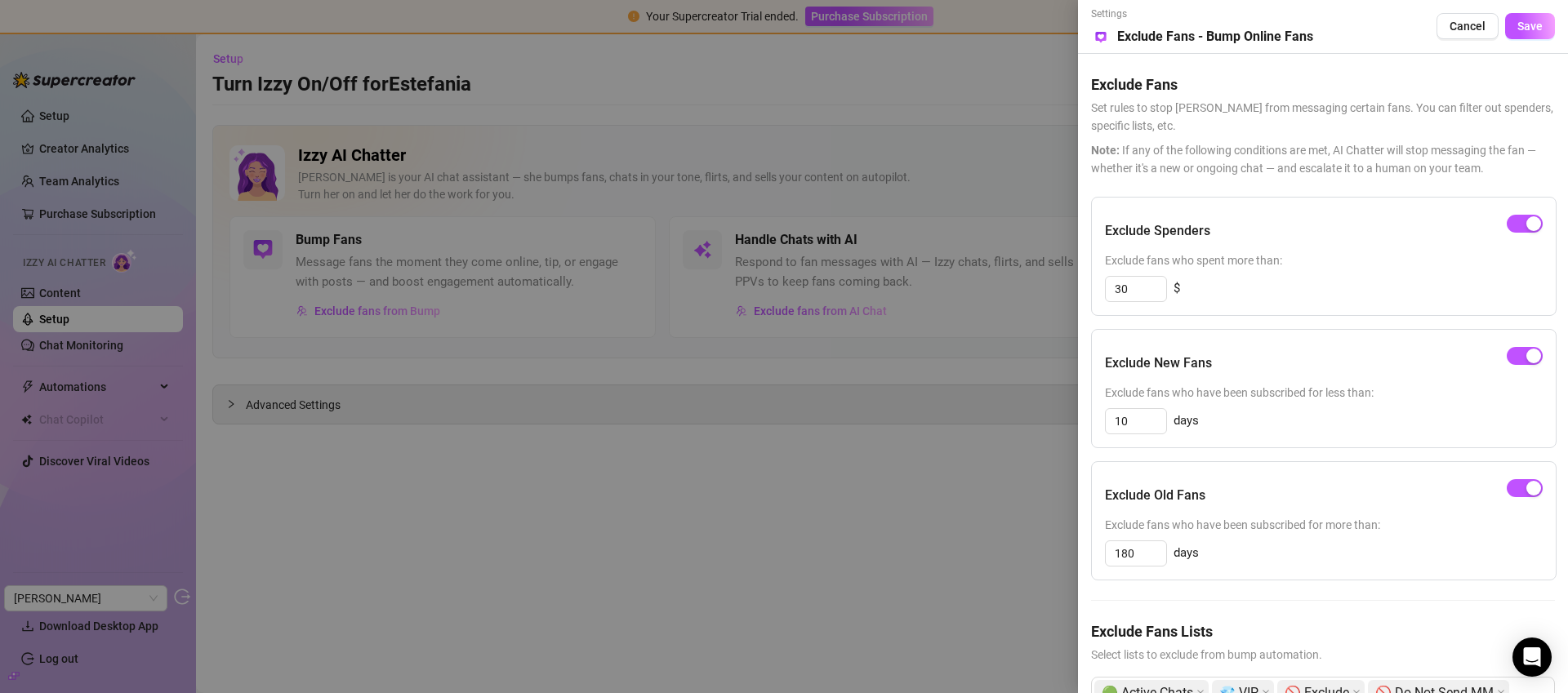
click at [1408, 632] on h5 "Exclude Fans Lists" at bounding box center [1323, 631] width 463 height 22
click at [1487, 24] on button "Cancel" at bounding box center [1467, 26] width 62 height 26
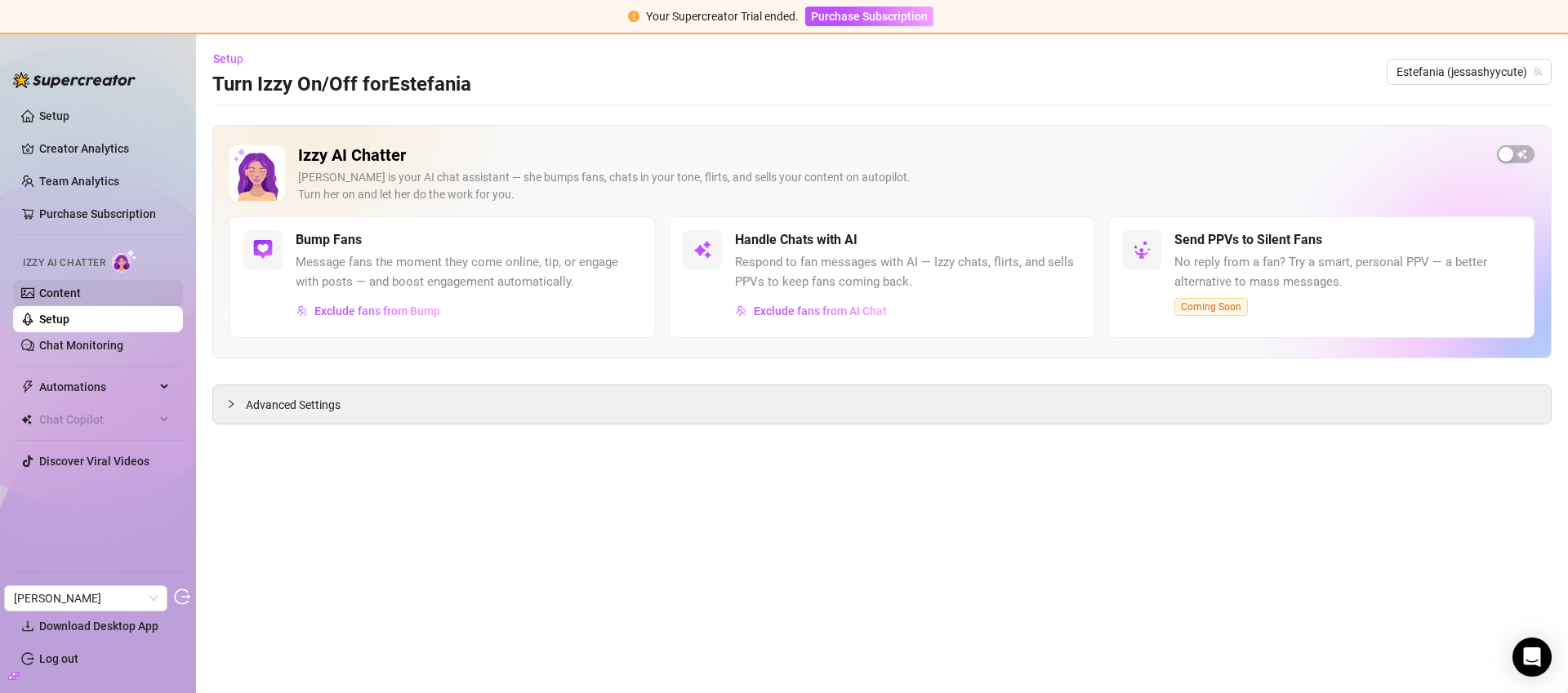
click at [81, 293] on link "Content" at bounding box center [60, 293] width 42 height 13
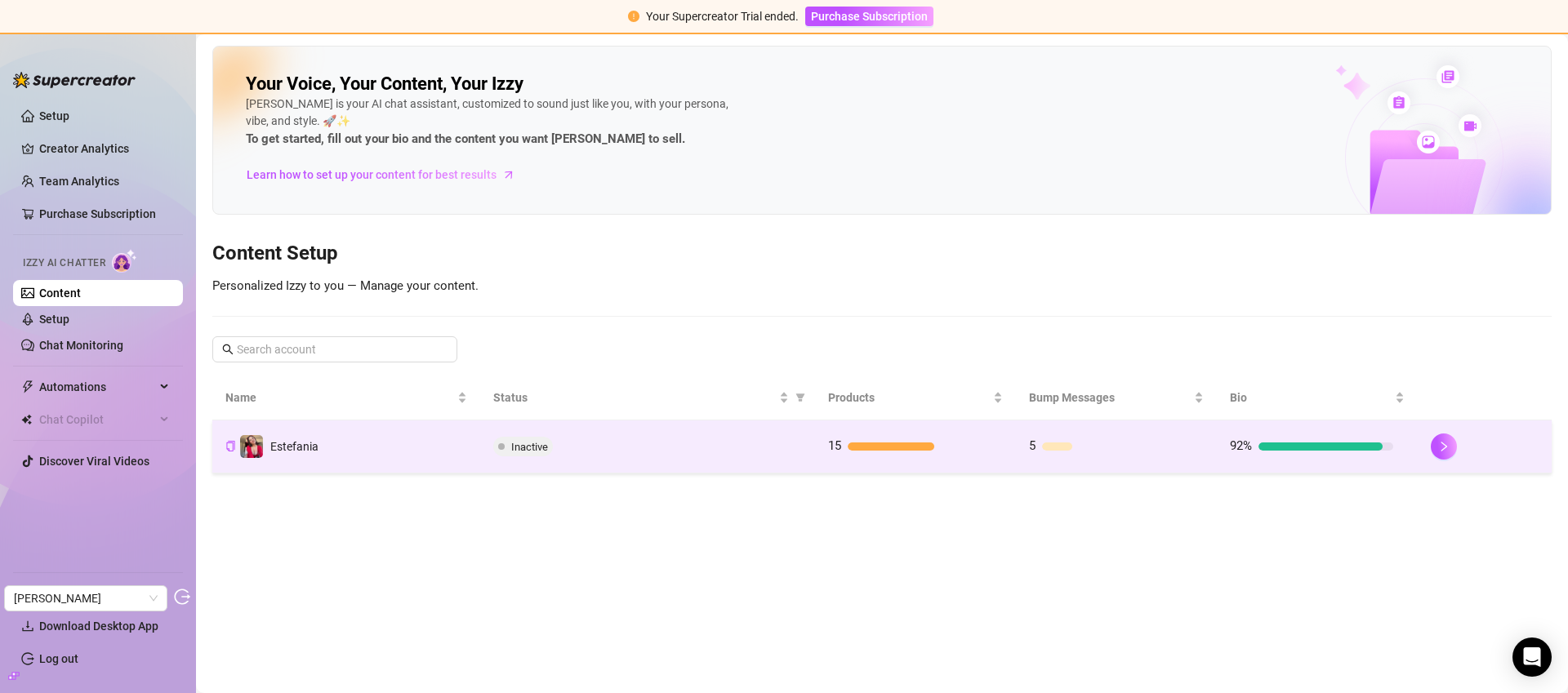
click at [1148, 447] on div at bounding box center [1117, 447] width 150 height 8
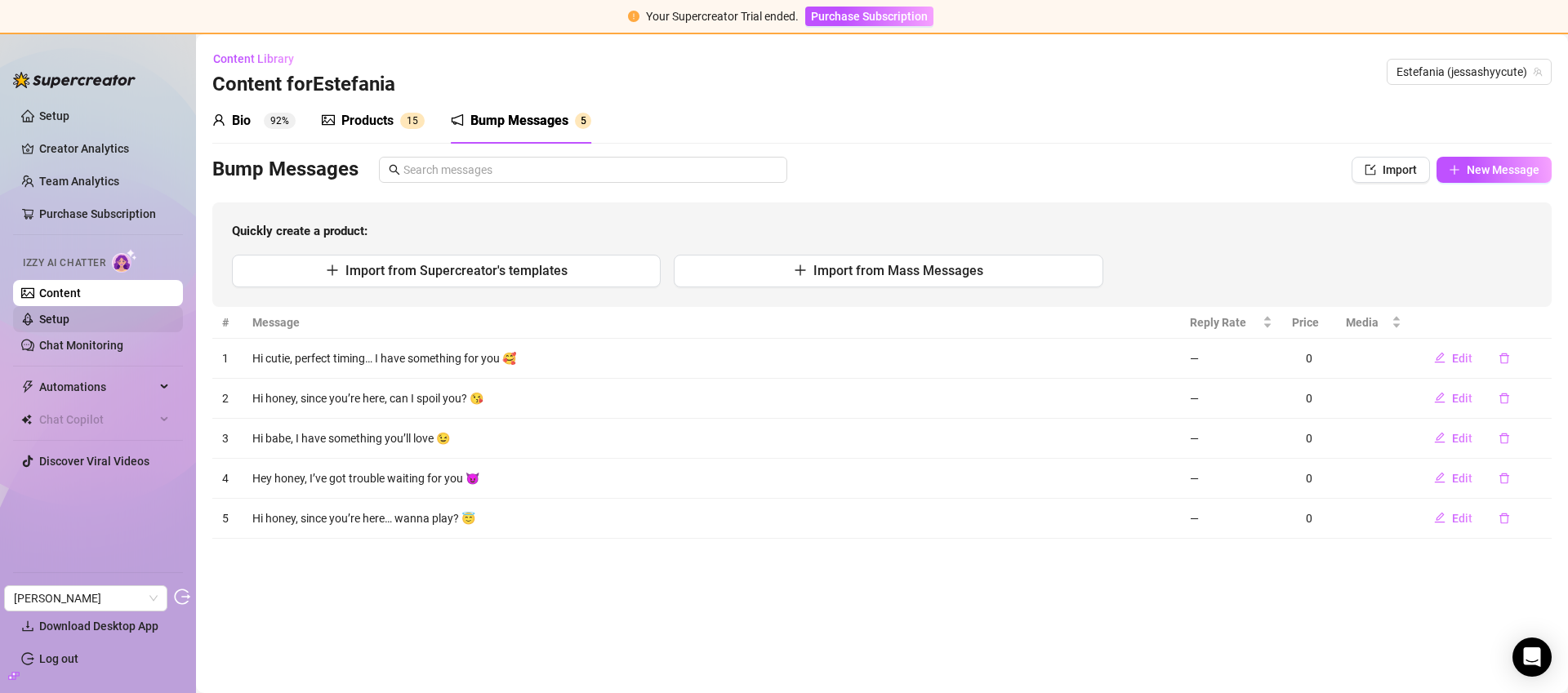
click at [70, 325] on link "Setup" at bounding box center [54, 320] width 30 height 13
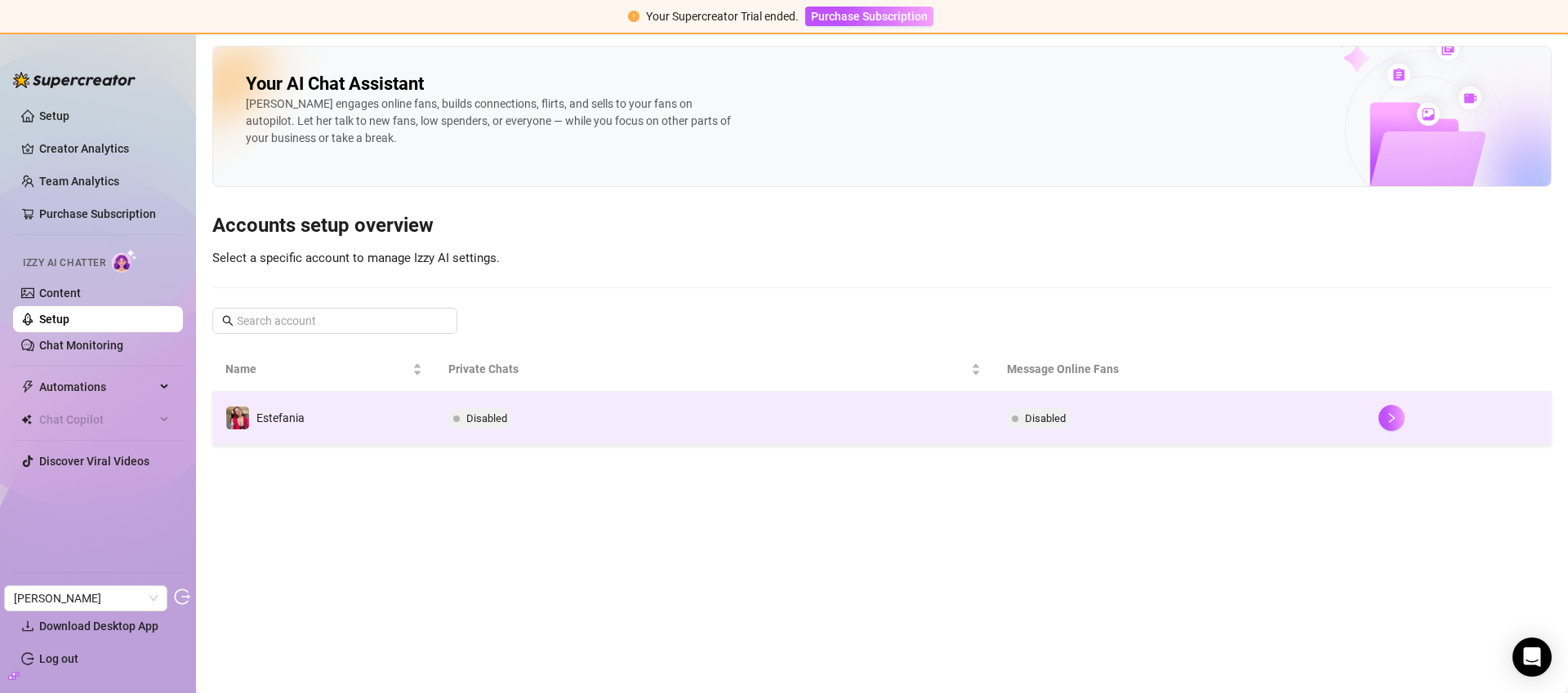
click at [605, 412] on td "Disabled" at bounding box center [714, 418] width 558 height 53
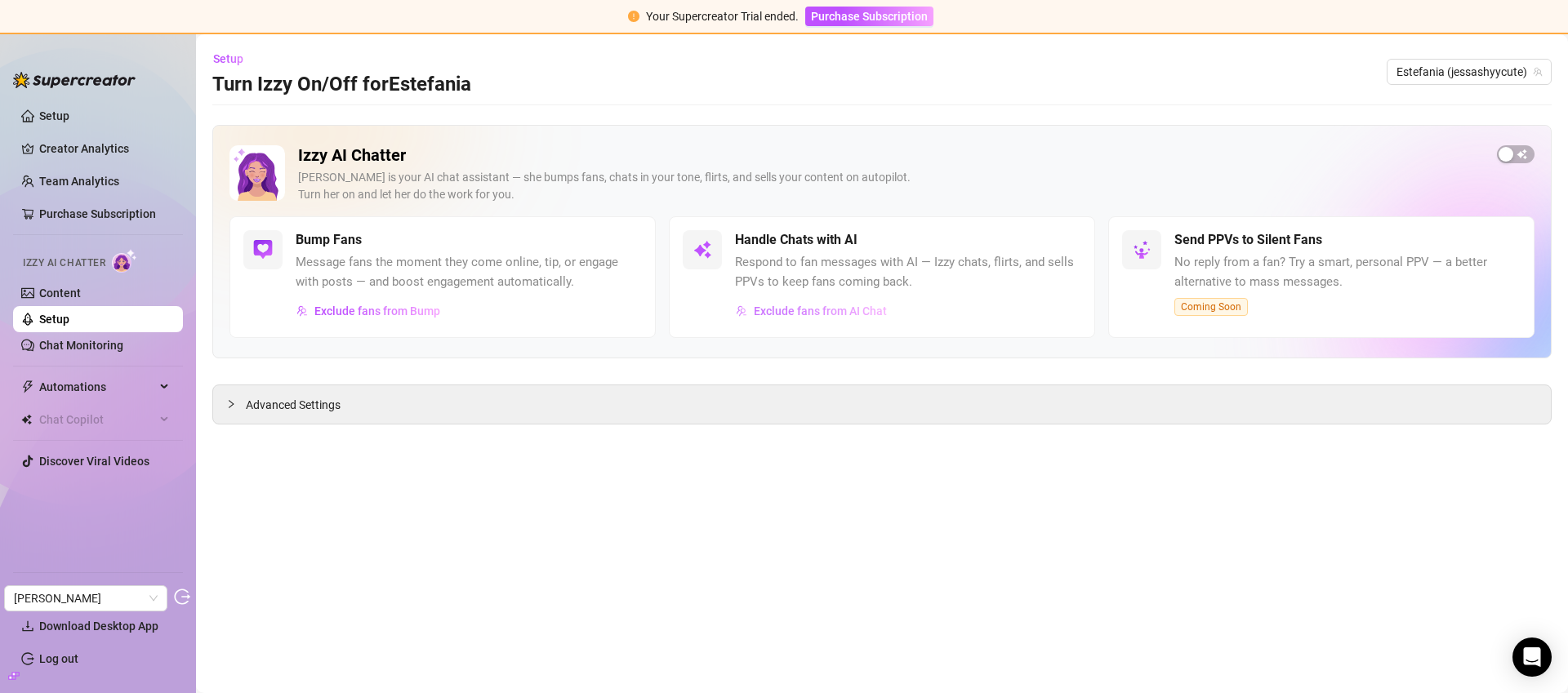
click at [833, 310] on span "Exclude fans from AI Chat" at bounding box center [821, 311] width 133 height 13
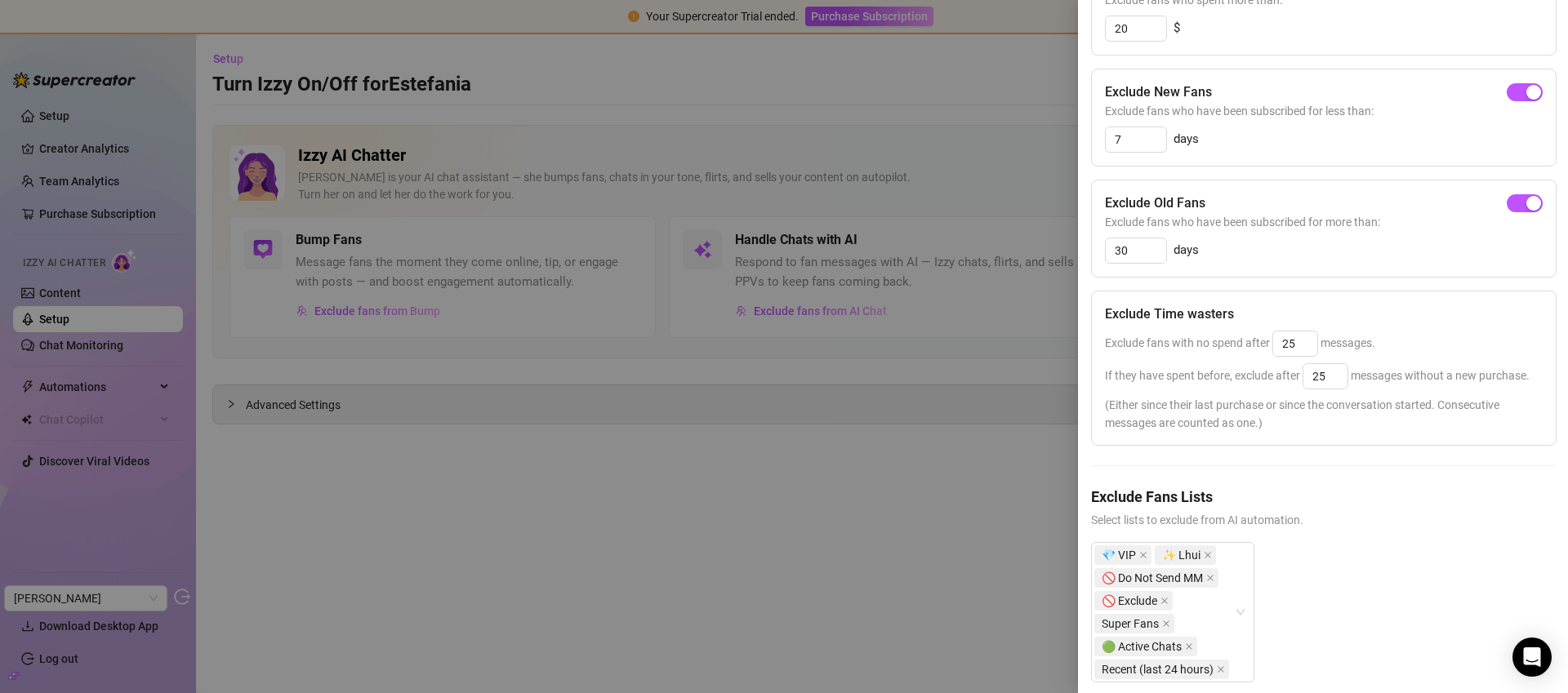
scroll to position [291, 0]
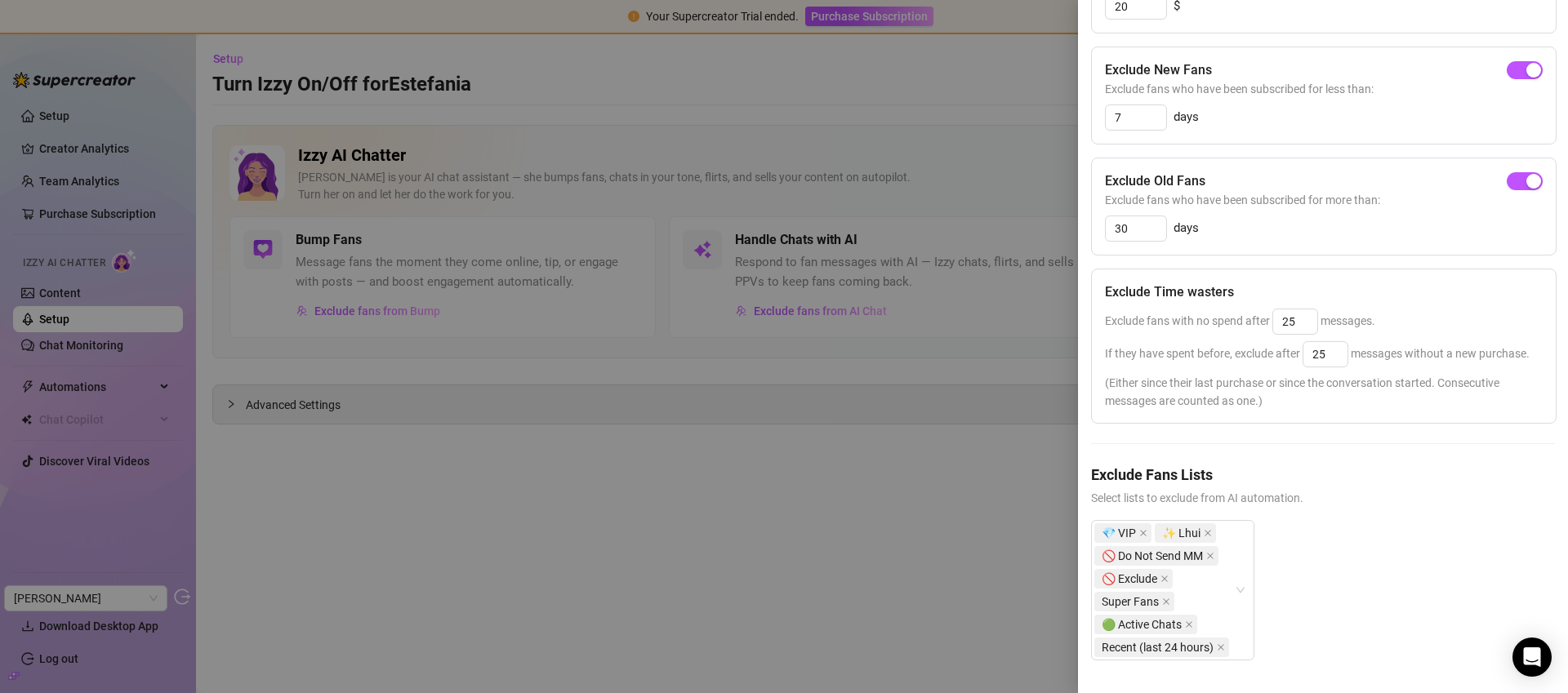
click at [541, 280] on div at bounding box center [784, 346] width 1568 height 693
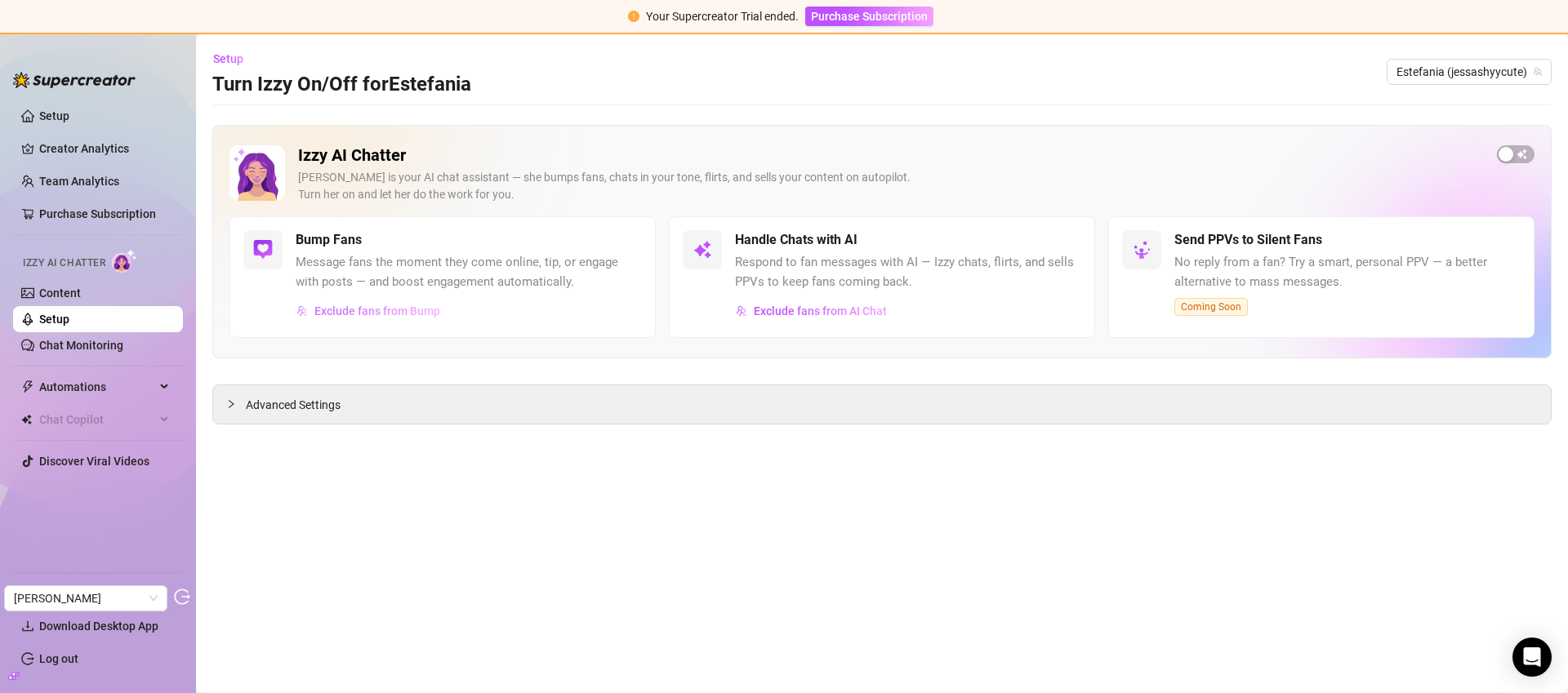
click at [401, 316] on span "Exclude fans from Bump" at bounding box center [377, 311] width 125 height 13
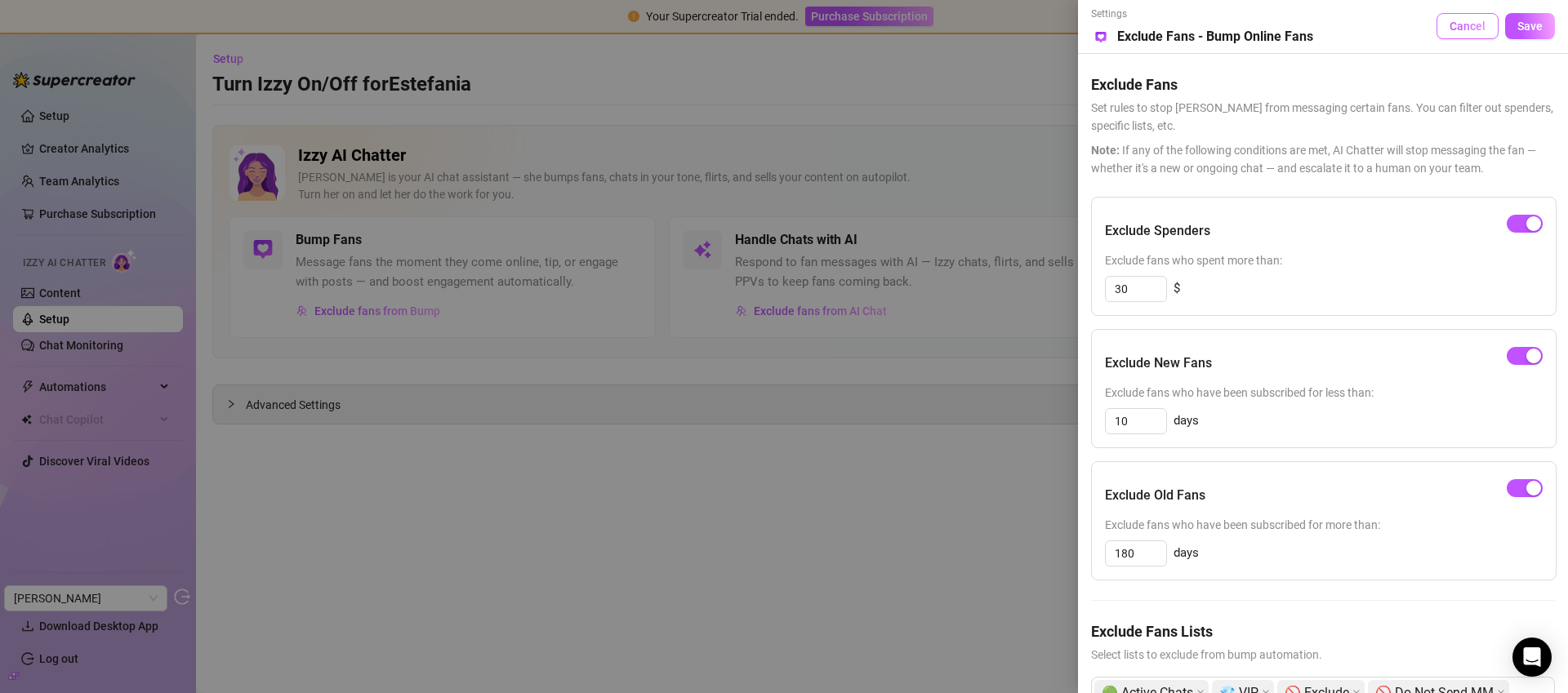
click at [1469, 23] on span "Cancel" at bounding box center [1467, 27] width 36 height 13
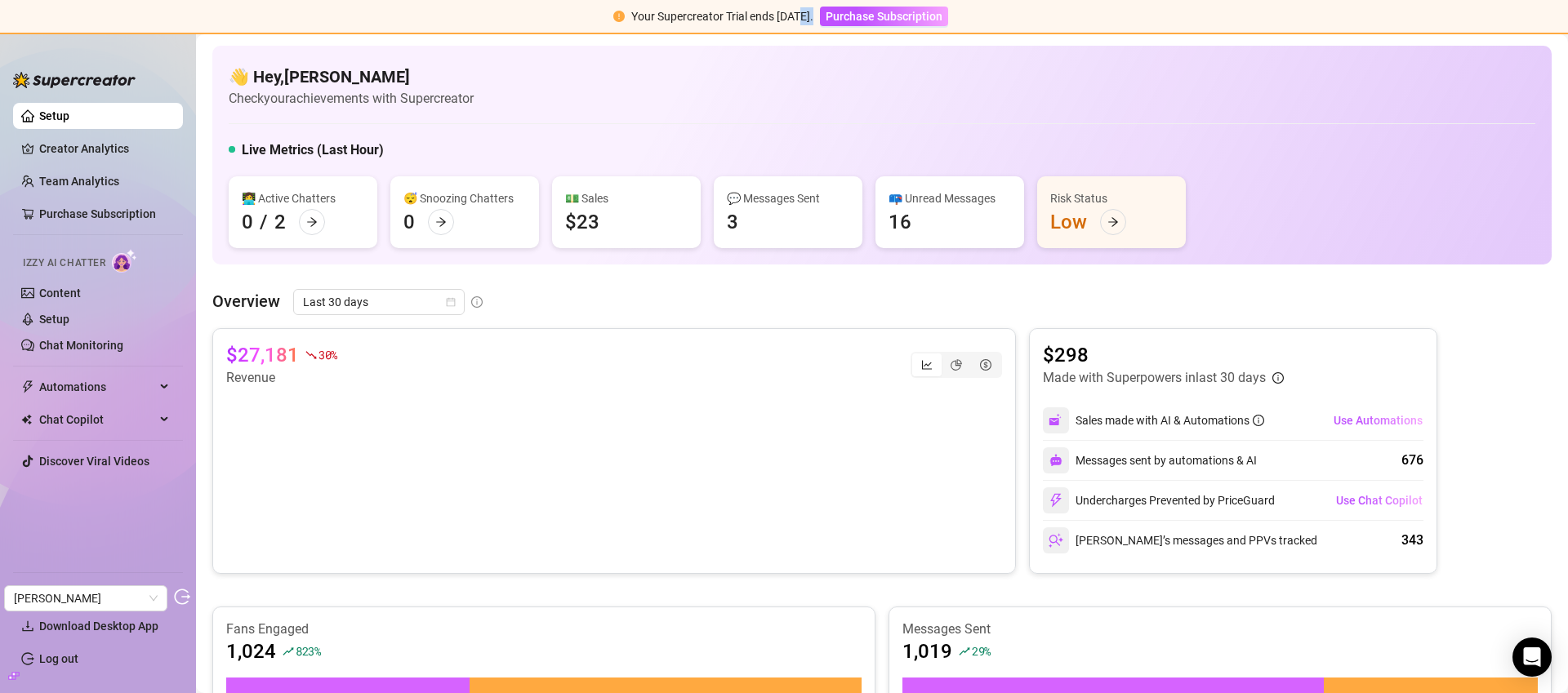
drag, startPoint x: 786, startPoint y: 18, endPoint x: 806, endPoint y: 18, distance: 20.0
click at [806, 18] on span "Your Supercreator Trial ends [DATE]." at bounding box center [722, 17] width 182 height 13
